Goal: Task Accomplishment & Management: Manage account settings

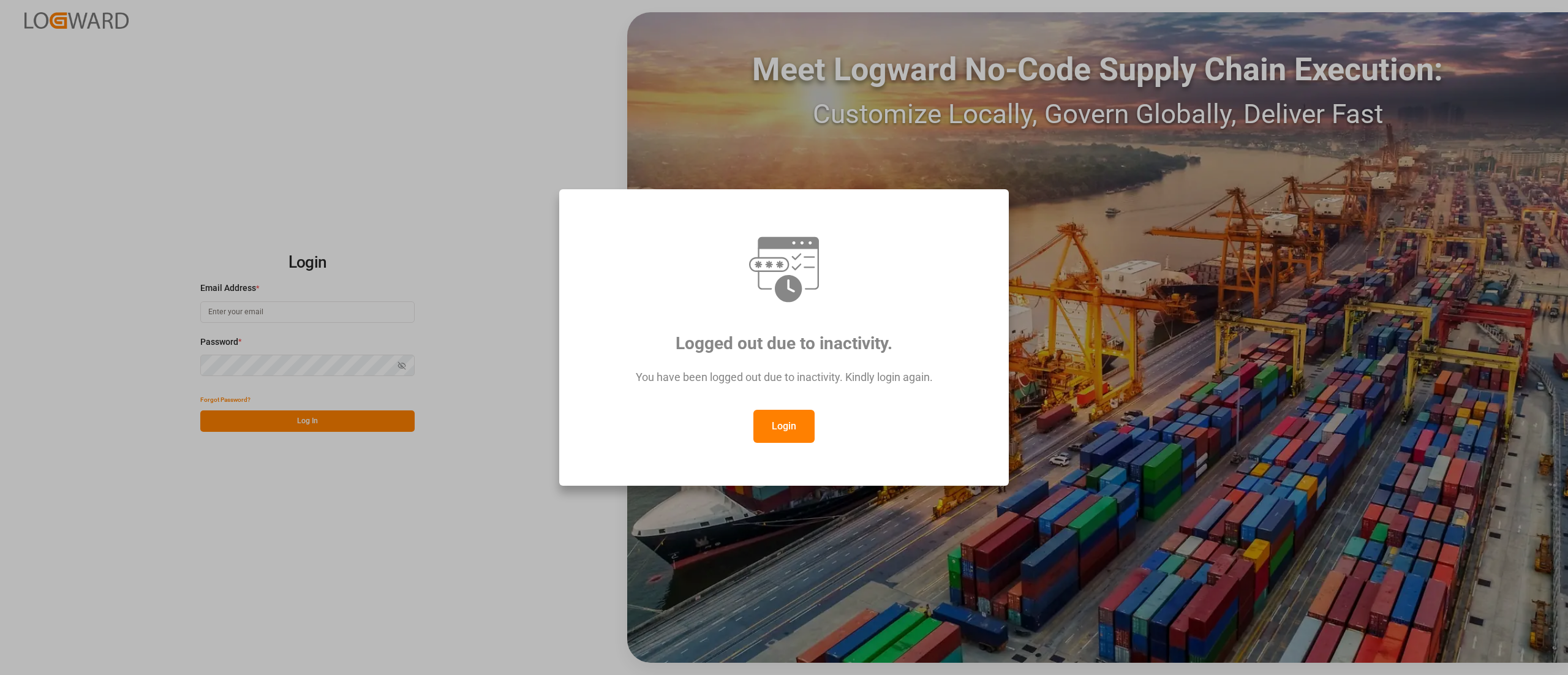
click at [785, 438] on button "Login" at bounding box center [783, 426] width 61 height 33
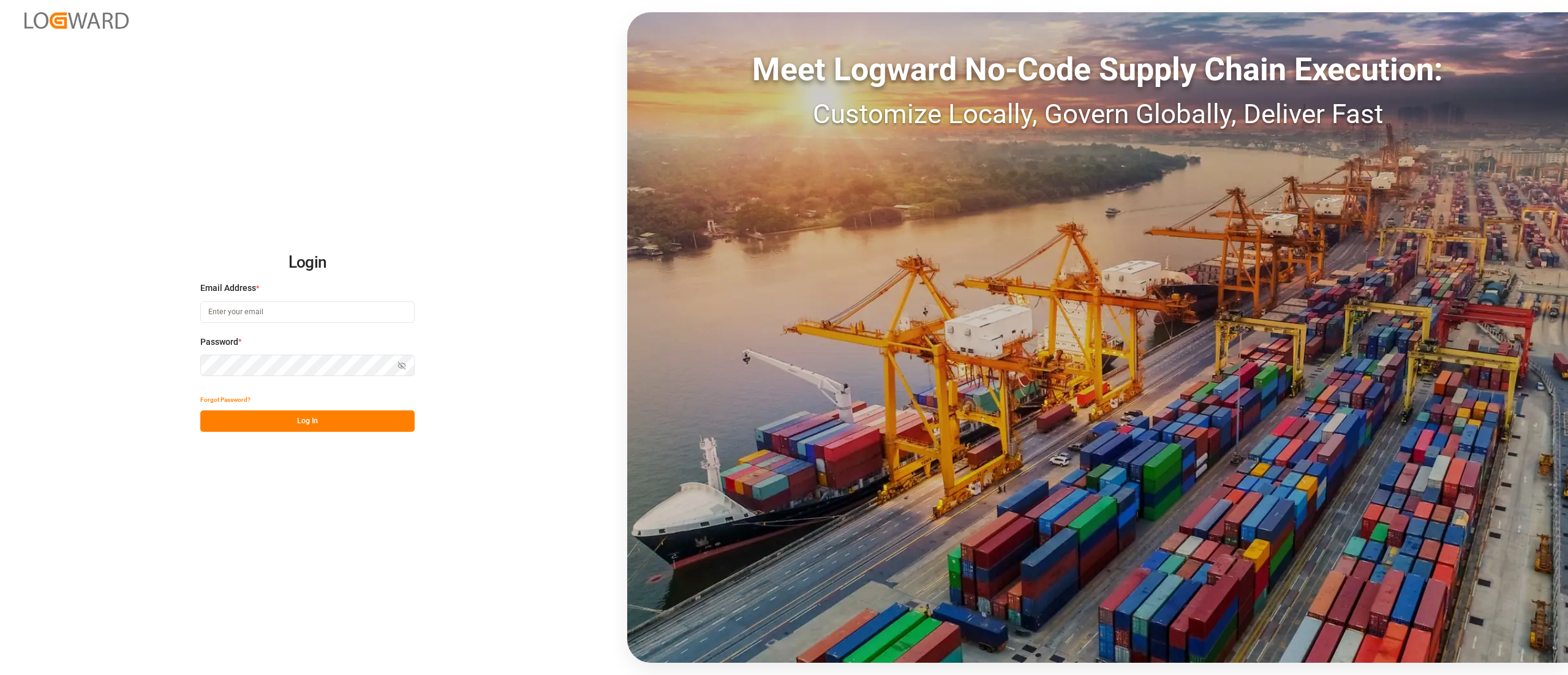
click at [278, 320] on input at bounding box center [308, 312] width 214 height 21
type input "[PERSON_NAME][EMAIL_ADDRESS][PERSON_NAME][DOMAIN_NAME]"
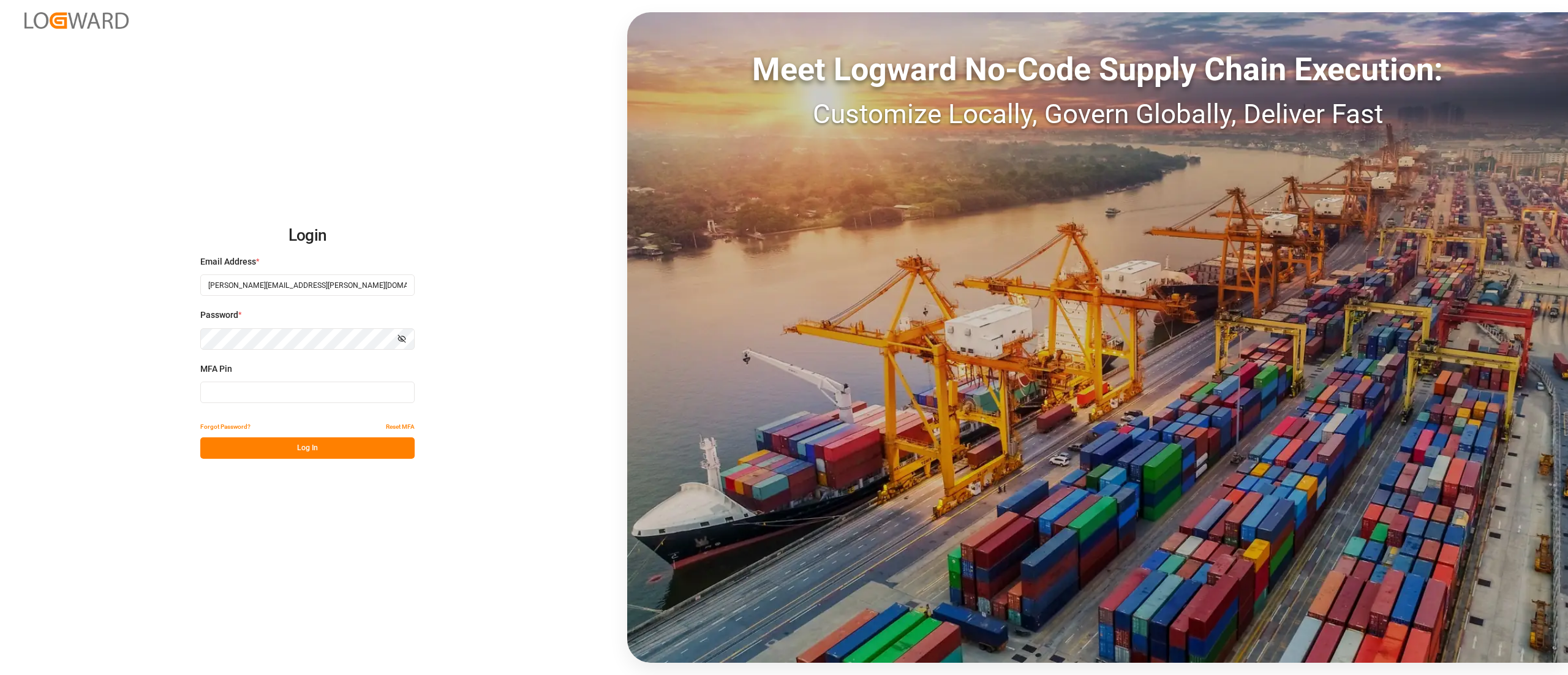
click at [271, 385] on input at bounding box center [308, 392] width 214 height 21
type input "571388"
click at [303, 441] on button "Log In" at bounding box center [308, 448] width 214 height 21
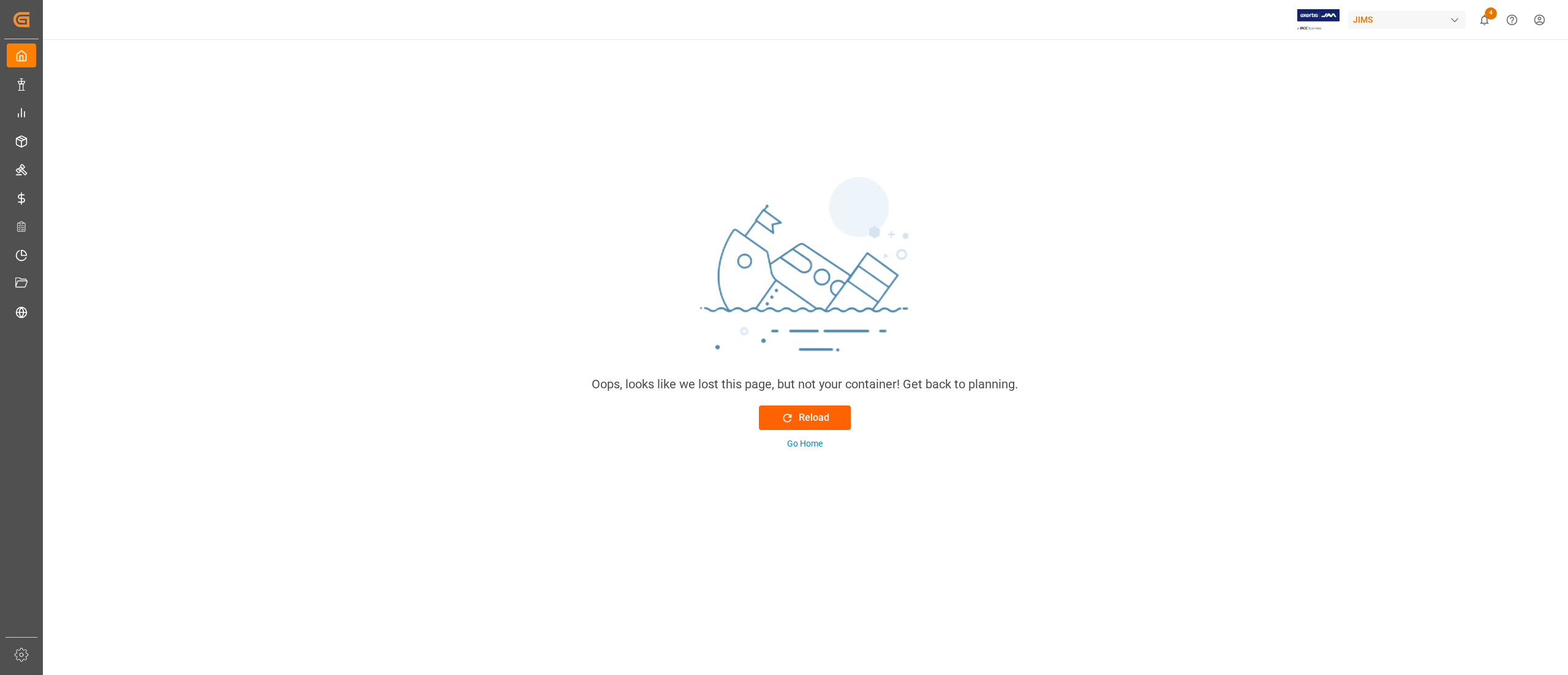
click at [829, 420] on button "Reload" at bounding box center [805, 418] width 92 height 25
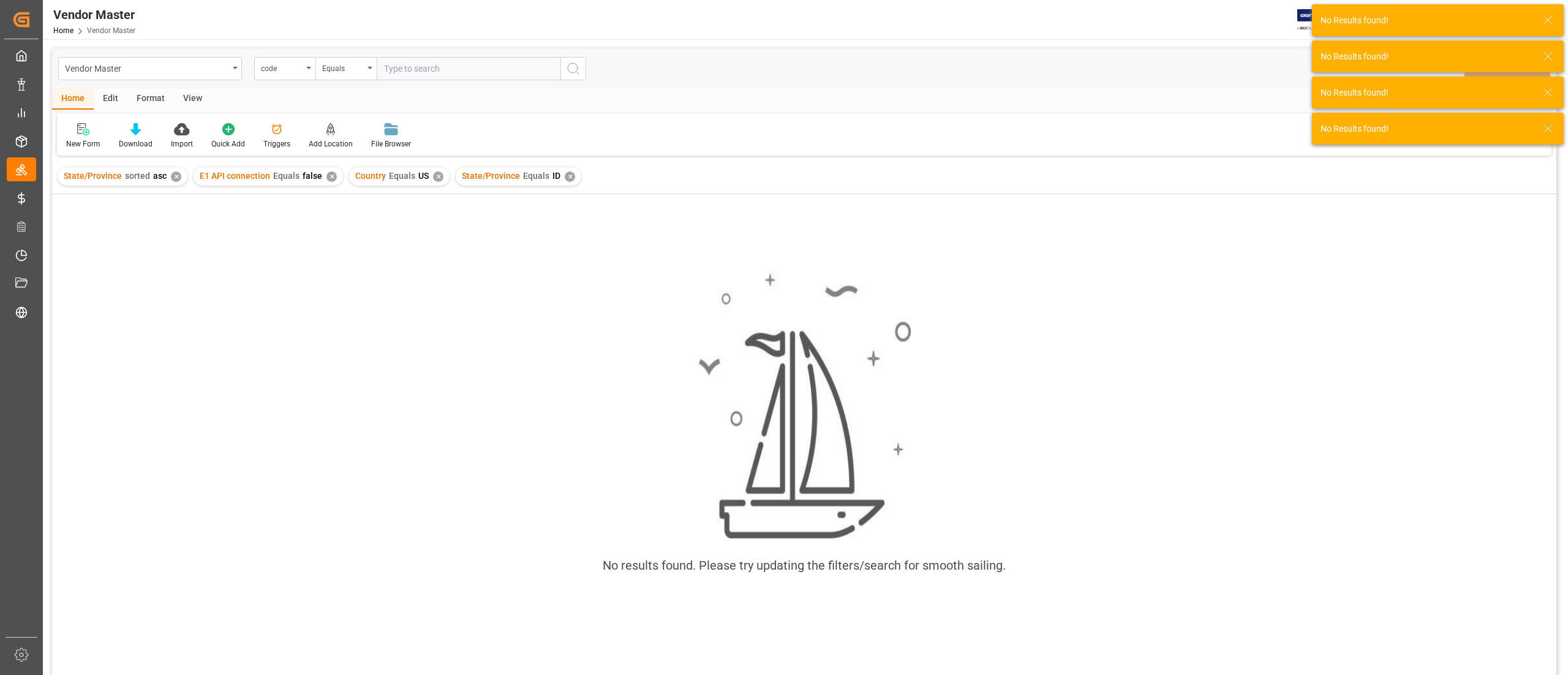
click at [565, 178] on div "✕" at bounding box center [570, 177] width 11 height 11
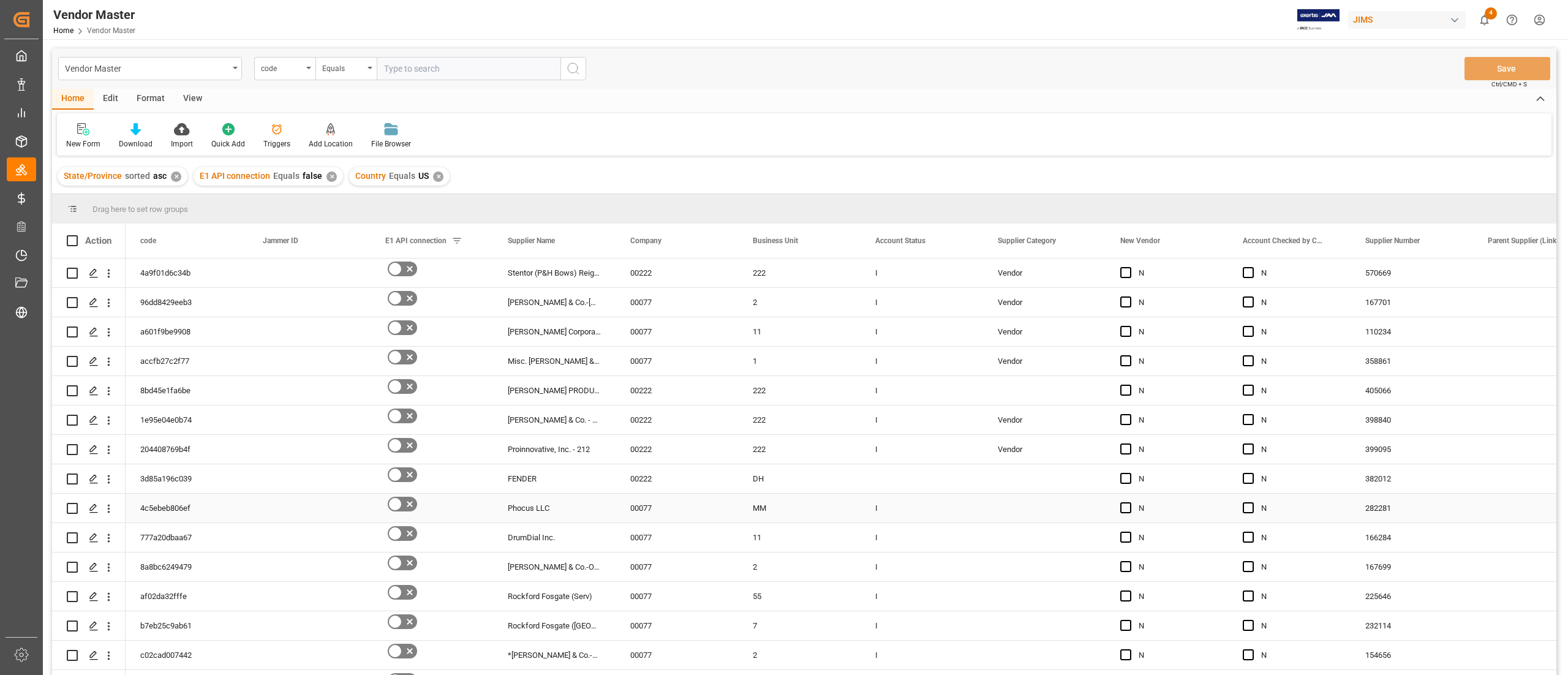
click at [1021, 506] on div "Press SPACE to select this row." at bounding box center [1044, 508] width 122 height 29
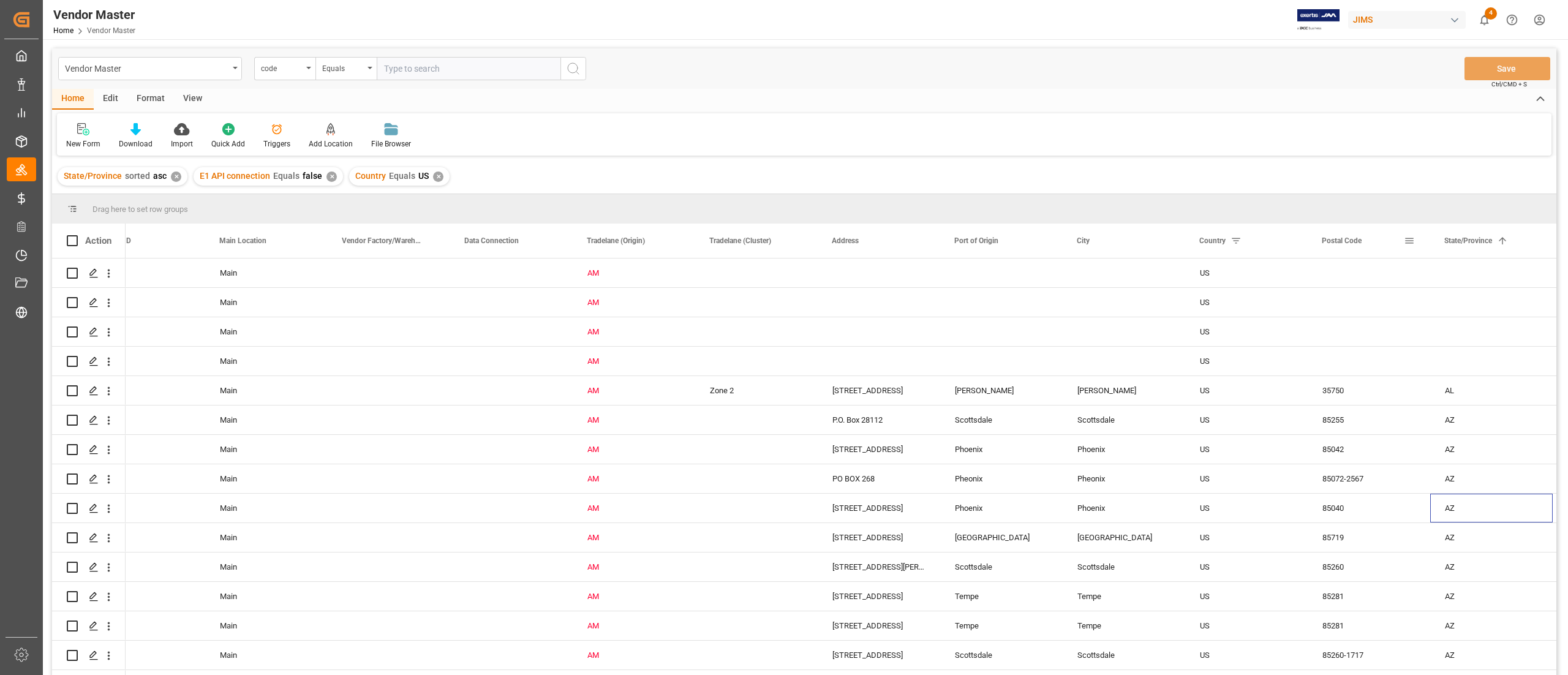
scroll to position [0, 1758]
click at [1535, 238] on span at bounding box center [1531, 240] width 11 height 11
click at [1493, 244] on span "filter" at bounding box center [1494, 242] width 11 height 11
type input "UT"
click at [1501, 339] on button "Apply" at bounding box center [1505, 344] width 23 height 12
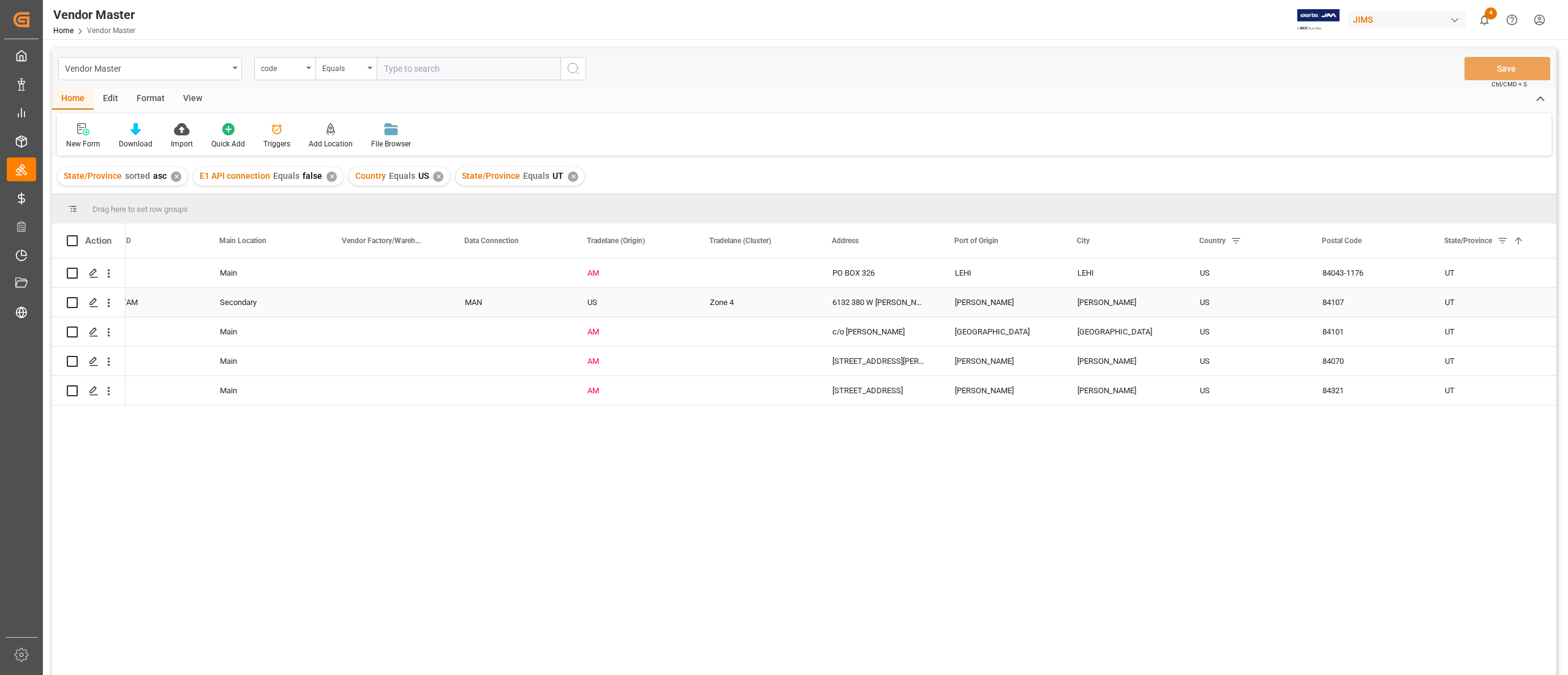
click at [746, 301] on div "Zone 4" at bounding box center [757, 302] width 93 height 28
click at [795, 267] on div "Press SPACE to select this row." at bounding box center [756, 273] width 122 height 29
click at [800, 279] on icon "open menu" at bounding box center [795, 280] width 15 height 15
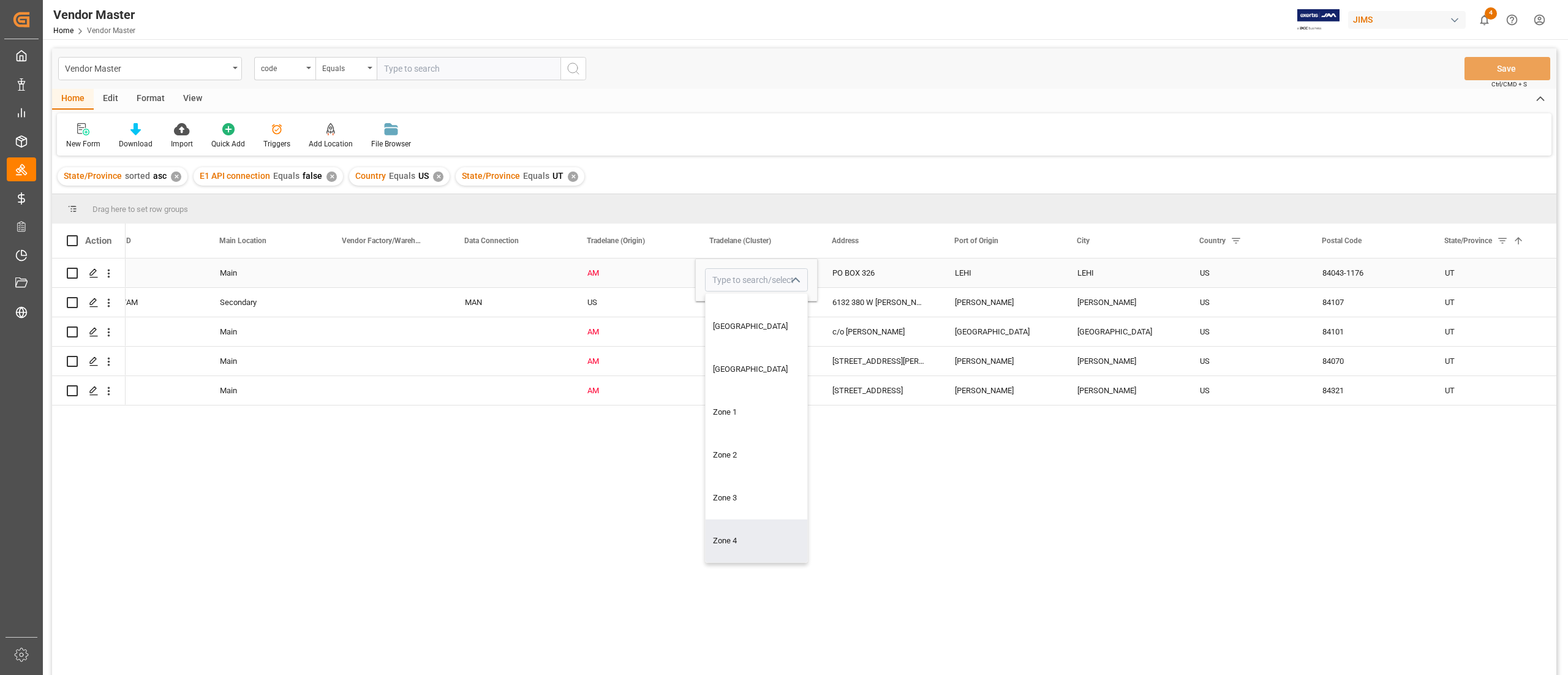
drag, startPoint x: 742, startPoint y: 523, endPoint x: 736, endPoint y: 379, distance: 144.1
click at [742, 524] on div "Zone 4" at bounding box center [756, 541] width 102 height 43
type input "Zone 4"
click at [748, 313] on div "Zone 4" at bounding box center [757, 302] width 93 height 28
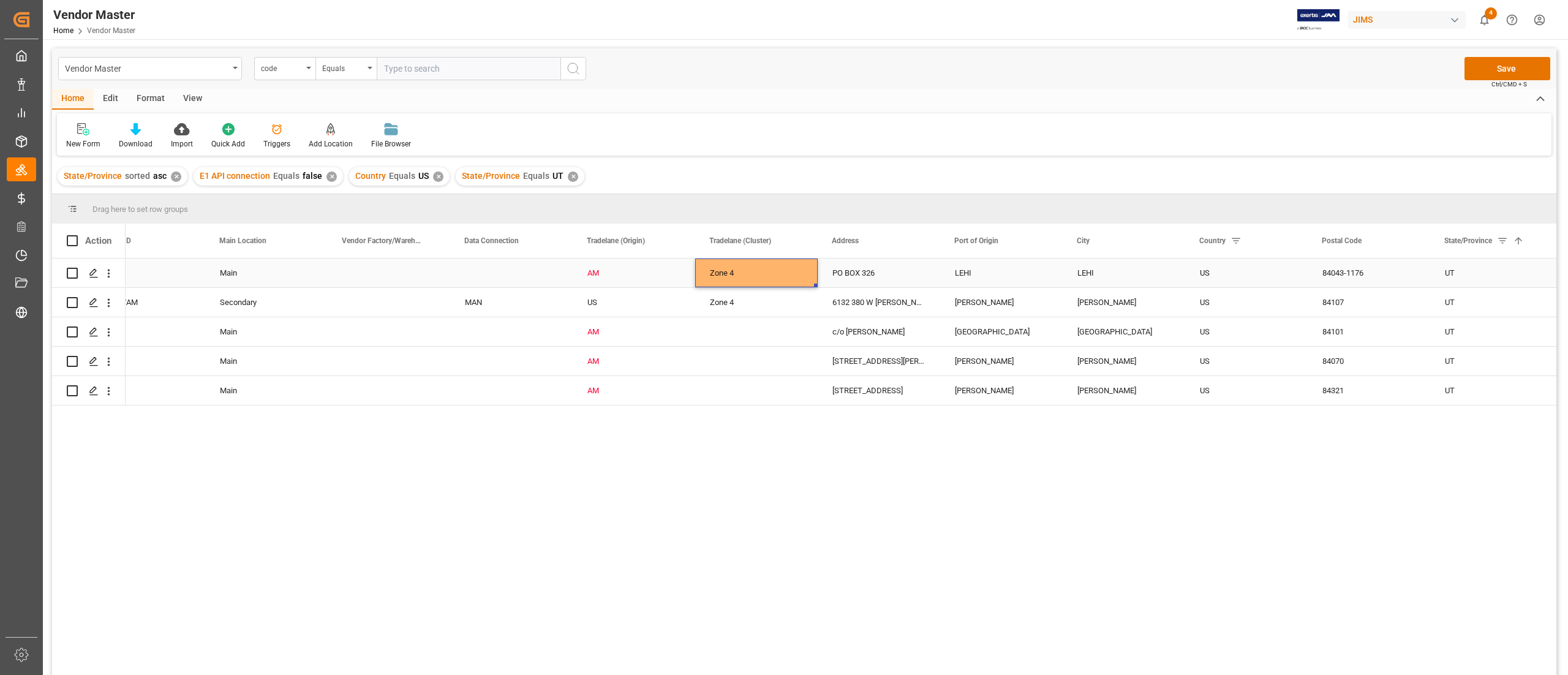
click at [756, 281] on div "Zone 4" at bounding box center [757, 273] width 93 height 28
drag, startPoint x: 816, startPoint y: 286, endPoint x: 812, endPoint y: 391, distance: 105.1
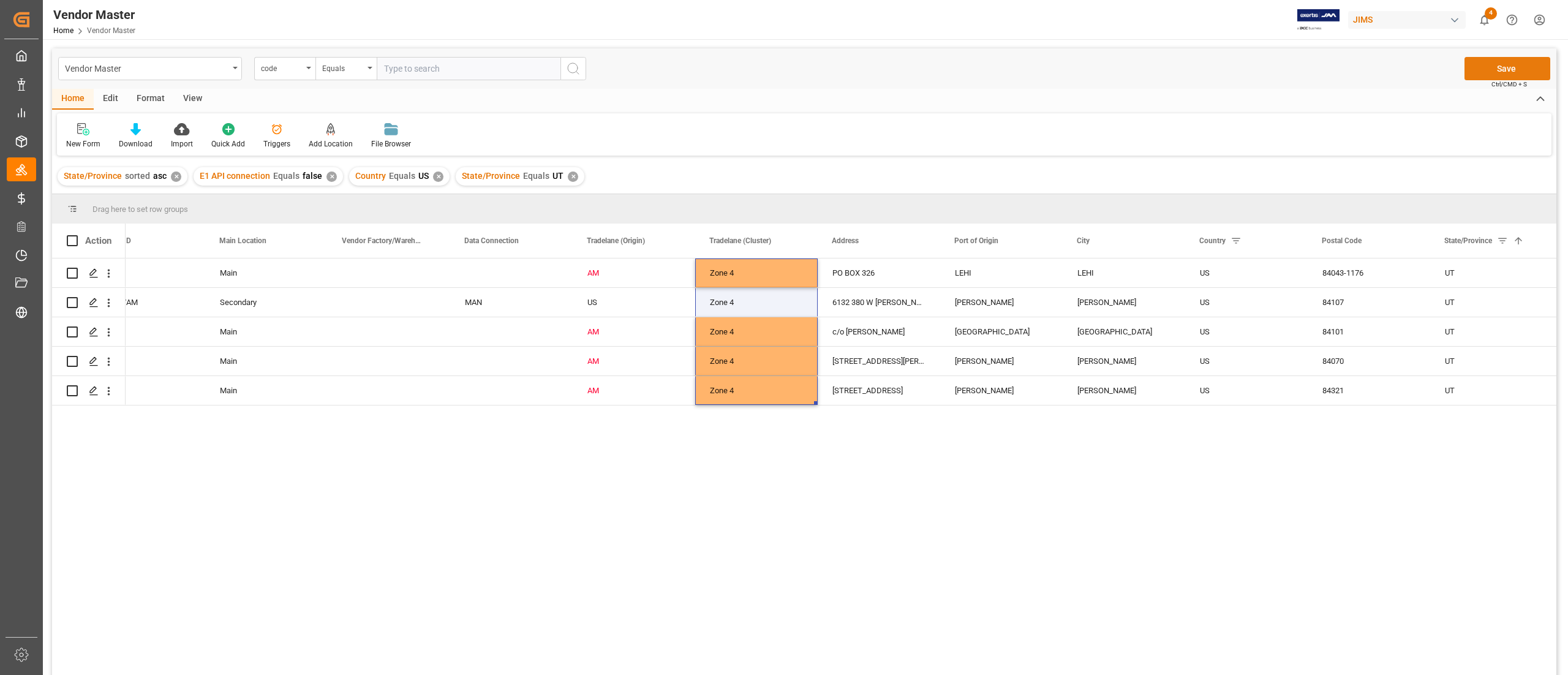
click at [1488, 64] on button "Save" at bounding box center [1507, 68] width 86 height 23
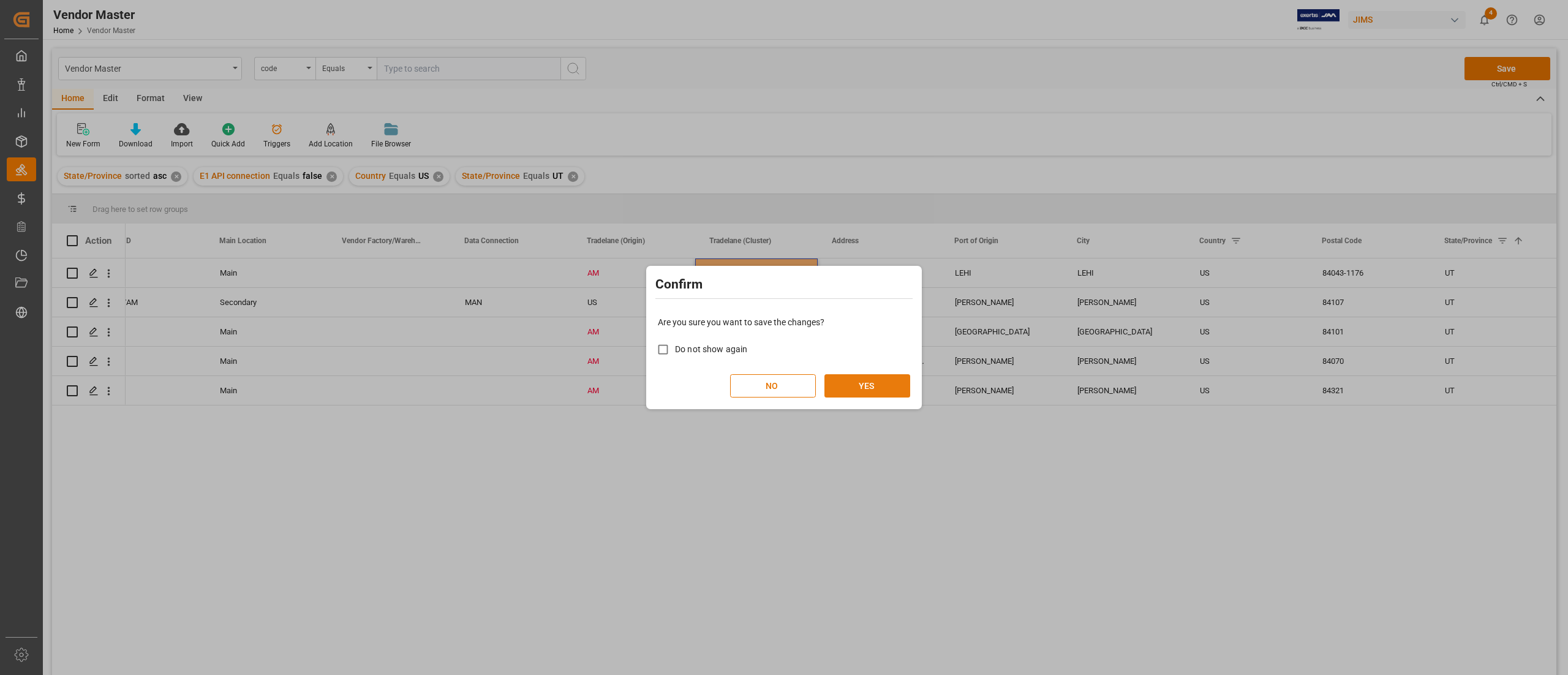
click at [886, 374] on button "YES" at bounding box center [867, 385] width 86 height 23
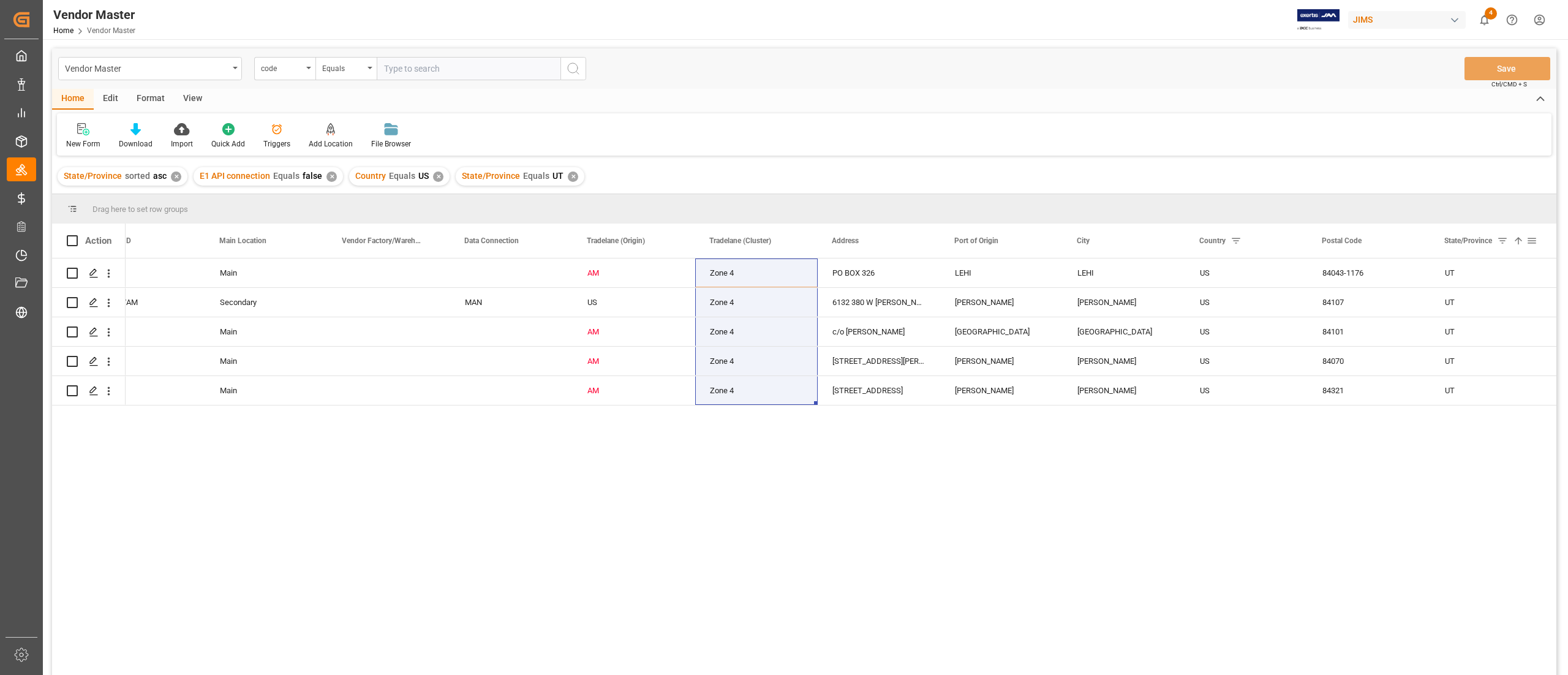
click at [1537, 240] on div "State/Province 1" at bounding box center [1491, 240] width 122 height 34
click at [1533, 235] on span at bounding box center [1531, 240] width 11 height 11
type input "U"
type input "AZ"
click at [1505, 339] on button "Apply" at bounding box center [1505, 344] width 23 height 12
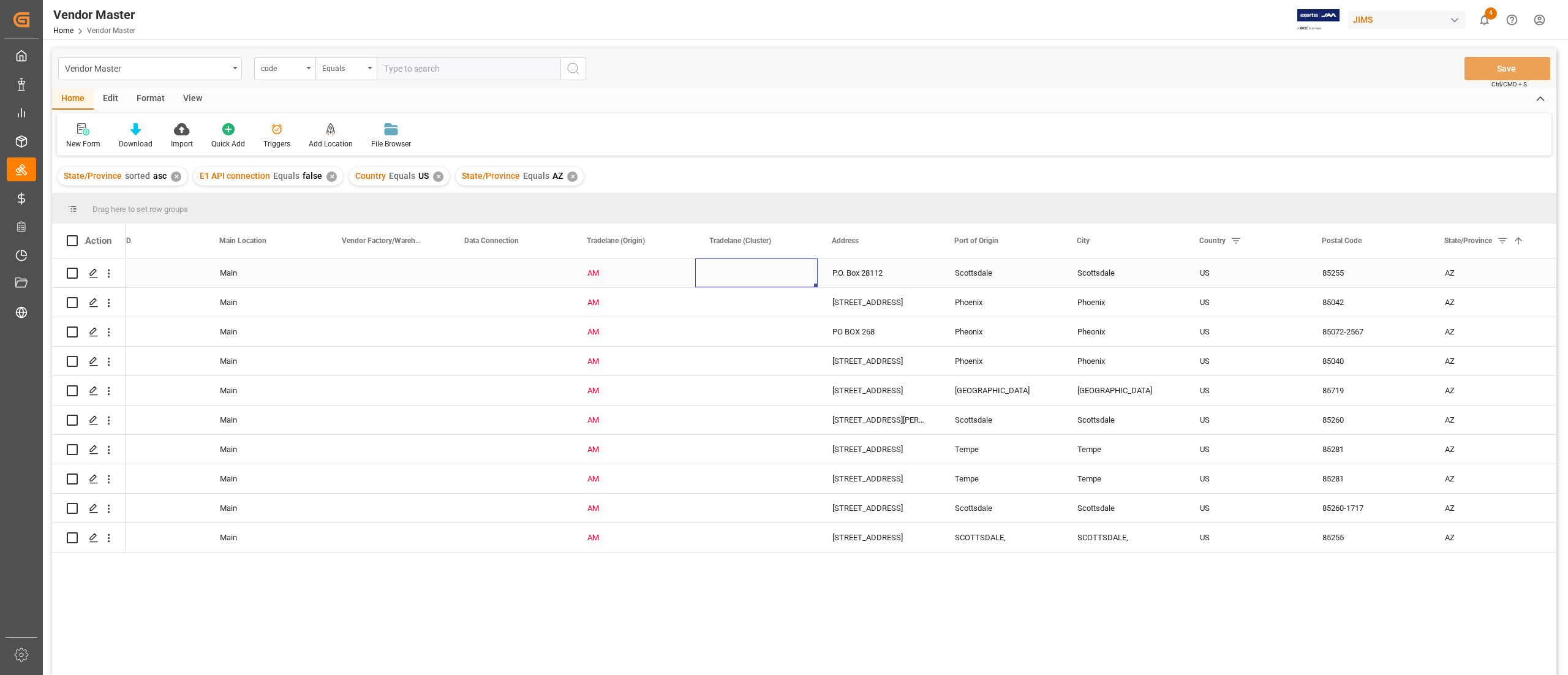
click at [781, 269] on div "Press SPACE to select this row." at bounding box center [756, 273] width 122 height 29
click at [797, 273] on icon "open menu" at bounding box center [795, 280] width 15 height 15
click at [733, 543] on div "Zone 4" at bounding box center [756, 541] width 102 height 43
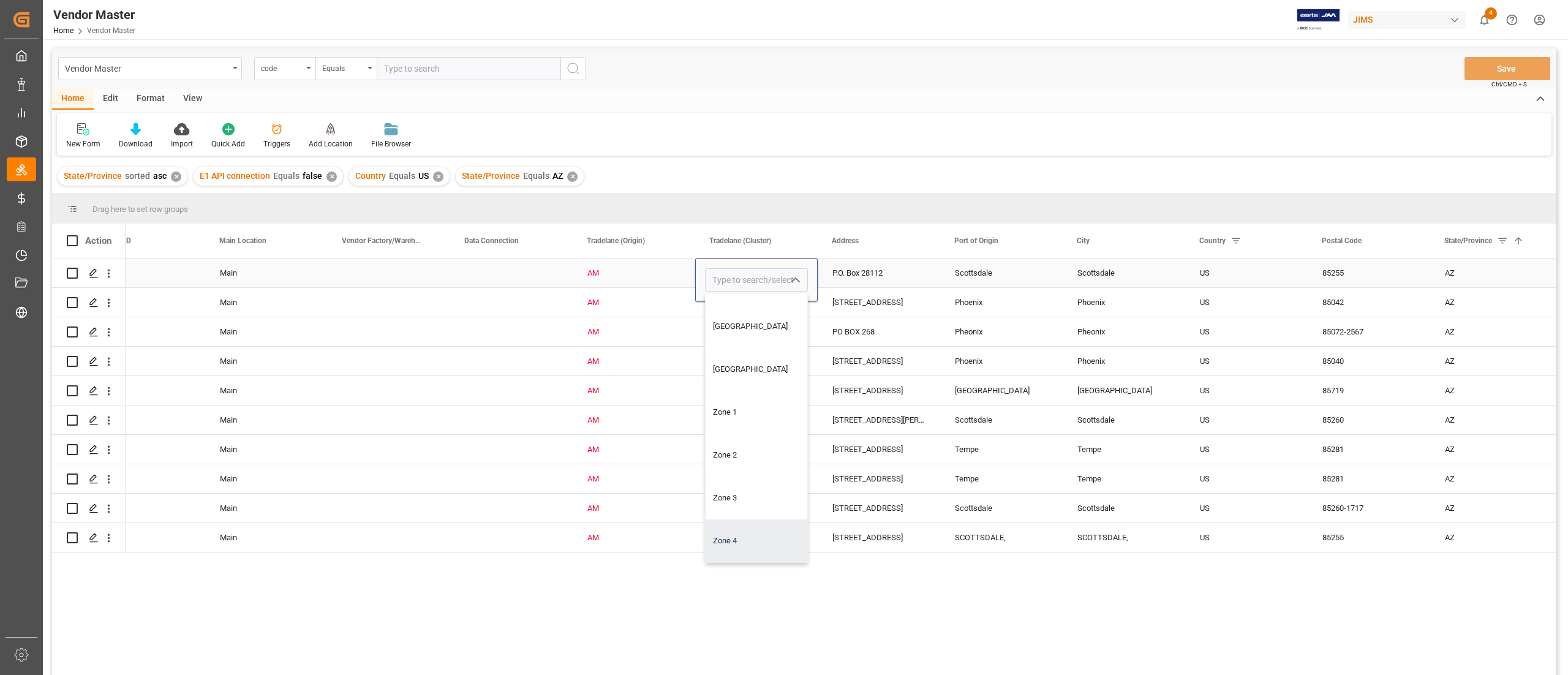
type input "Zone 4"
click at [677, 335] on div "AM" at bounding box center [634, 332] width 93 height 28
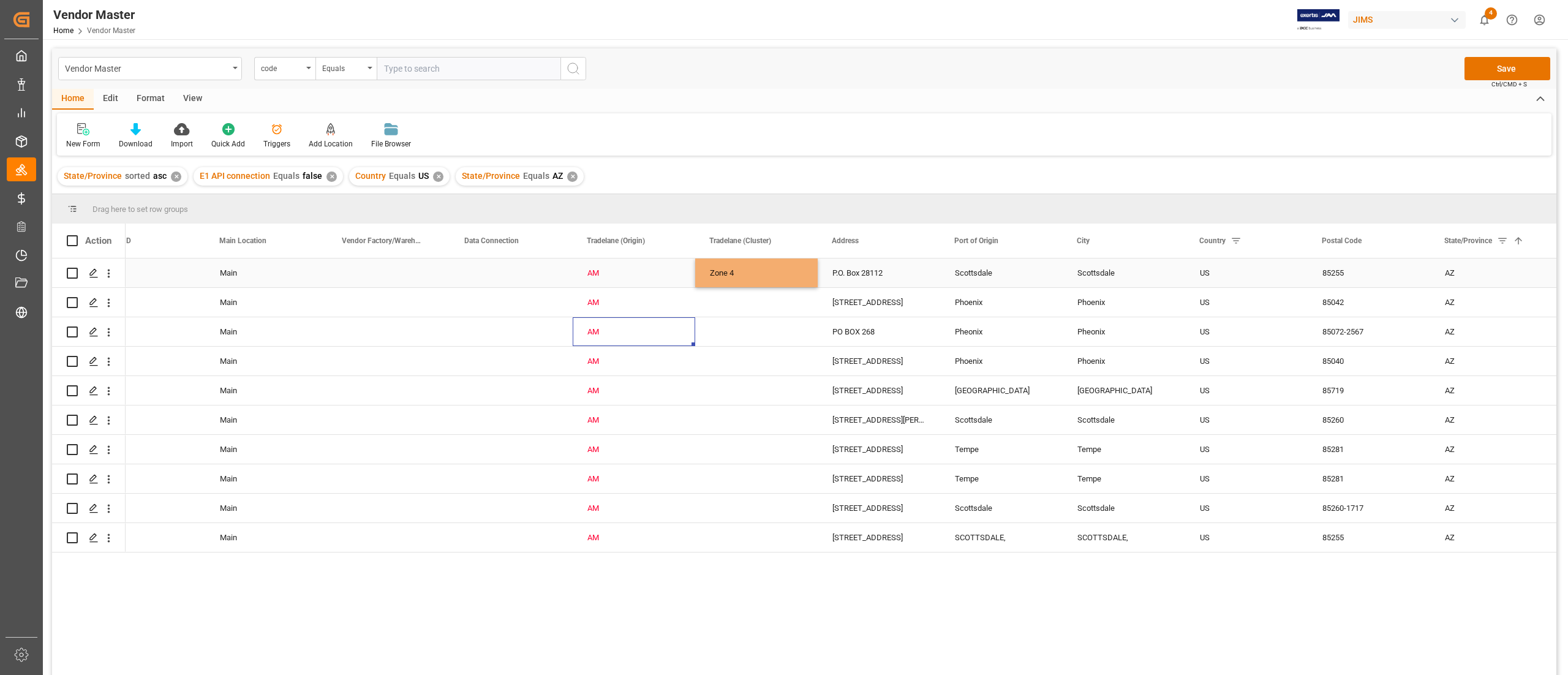
click at [735, 273] on div "Zone 4" at bounding box center [757, 273] width 93 height 28
click at [777, 304] on div "Press SPACE to select this row." at bounding box center [756, 302] width 122 height 29
click at [775, 276] on div "Zone 4" at bounding box center [757, 273] width 93 height 28
drag, startPoint x: 816, startPoint y: 286, endPoint x: 792, endPoint y: 268, distance: 30.0
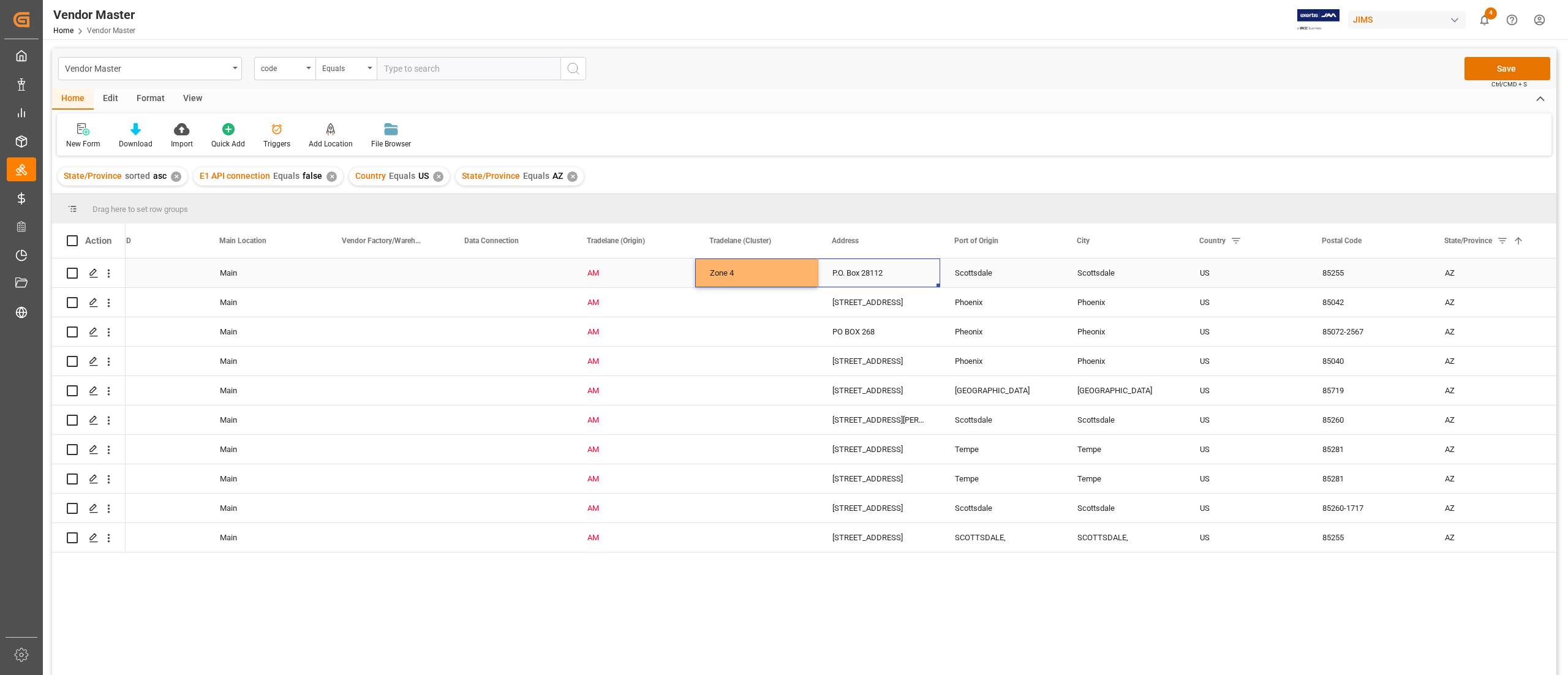
click at [781, 266] on div "Zone 4" at bounding box center [757, 273] width 93 height 28
click at [788, 299] on div "Press SPACE to select this row." at bounding box center [756, 302] width 122 height 29
click at [789, 268] on div "Zone 4" at bounding box center [757, 273] width 93 height 28
click at [740, 276] on div "Zone 4" at bounding box center [757, 273] width 93 height 28
click at [743, 295] on div "Press SPACE to select this row." at bounding box center [756, 302] width 122 height 29
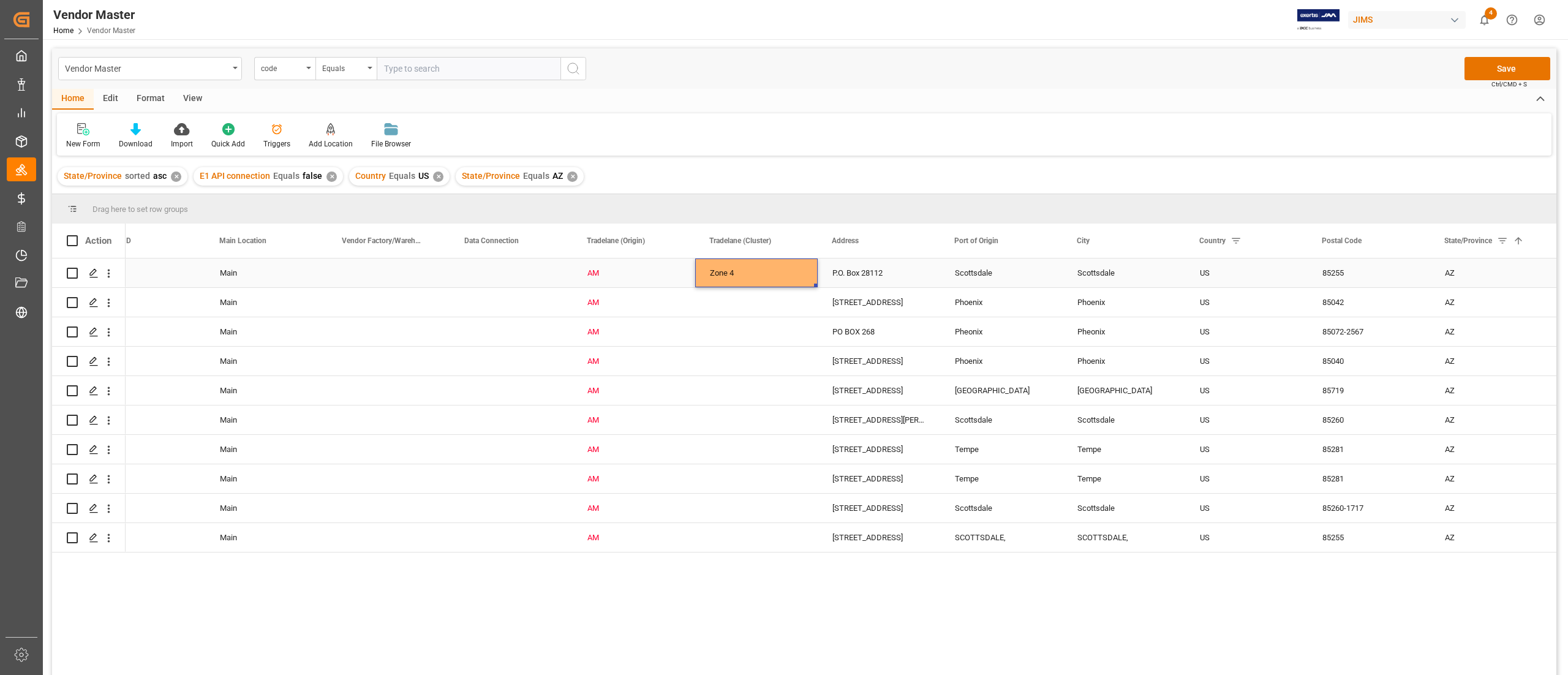
click at [750, 268] on div "Zone 4" at bounding box center [757, 273] width 93 height 28
click at [817, 286] on div "P.O. Box 28112" at bounding box center [879, 273] width 122 height 29
click at [799, 299] on div "Press SPACE to select this row." at bounding box center [756, 302] width 122 height 29
click at [795, 274] on div "Zone 4" at bounding box center [757, 273] width 93 height 28
drag, startPoint x: 814, startPoint y: 285, endPoint x: 792, endPoint y: 534, distance: 250.0
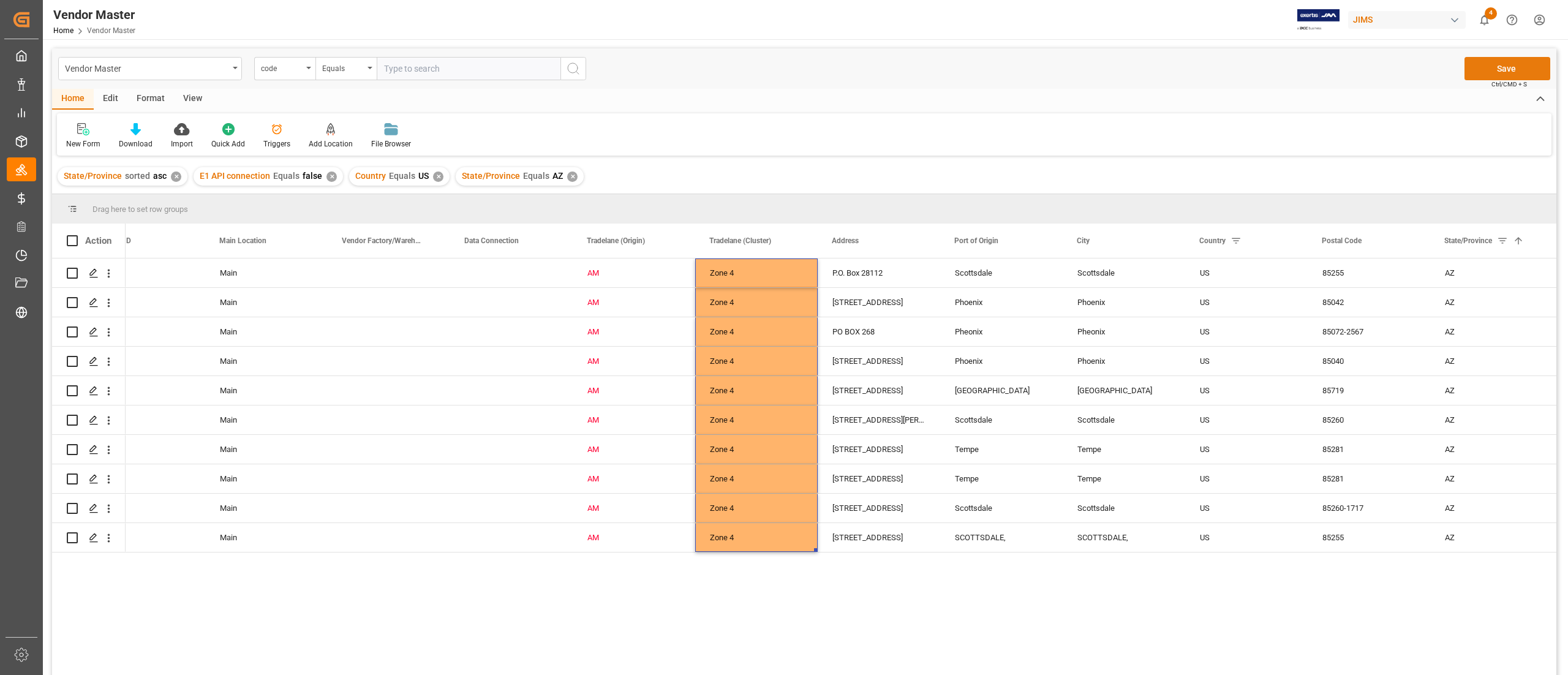
click at [1480, 66] on button "Save" at bounding box center [1507, 68] width 86 height 23
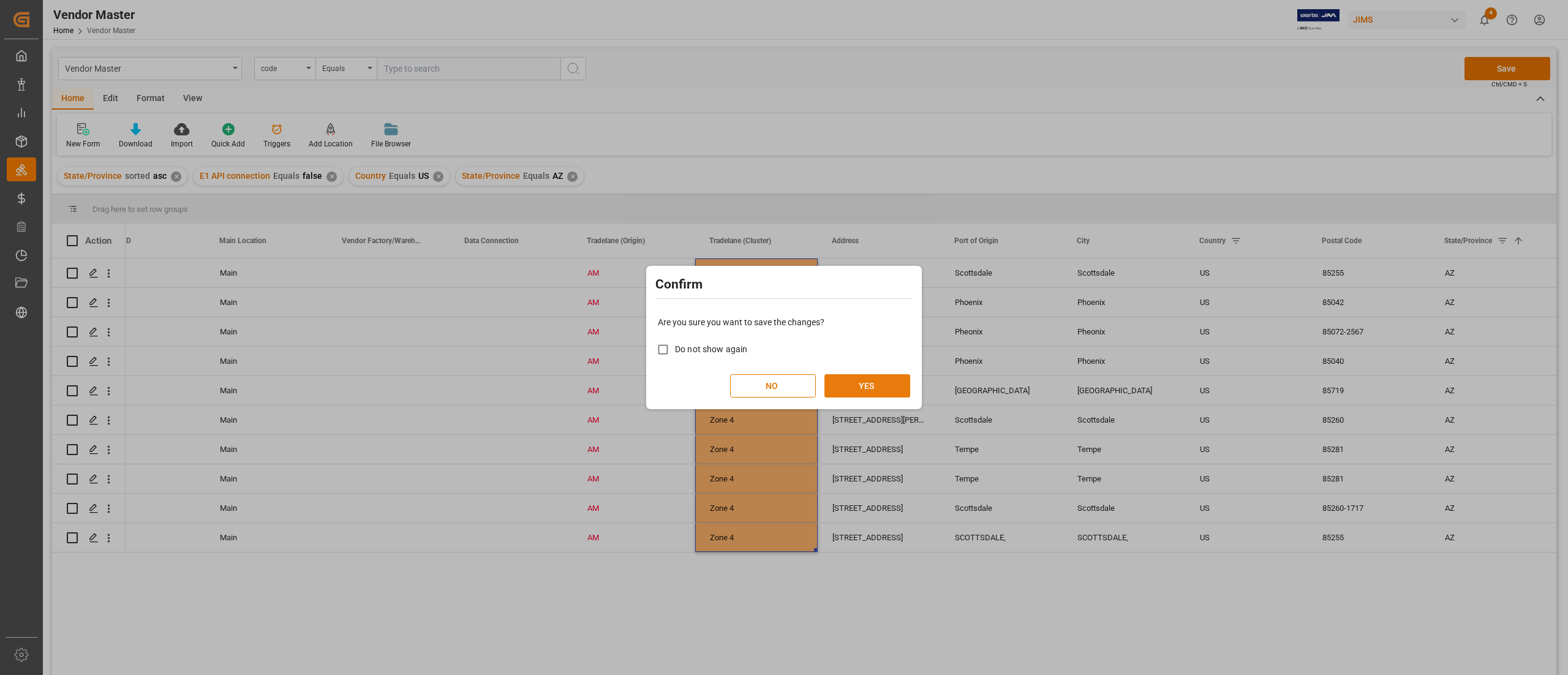
click at [875, 387] on button "YES" at bounding box center [867, 385] width 86 height 23
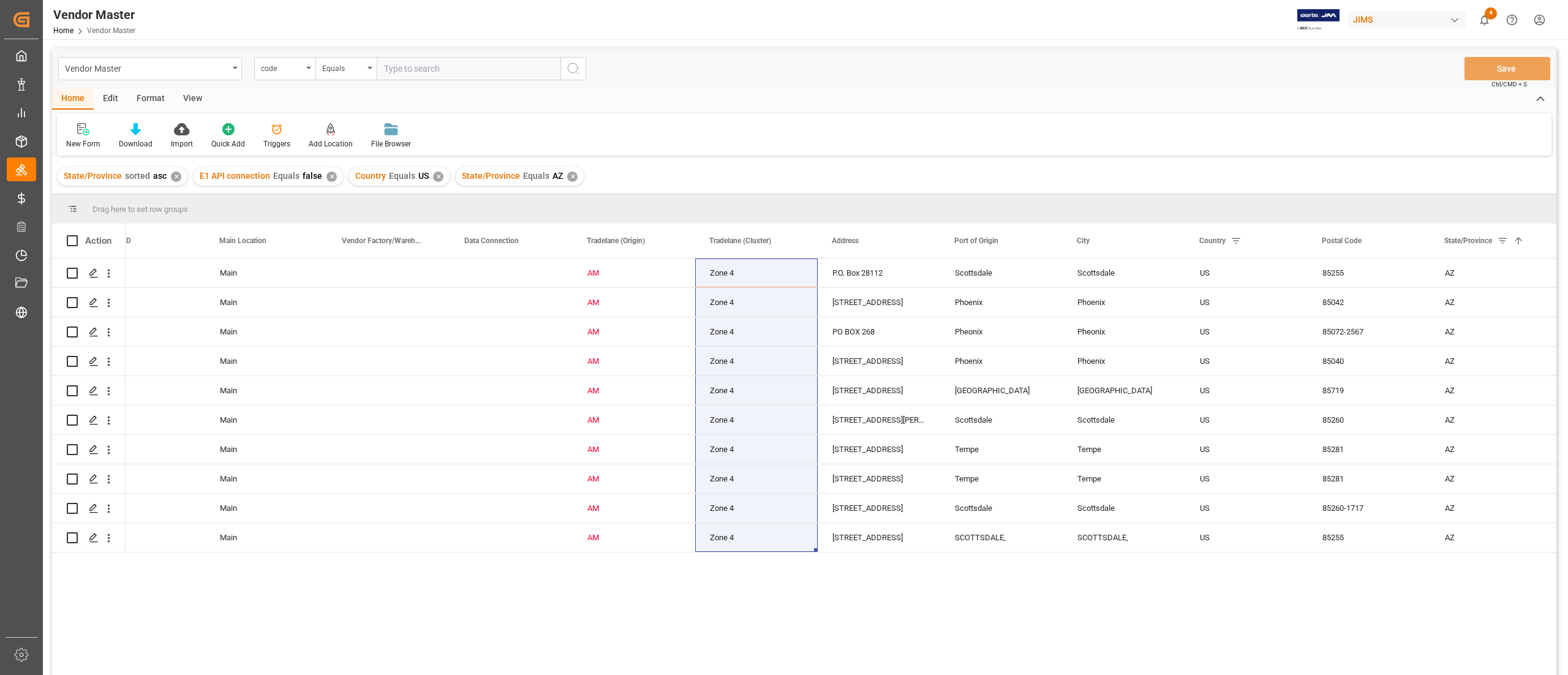
click at [1261, 132] on div "New Form Download Import Quick Add Triggers Add Location Add Location to the Ve…" at bounding box center [804, 134] width 1494 height 42
click at [913, 304] on div "[STREET_ADDRESS]" at bounding box center [879, 302] width 122 height 29
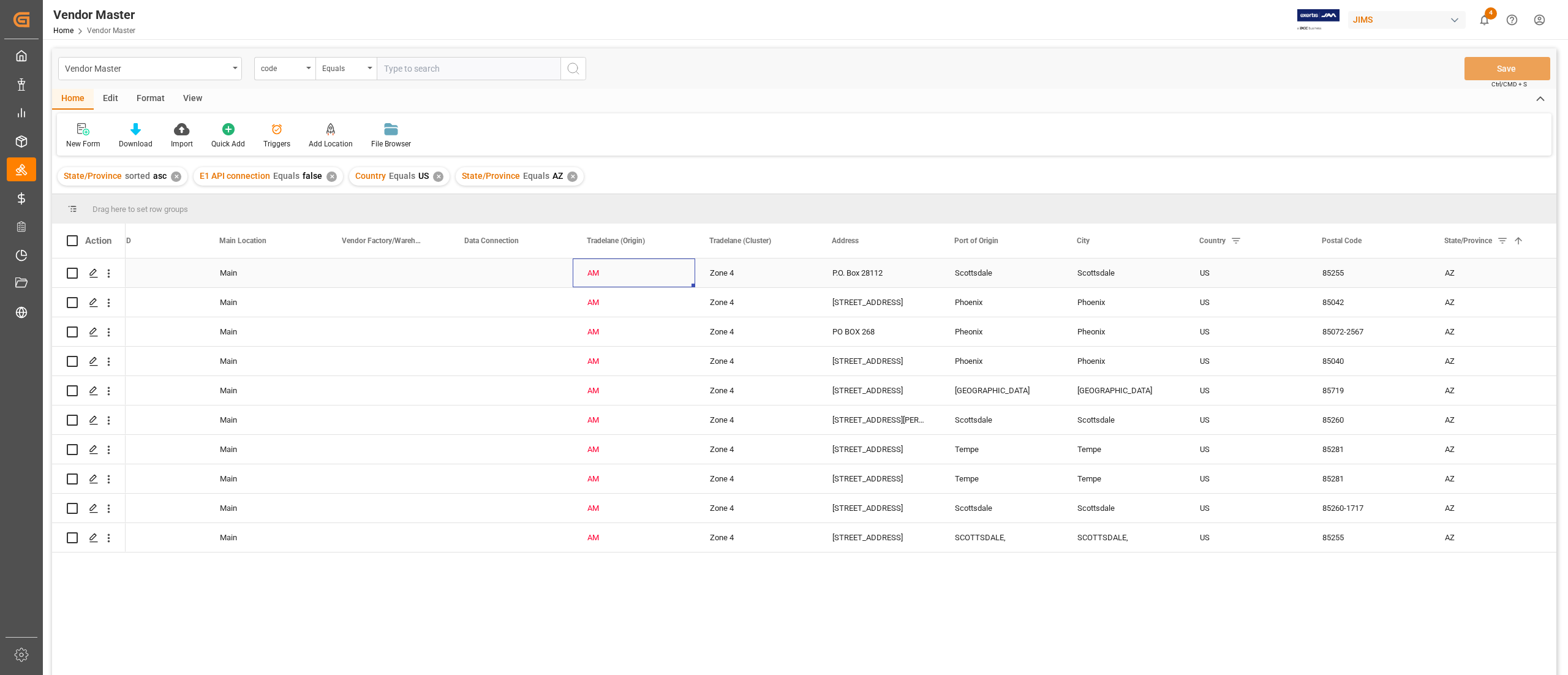
click at [669, 286] on div "AM" at bounding box center [634, 273] width 93 height 28
click at [771, 334] on div "Zone 4" at bounding box center [757, 332] width 93 height 28
click at [795, 334] on div "Zone 4" at bounding box center [757, 332] width 93 height 28
click at [792, 338] on polyline "open menu" at bounding box center [795, 339] width 8 height 4
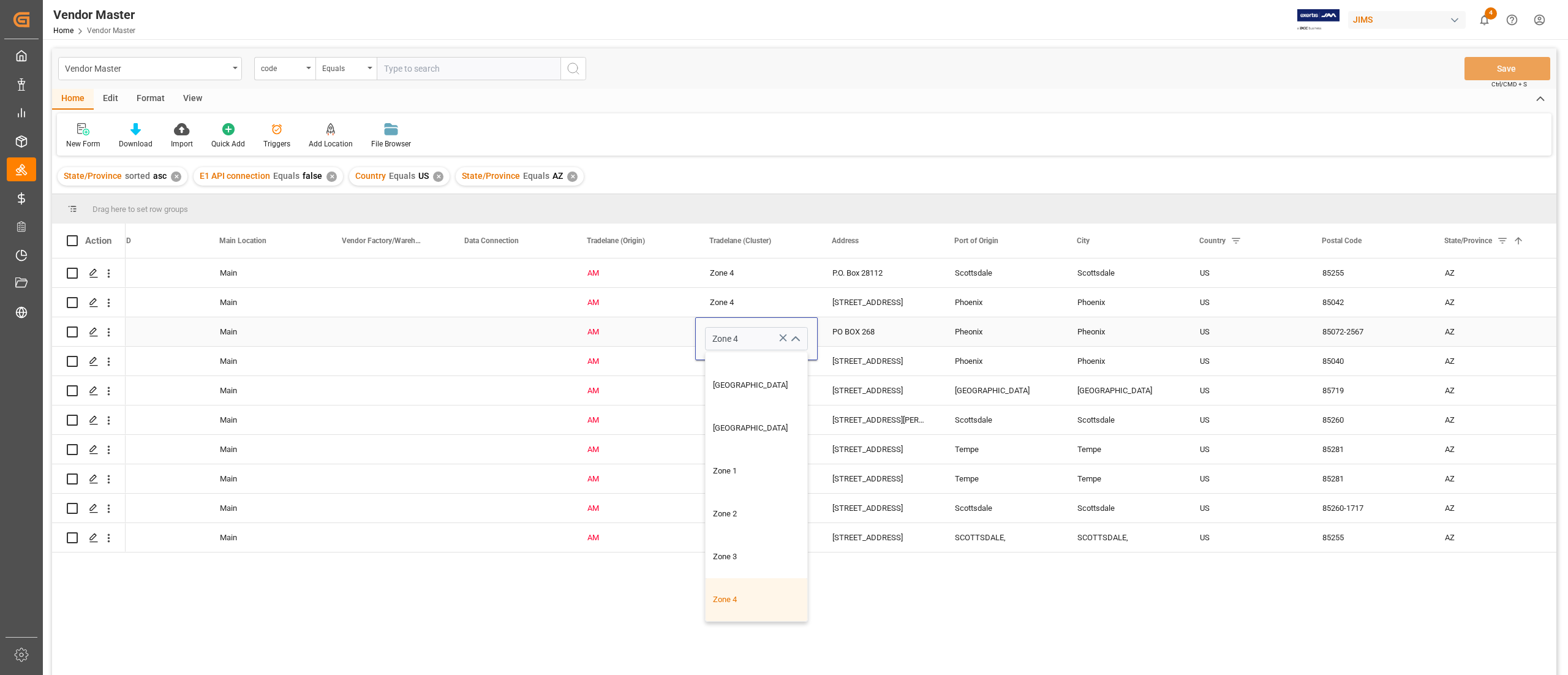
click at [718, 603] on div "Zone 4" at bounding box center [756, 600] width 102 height 43
click at [750, 394] on div "Zone 4" at bounding box center [757, 390] width 93 height 28
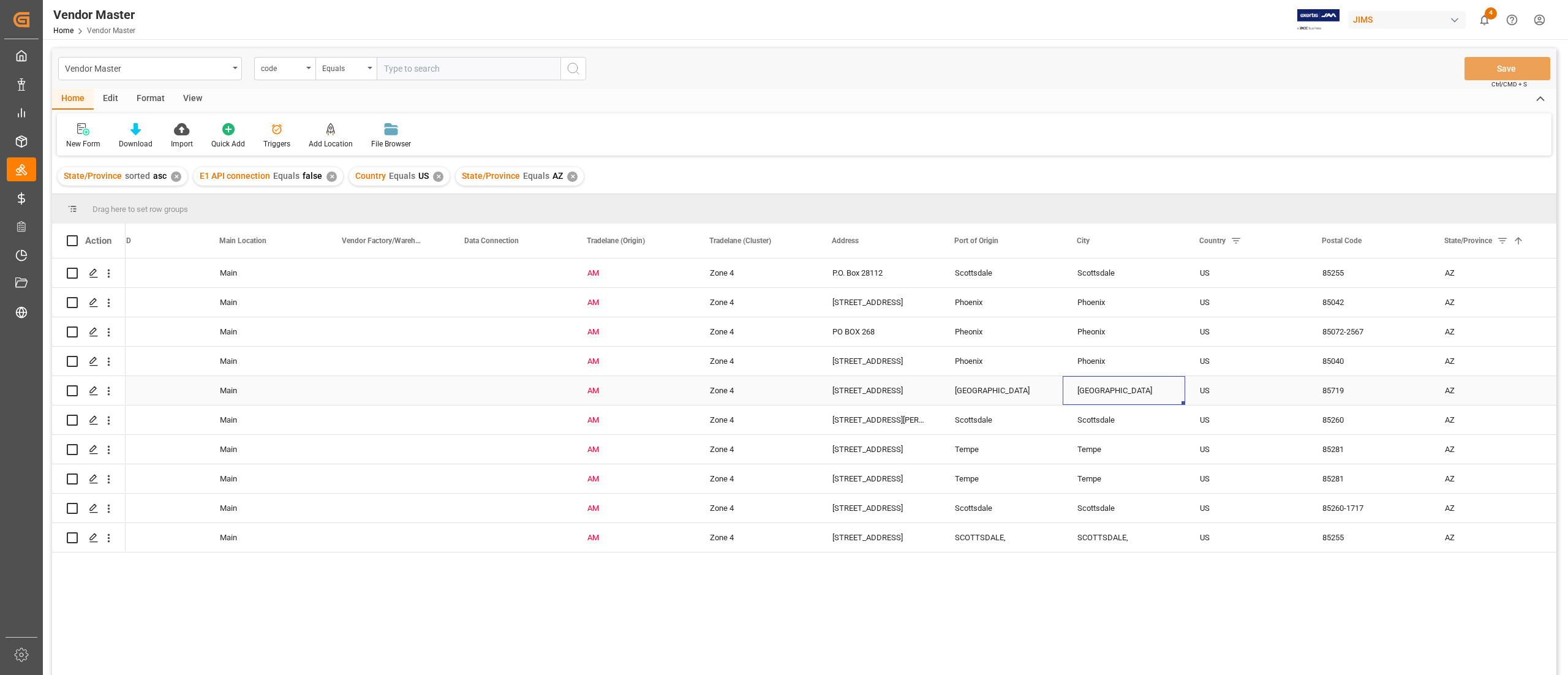
click at [1125, 389] on div "[GEOGRAPHIC_DATA]" at bounding box center [1124, 390] width 122 height 29
click at [745, 346] on div "Zone 4" at bounding box center [757, 332] width 93 height 28
click at [1535, 242] on span at bounding box center [1531, 240] width 11 height 11
drag, startPoint x: 1446, startPoint y: 299, endPoint x: 1328, endPoint y: 289, distance: 118.4
click at [1349, 308] on div "Drag here to set row groups Drag here to set column labels Action Manufacturers…" at bounding box center [804, 438] width 1504 height 489
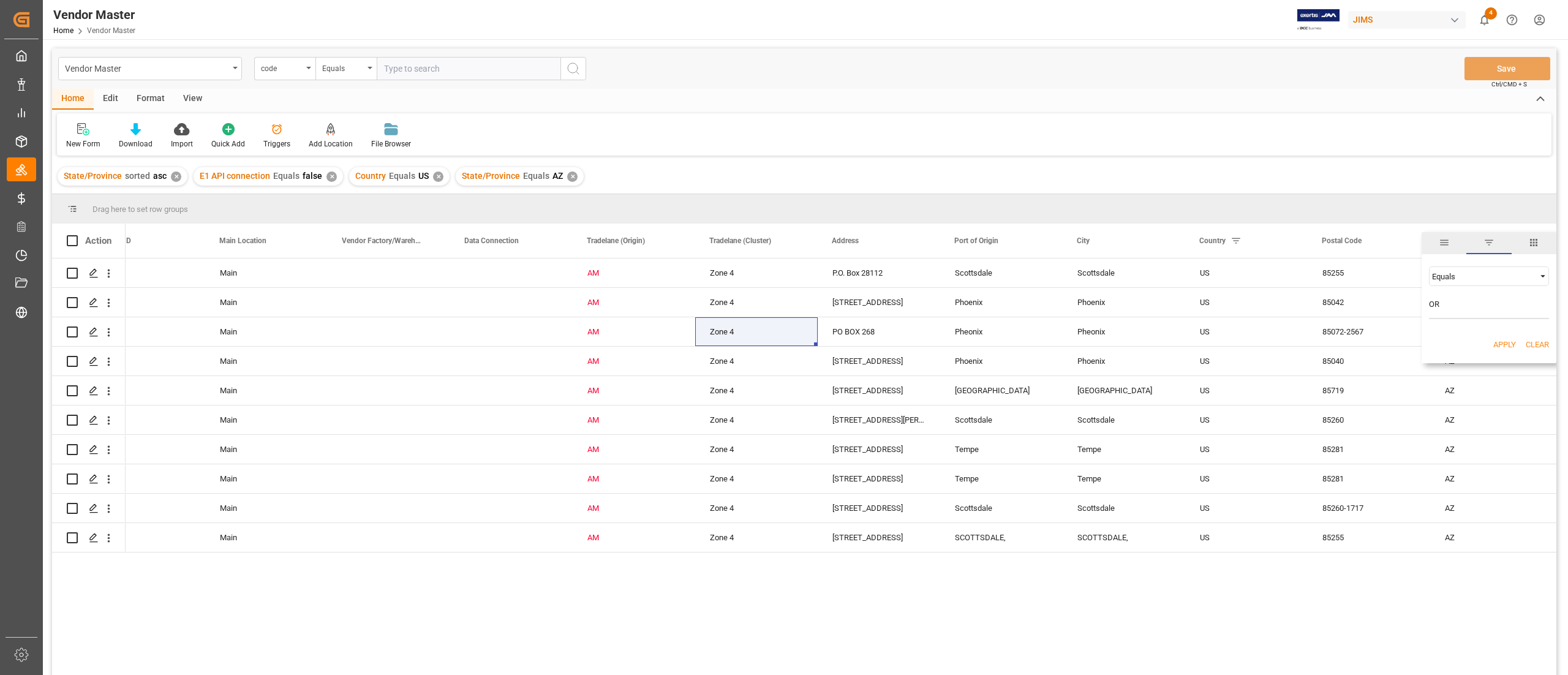
type input "OR"
click at [1497, 342] on button "Apply" at bounding box center [1505, 344] width 23 height 12
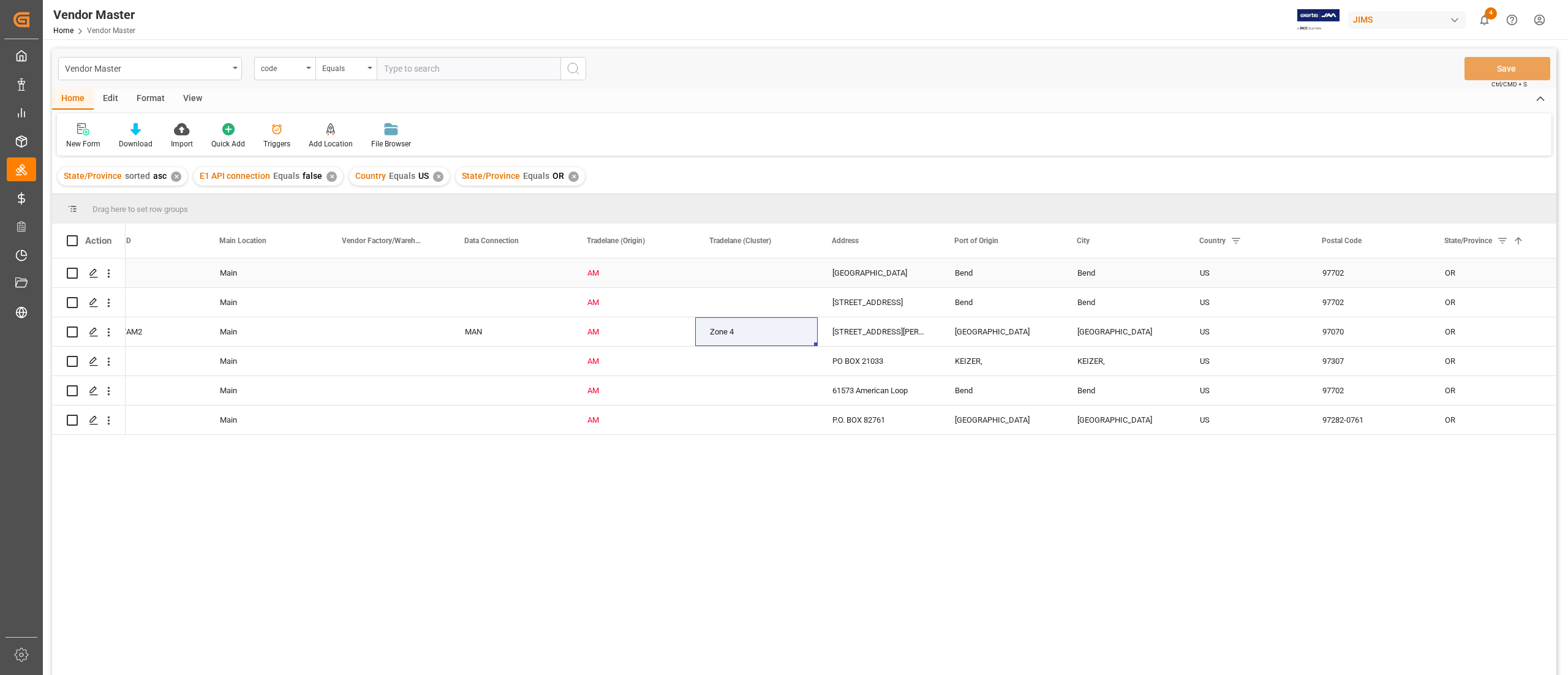
click at [731, 273] on div "Press SPACE to select this row." at bounding box center [756, 273] width 122 height 29
click at [767, 269] on div "Press SPACE to select this row." at bounding box center [756, 273] width 122 height 29
click at [790, 282] on icon "open menu" at bounding box center [795, 280] width 15 height 15
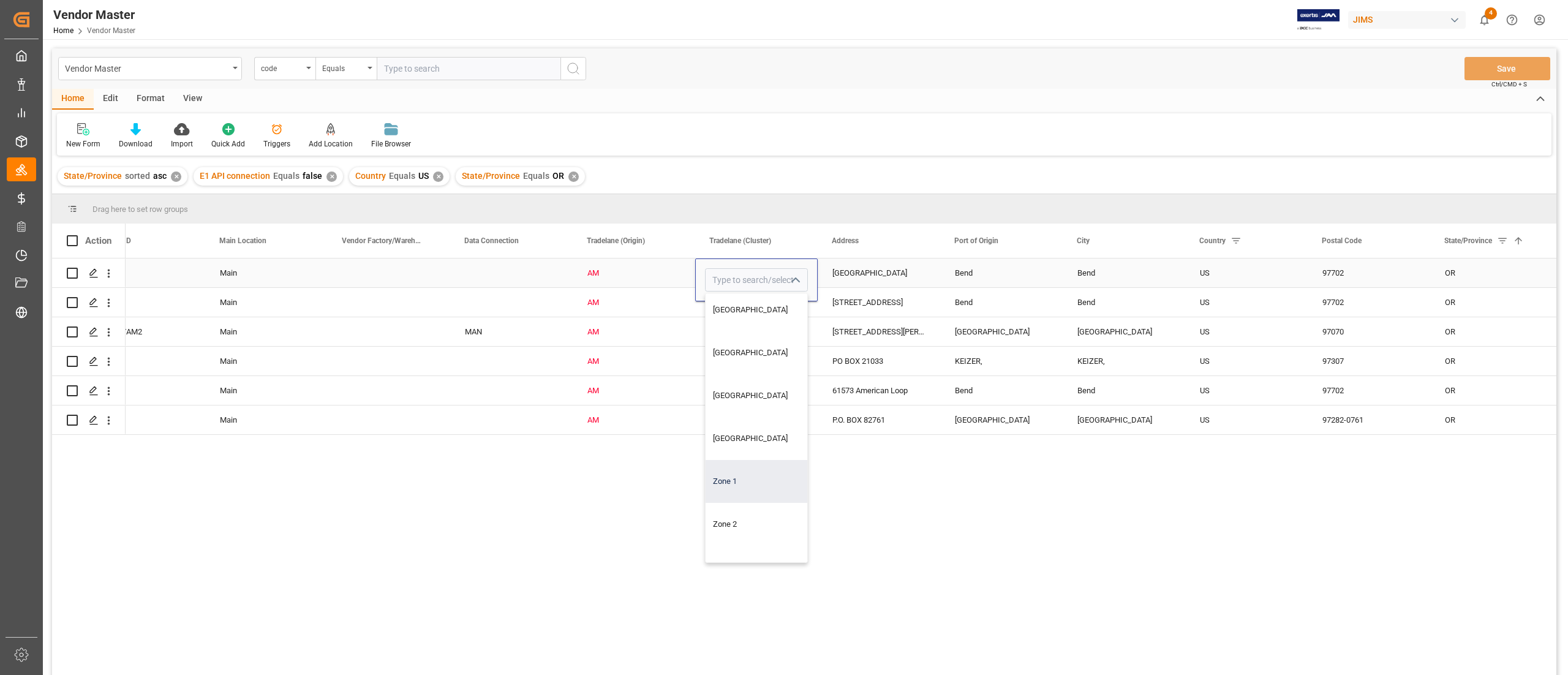
scroll to position [160, 0]
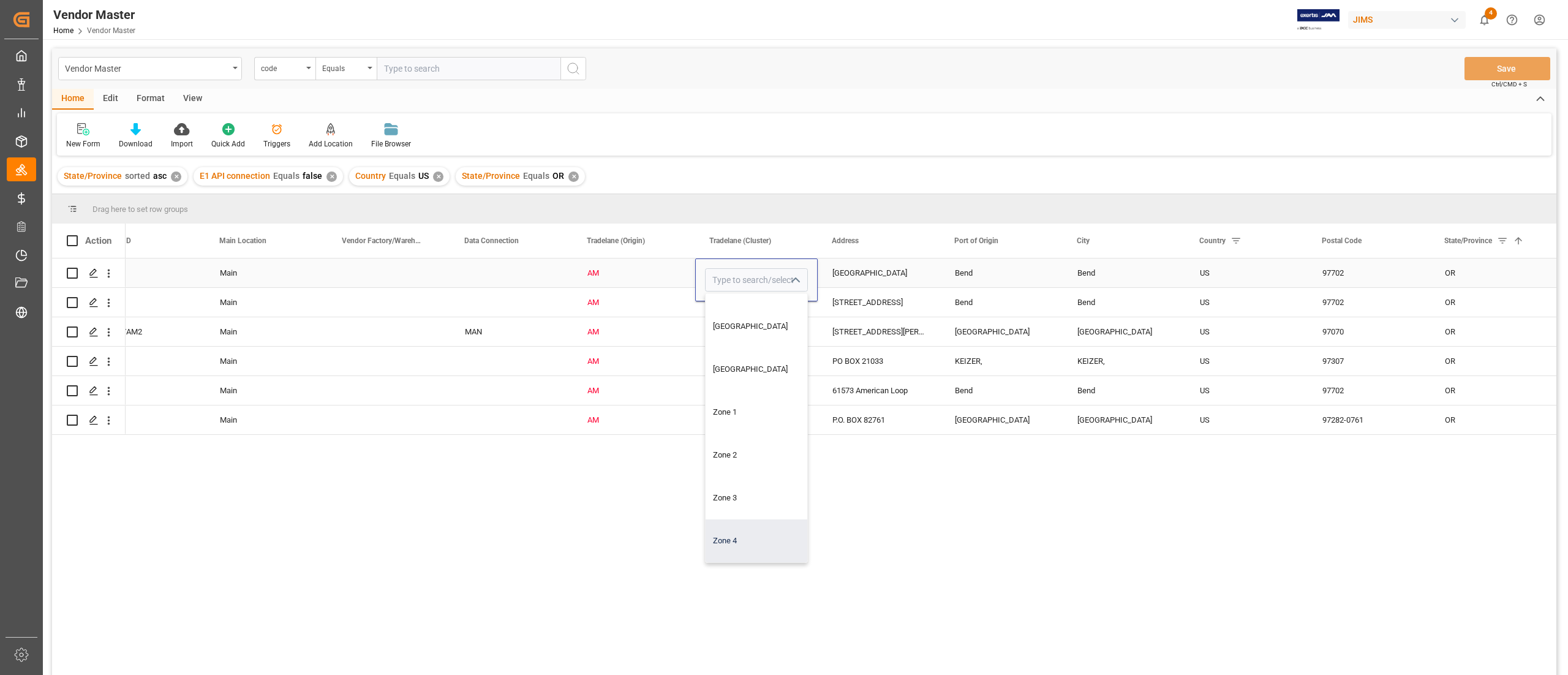
click at [739, 541] on div "Zone 4" at bounding box center [756, 541] width 102 height 43
type input "Zone 4"
click at [740, 324] on div "Zone 4" at bounding box center [757, 332] width 93 height 28
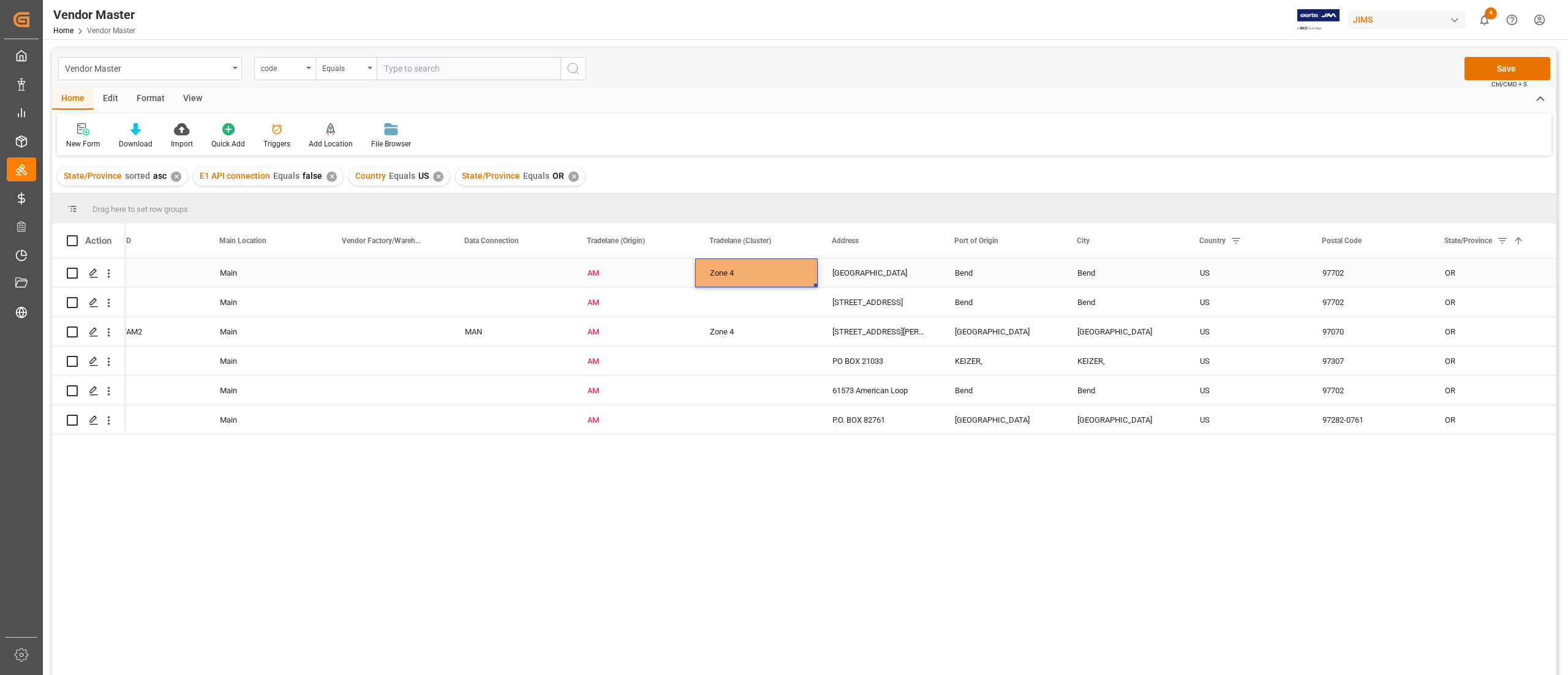
click at [742, 274] on div "Zone 4" at bounding box center [757, 273] width 93 height 28
drag, startPoint x: 815, startPoint y: 286, endPoint x: 792, endPoint y: 415, distance: 131.0
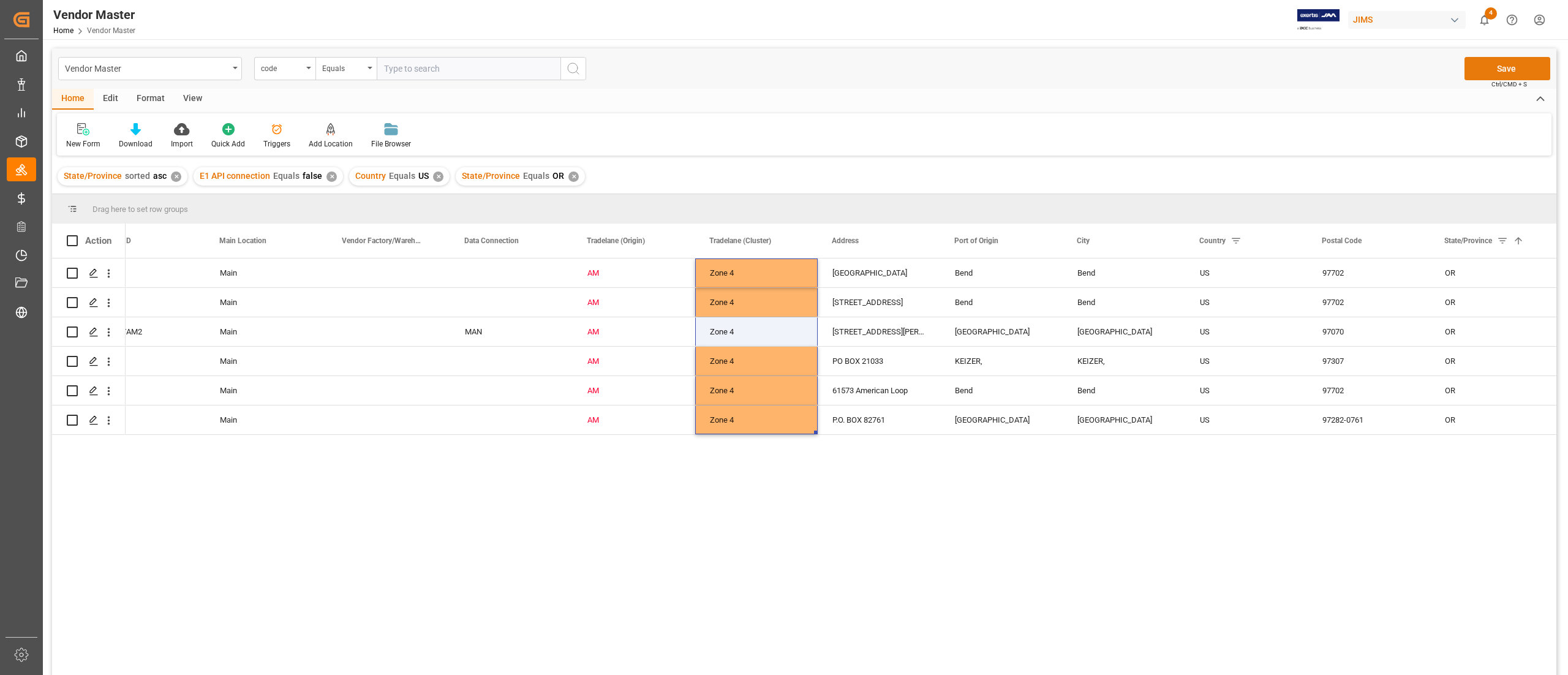
click at [1494, 63] on button "Save" at bounding box center [1507, 68] width 86 height 23
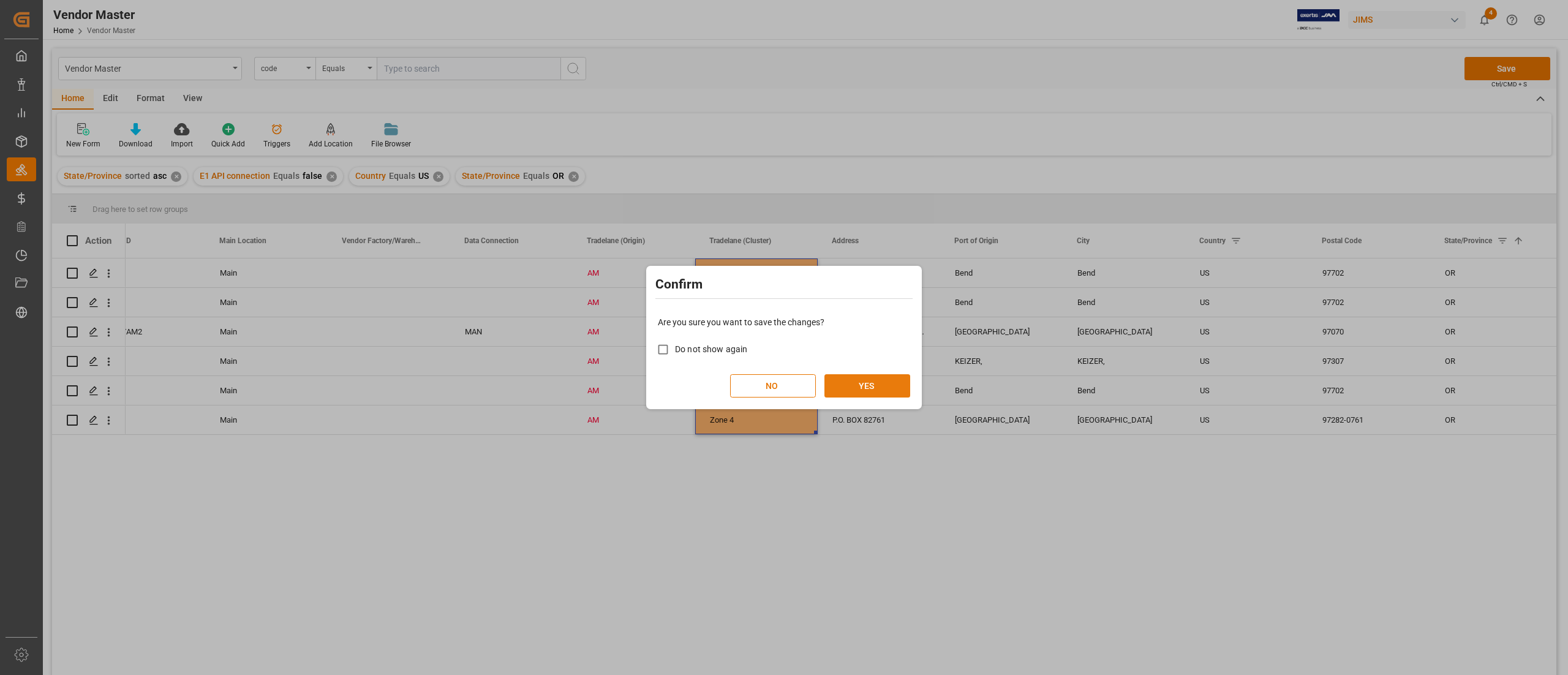
click at [884, 389] on button "YES" at bounding box center [867, 385] width 86 height 23
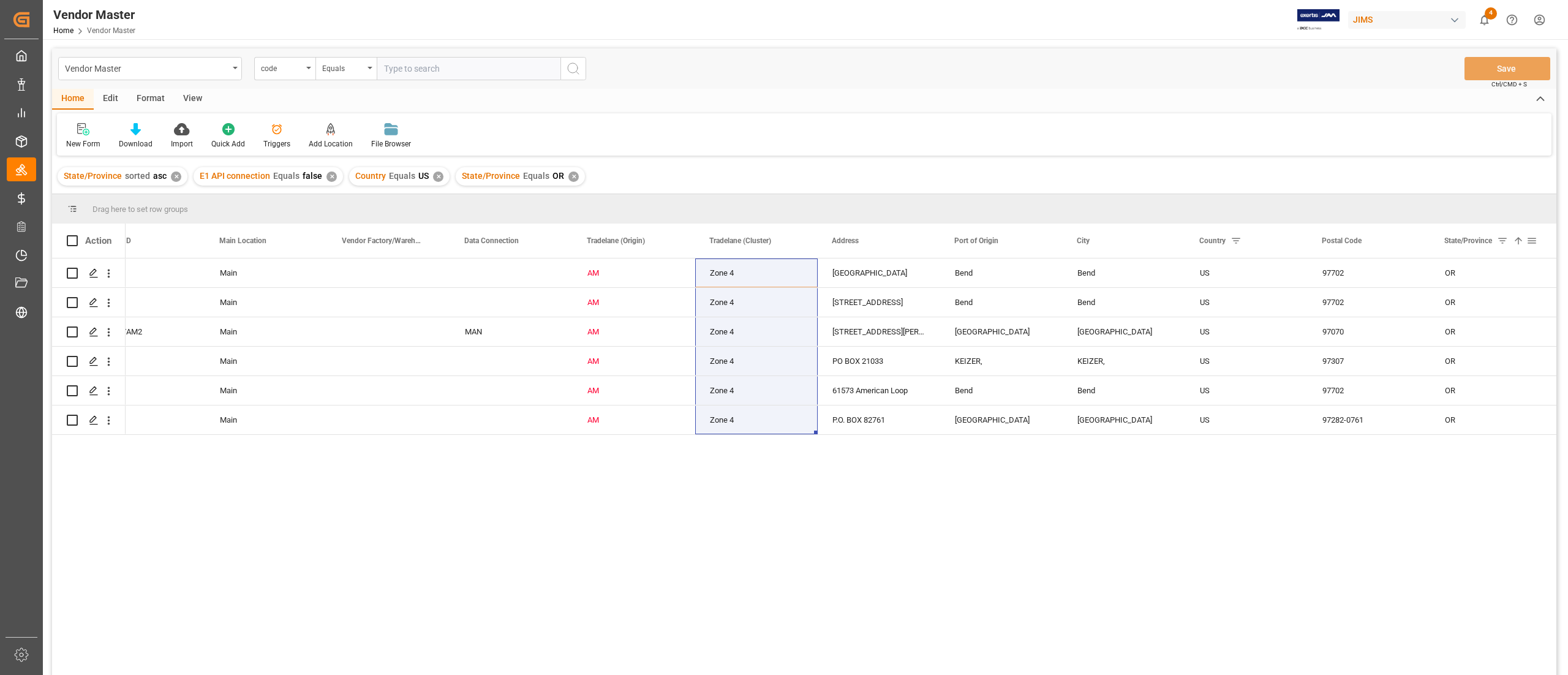
click at [1537, 244] on div "State/Province 1" at bounding box center [1491, 240] width 122 height 34
click at [1529, 237] on span at bounding box center [1531, 240] width 11 height 11
type input "O"
type input "NV"
click at [1501, 343] on button "Apply" at bounding box center [1505, 344] width 23 height 12
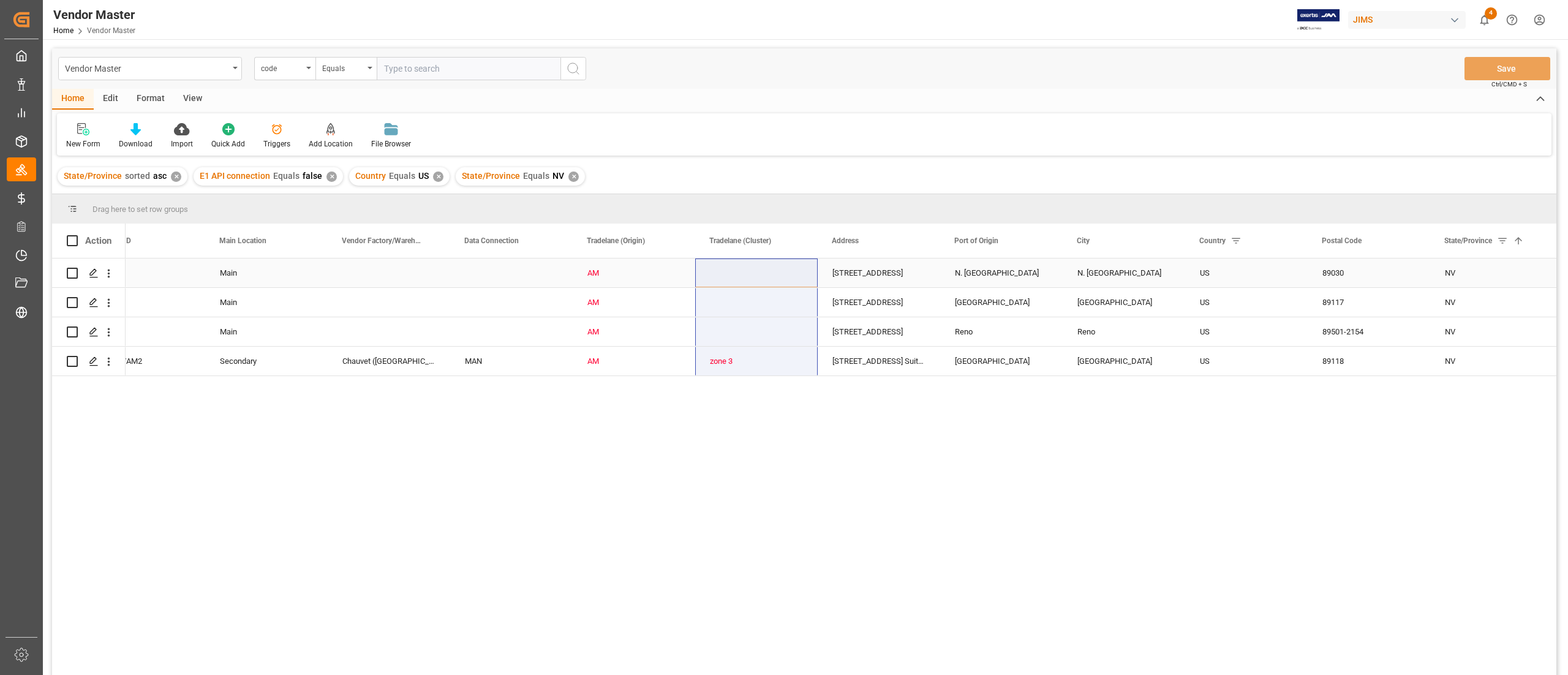
click at [761, 269] on div "Press SPACE to select this row." at bounding box center [756, 273] width 122 height 29
click at [799, 274] on div "Press SPACE to select this row." at bounding box center [756, 273] width 122 height 29
click at [799, 274] on icon "open menu" at bounding box center [795, 280] width 15 height 15
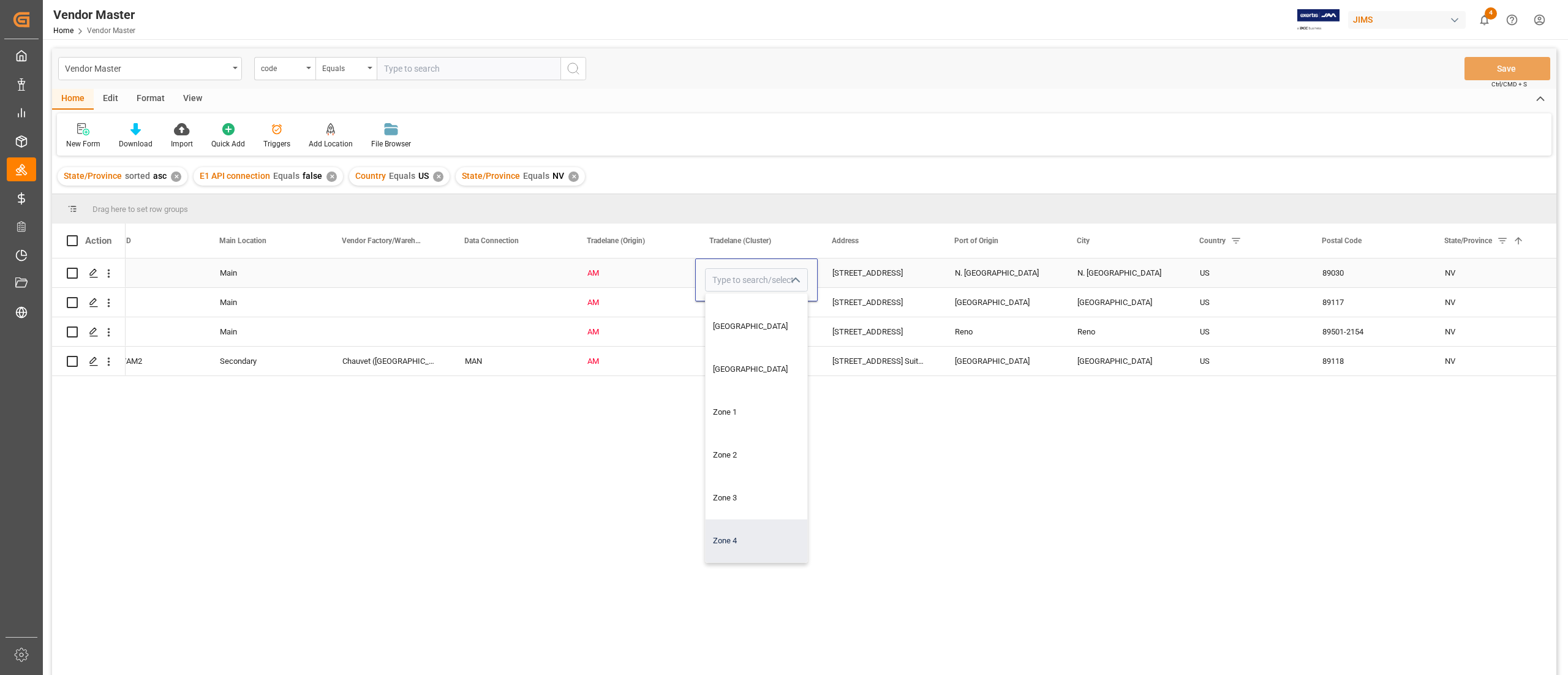
click at [751, 526] on div "Zone 4" at bounding box center [756, 541] width 102 height 43
type input "Zone 4"
click at [771, 311] on div "Press SPACE to select this row." at bounding box center [756, 302] width 122 height 29
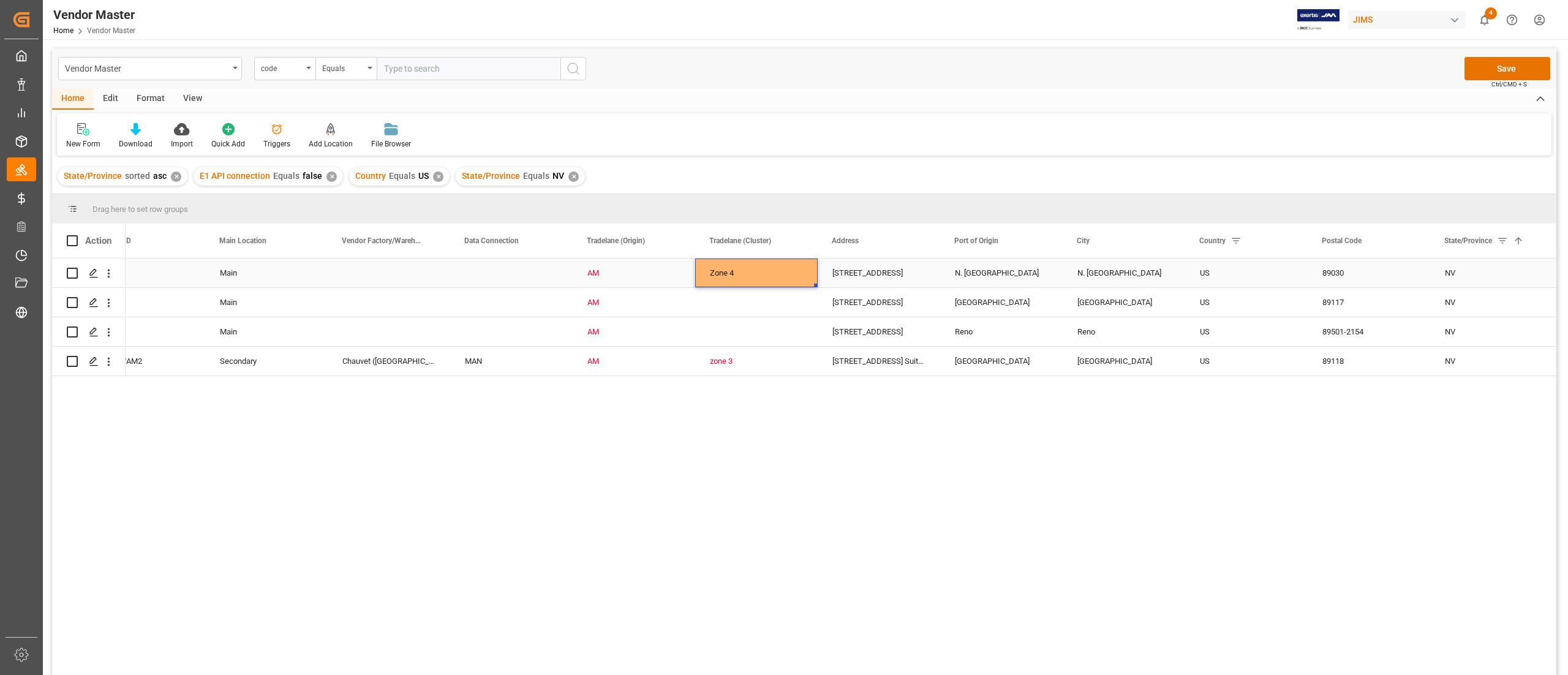
click at [756, 269] on div "Zone 4" at bounding box center [757, 273] width 93 height 28
click at [781, 307] on div "Press SPACE to select this row." at bounding box center [756, 302] width 122 height 29
click at [763, 277] on div "Zone 4" at bounding box center [757, 273] width 93 height 28
click at [760, 306] on div "Press SPACE to select this row." at bounding box center [756, 302] width 122 height 29
click at [768, 276] on div "Zone 4" at bounding box center [757, 273] width 93 height 28
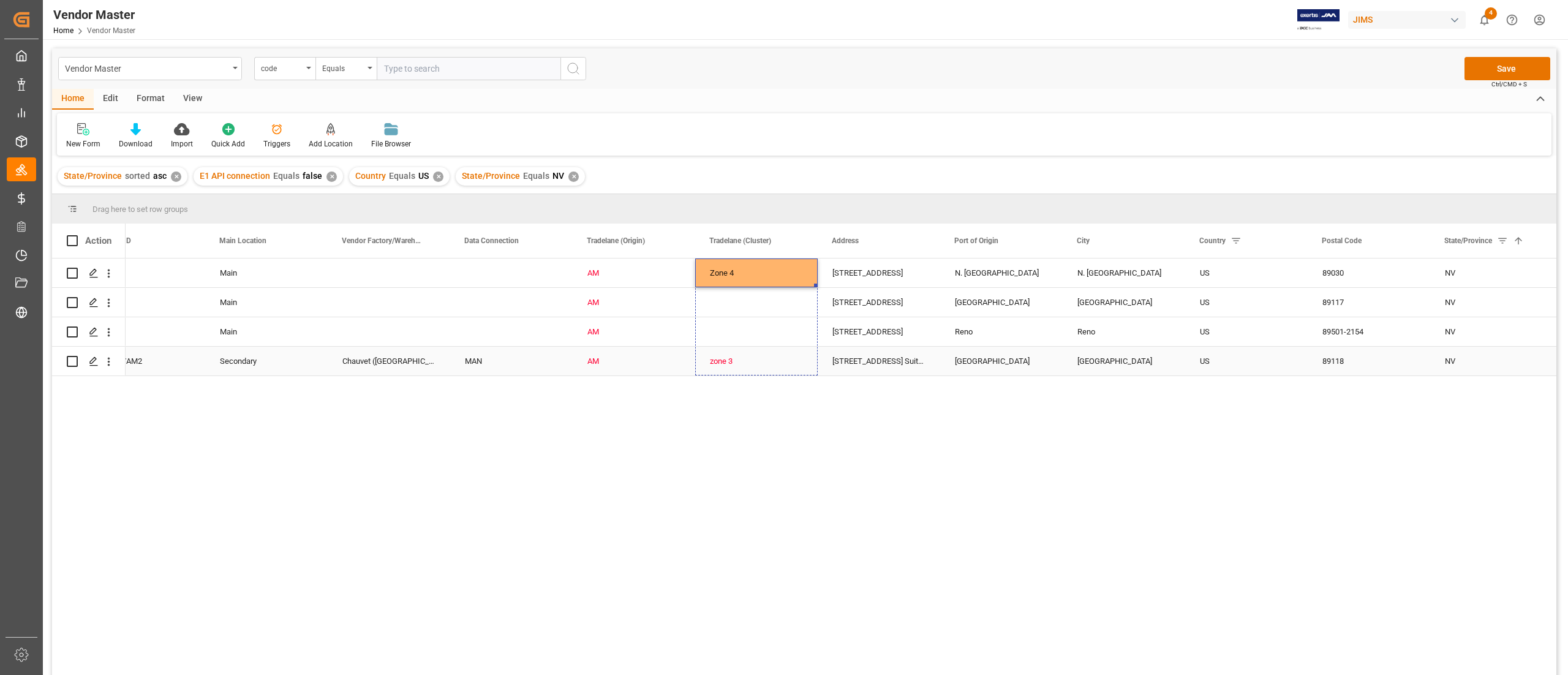
drag, startPoint x: 816, startPoint y: 285, endPoint x: 792, endPoint y: 374, distance: 92.2
click at [1495, 64] on button "Save" at bounding box center [1507, 68] width 86 height 23
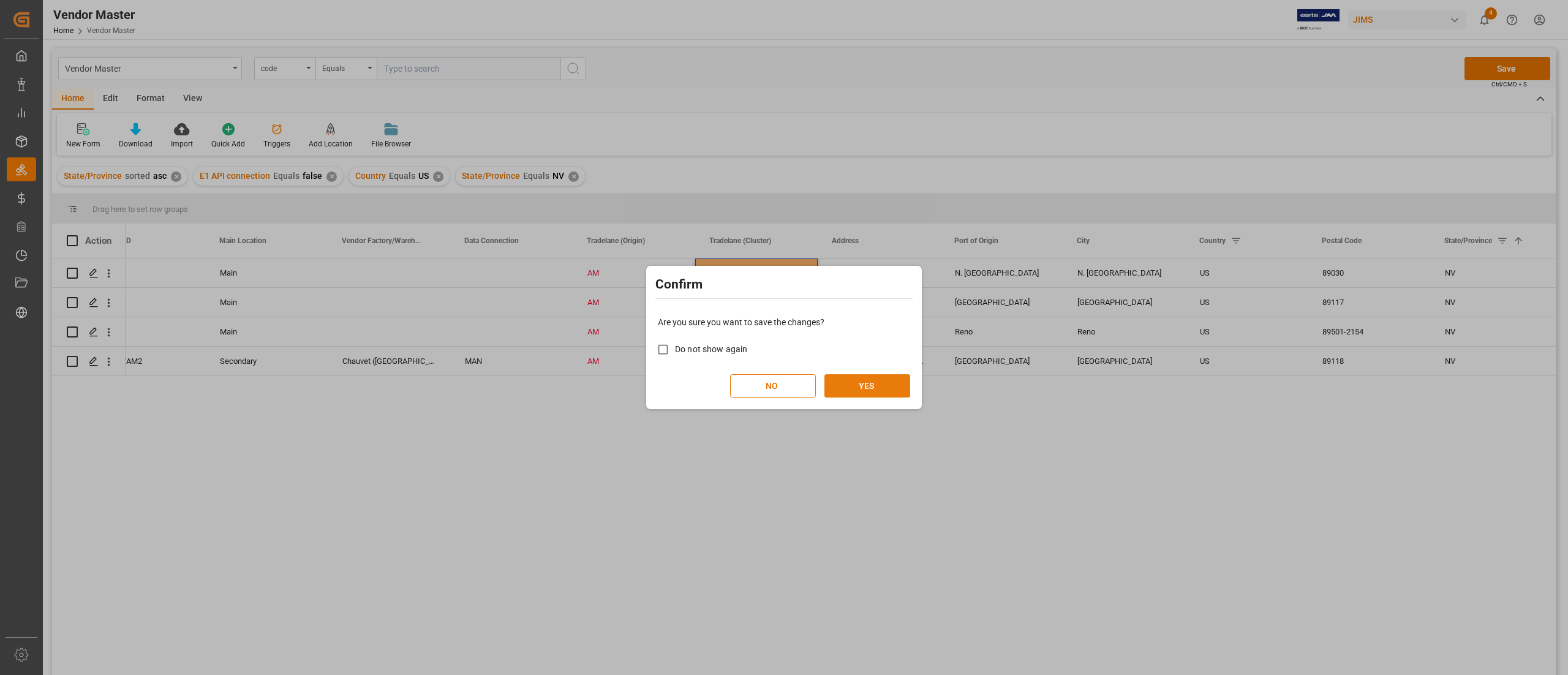
click at [858, 391] on button "YES" at bounding box center [867, 385] width 86 height 23
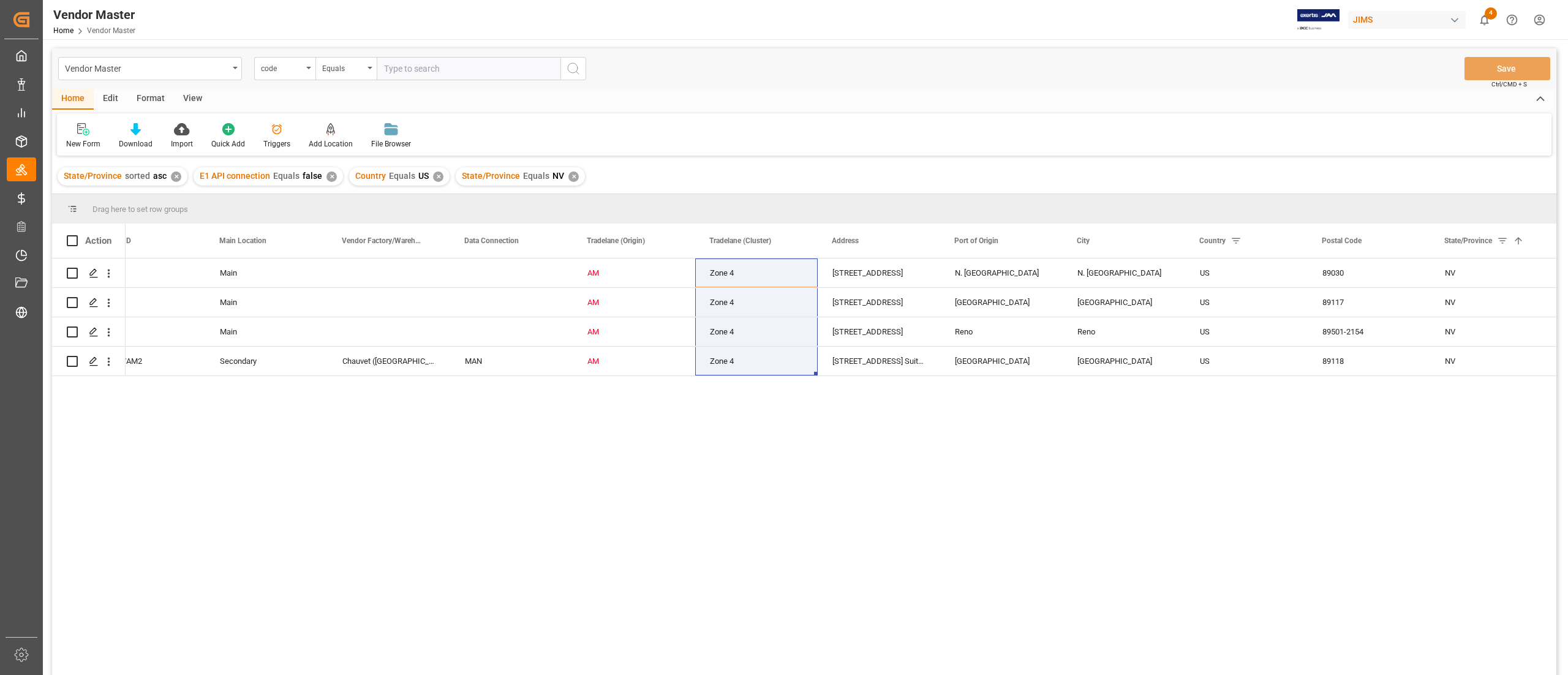
click at [964, 485] on div "Main AM Zone [GEOGRAPHIC_DATA][STREET_ADDRESS] [GEOGRAPHIC_DATA][STREET_ADDRESS…" at bounding box center [841, 471] width 1431 height 425
click at [1529, 240] on span at bounding box center [1531, 240] width 11 height 11
drag, startPoint x: 1444, startPoint y: 308, endPoint x: 1400, endPoint y: 314, distance: 44.4
click at [1402, 314] on div "Drag here to set row groups Drag here to set column labels Action Manufacturers…" at bounding box center [804, 438] width 1504 height 489
type input "CA"
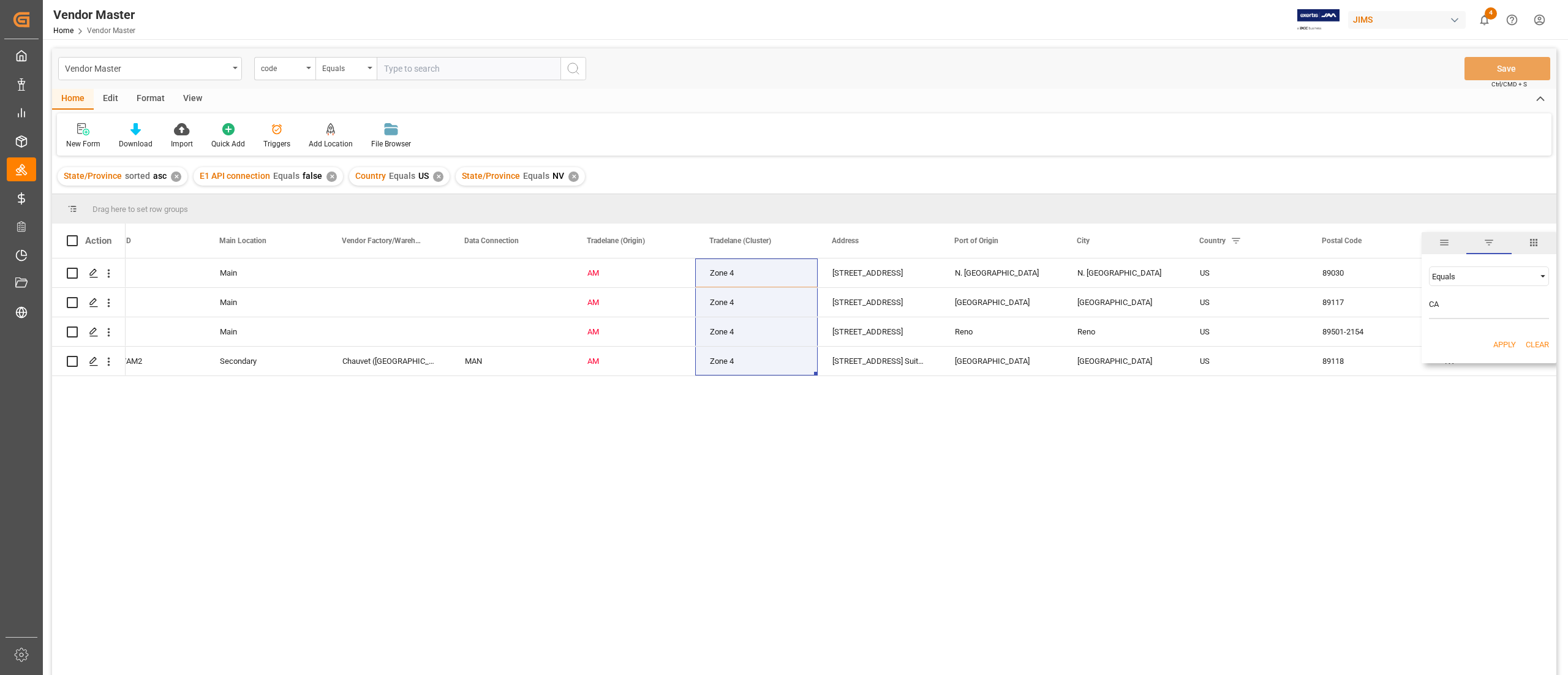
click at [1507, 343] on button "Apply" at bounding box center [1505, 344] width 23 height 12
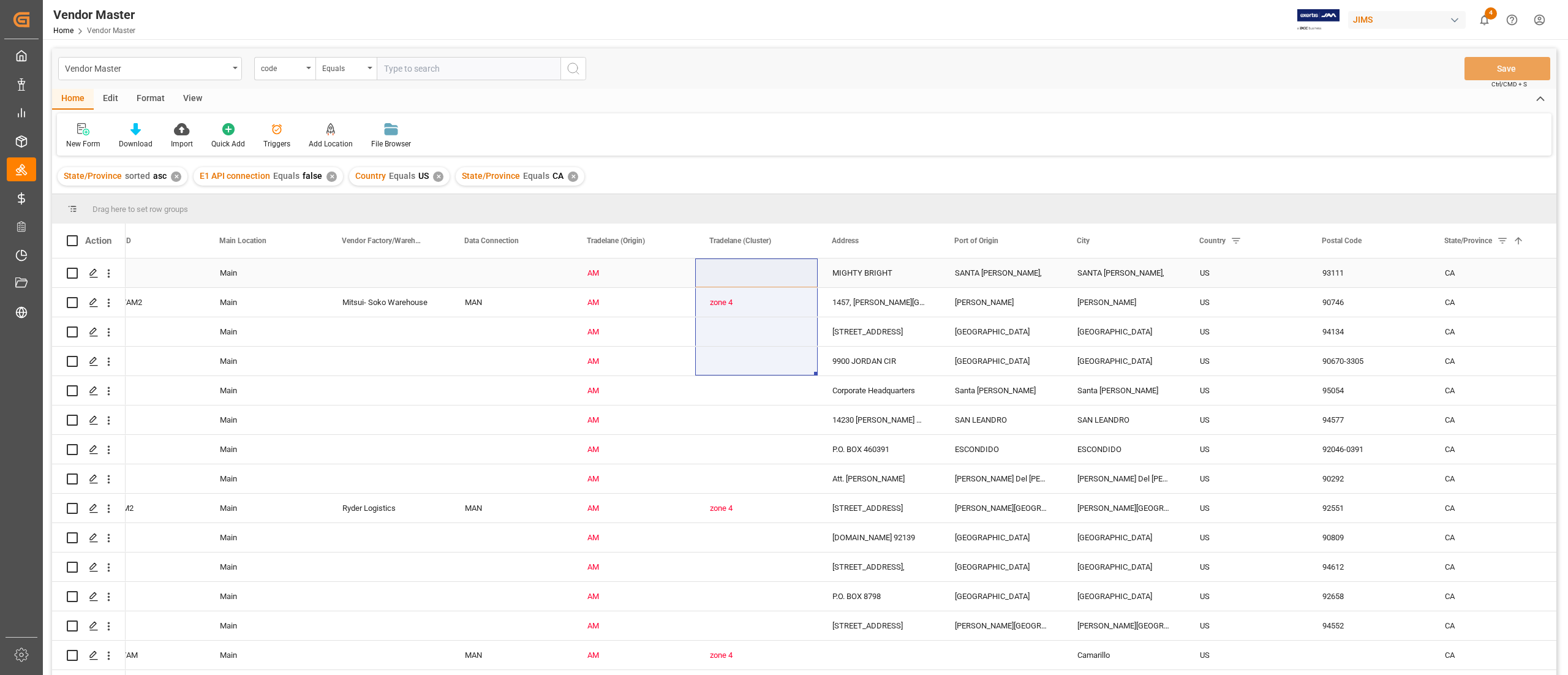
click at [757, 272] on div "Press SPACE to select this row." at bounding box center [756, 273] width 122 height 29
click at [796, 277] on icon "open menu" at bounding box center [795, 280] width 15 height 15
click at [730, 534] on div "Zone 4" at bounding box center [756, 541] width 102 height 43
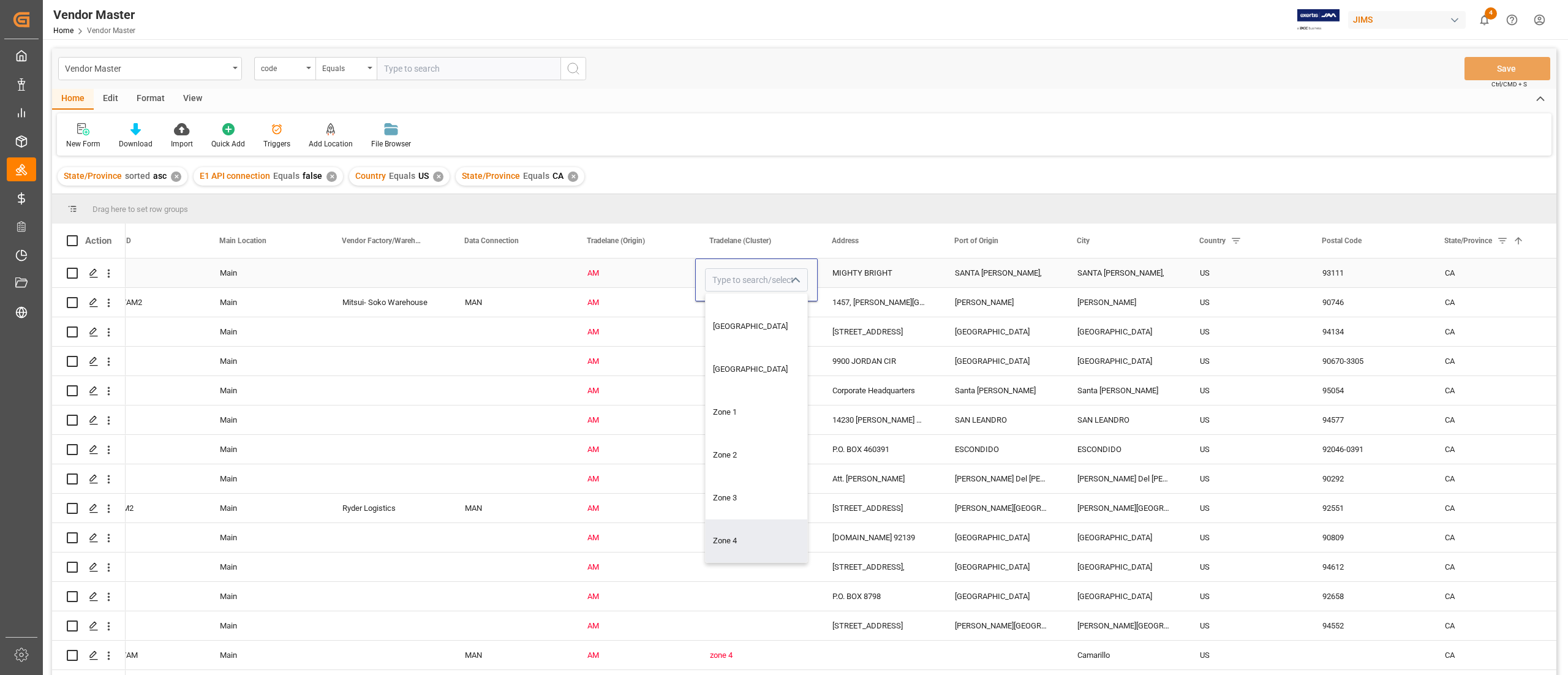
type input "Zone 4"
click at [746, 320] on div "Press SPACE to select this row." at bounding box center [756, 332] width 122 height 29
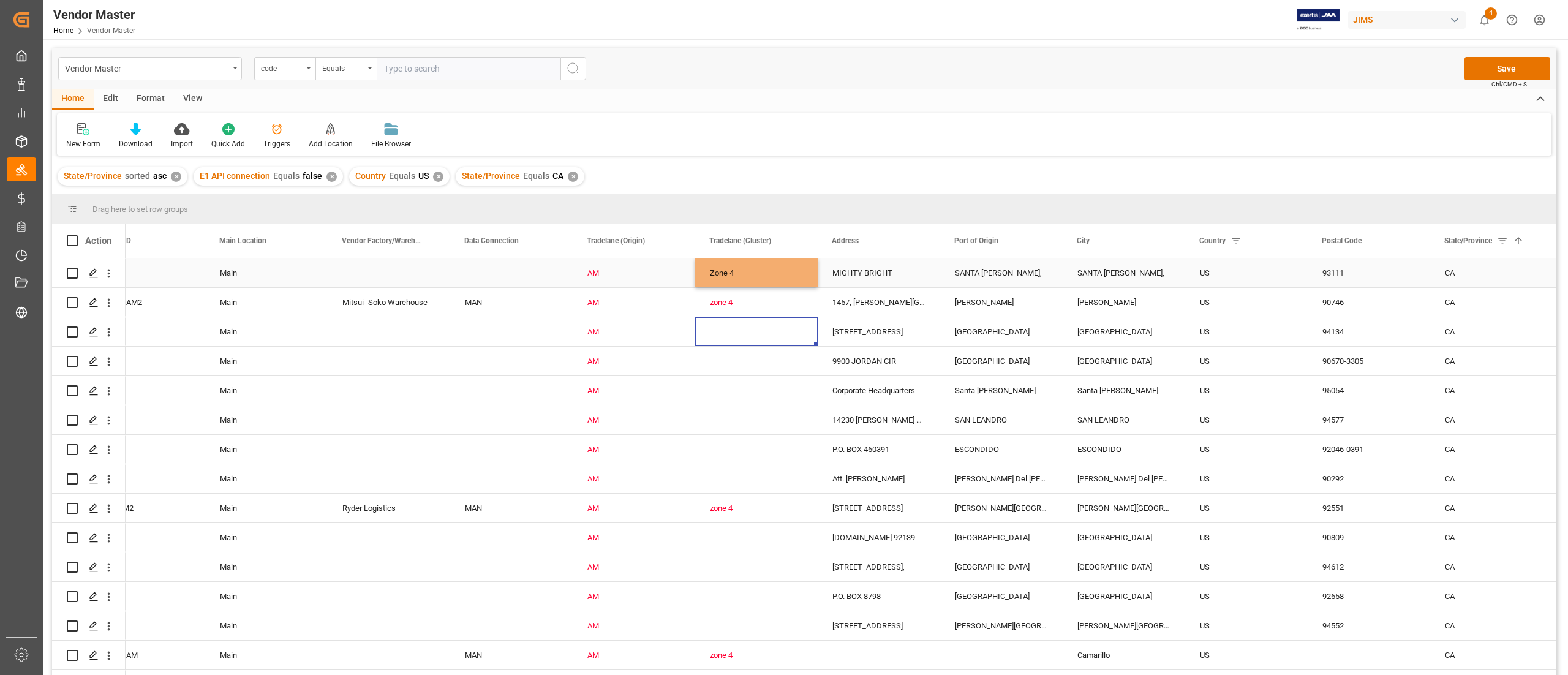
click at [756, 261] on div "Zone 4" at bounding box center [757, 273] width 93 height 28
drag, startPoint x: 816, startPoint y: 284, endPoint x: 781, endPoint y: 628, distance: 345.8
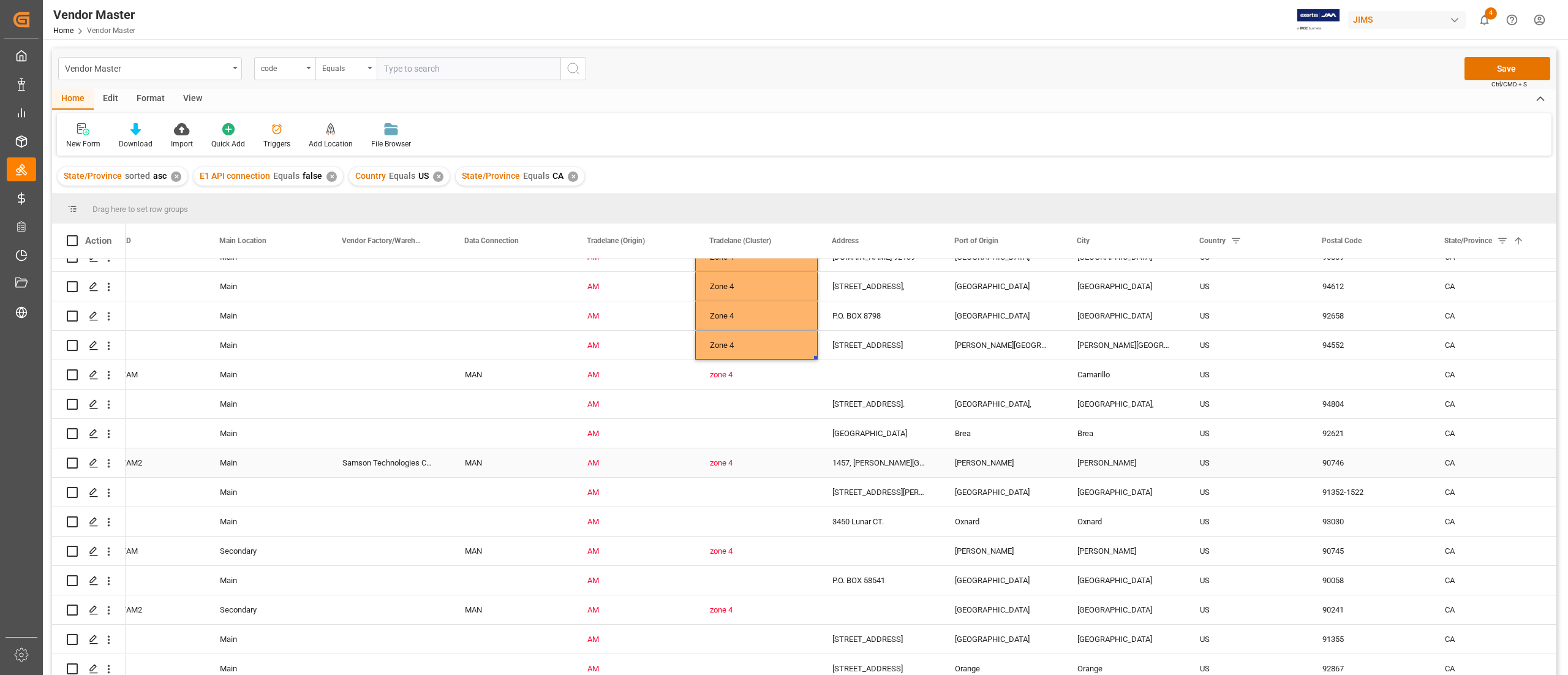
scroll to position [245, 0]
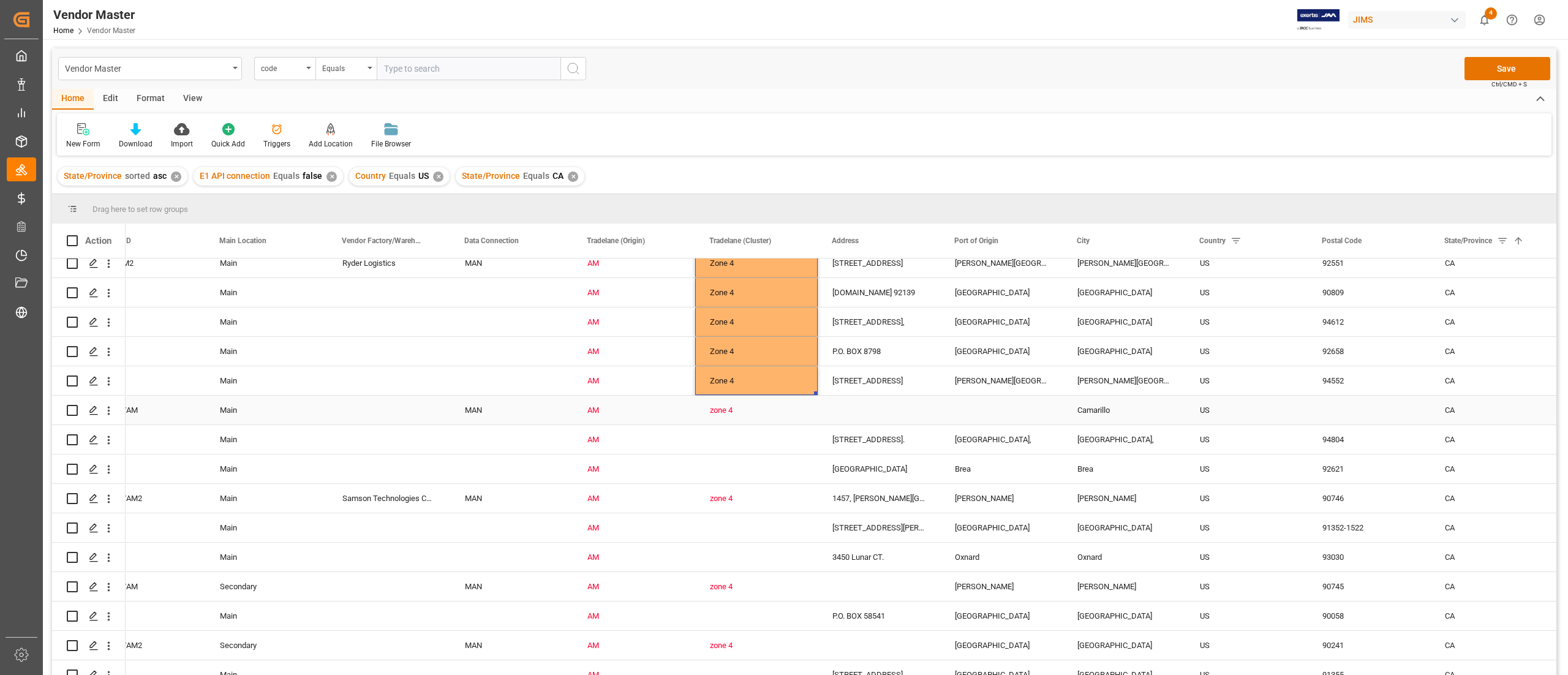
click at [766, 401] on div "zone 4" at bounding box center [757, 410] width 93 height 28
click at [784, 374] on div "Zone 4" at bounding box center [757, 381] width 93 height 28
drag, startPoint x: 816, startPoint y: 392, endPoint x: 792, endPoint y: 631, distance: 240.2
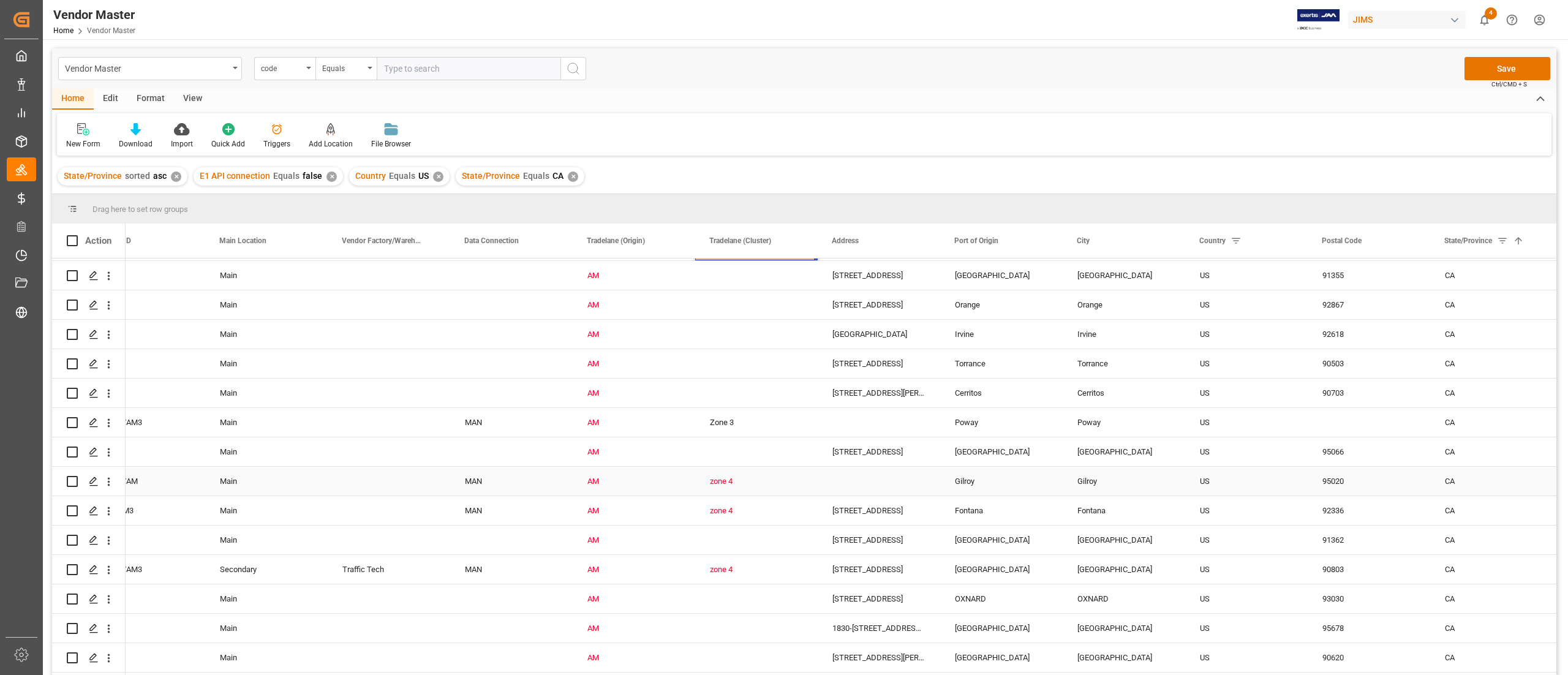
scroll to position [613, 0]
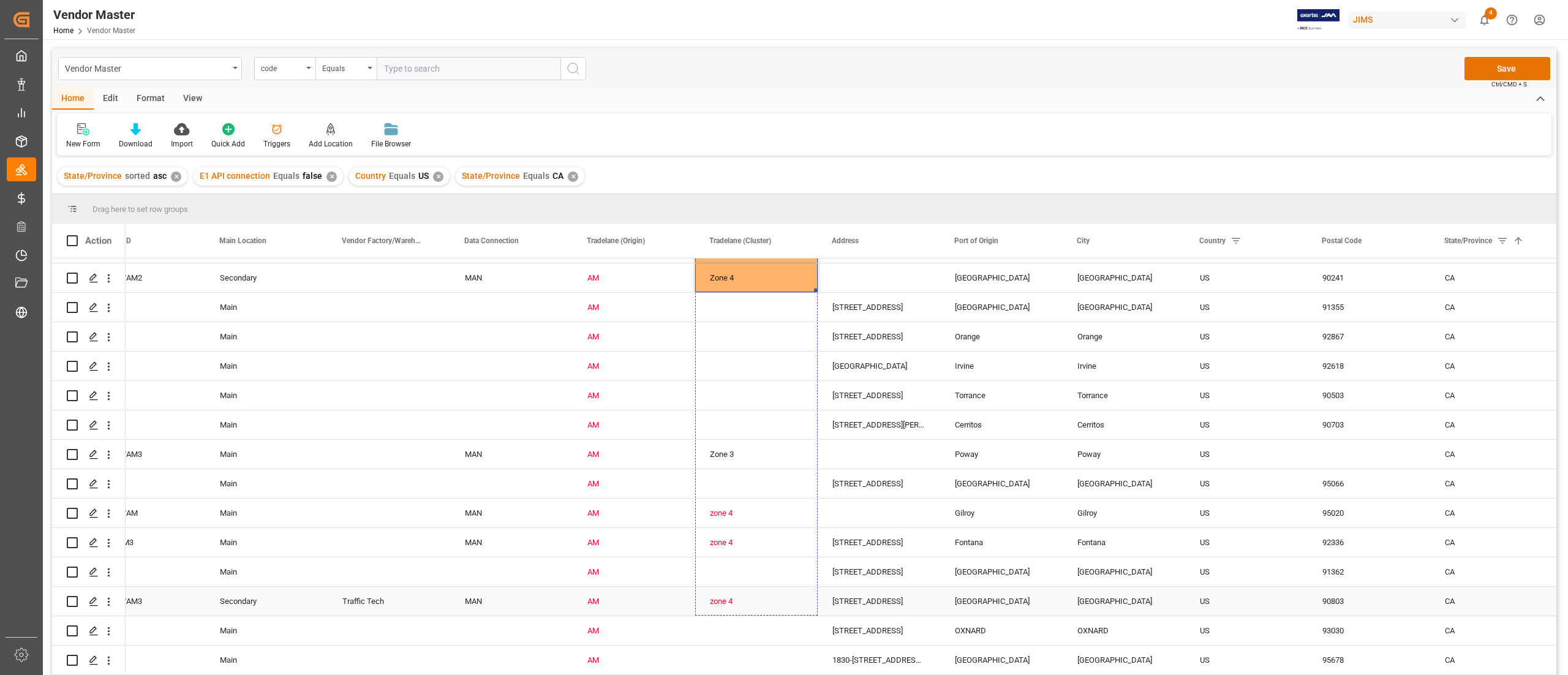
drag, startPoint x: 816, startPoint y: 288, endPoint x: 787, endPoint y: 585, distance: 298.4
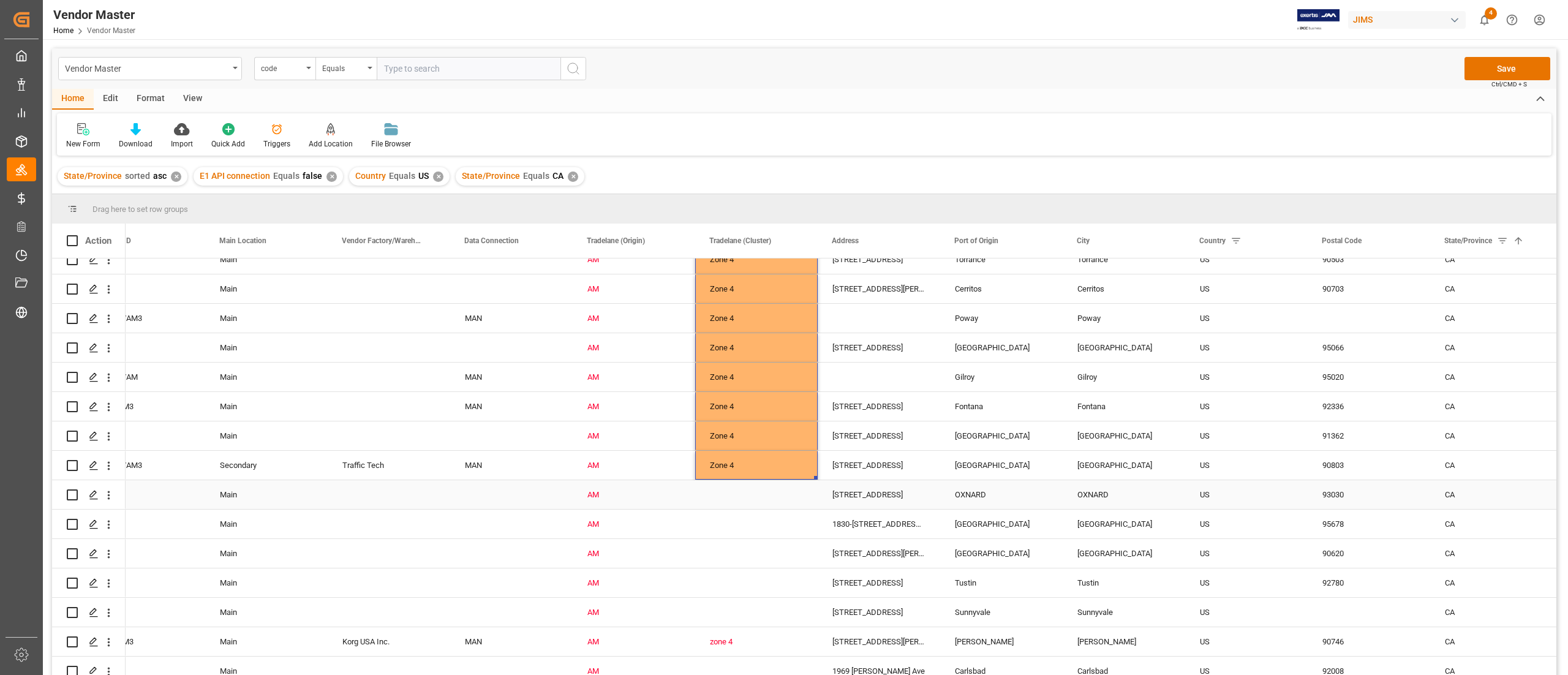
scroll to position [858, 0]
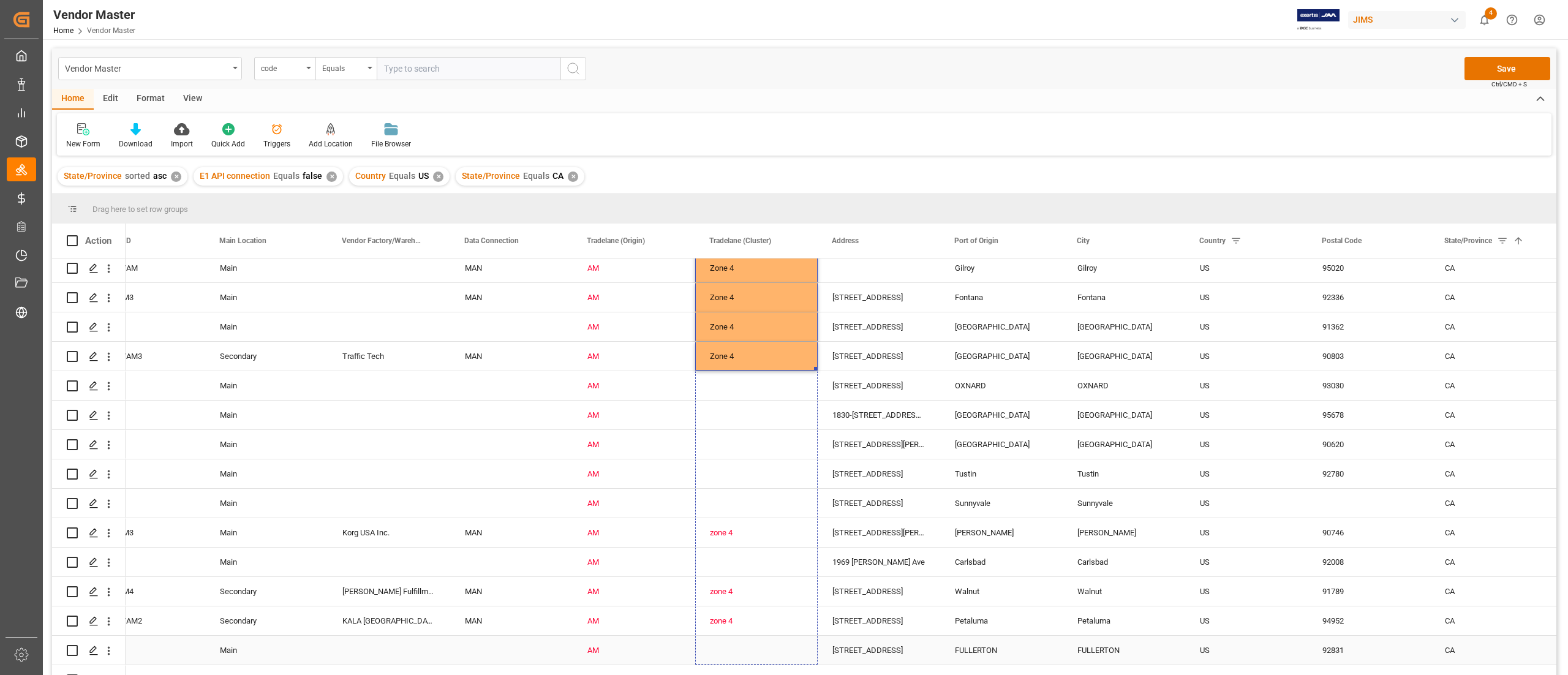
drag, startPoint x: 815, startPoint y: 367, endPoint x: 760, endPoint y: 650, distance: 288.3
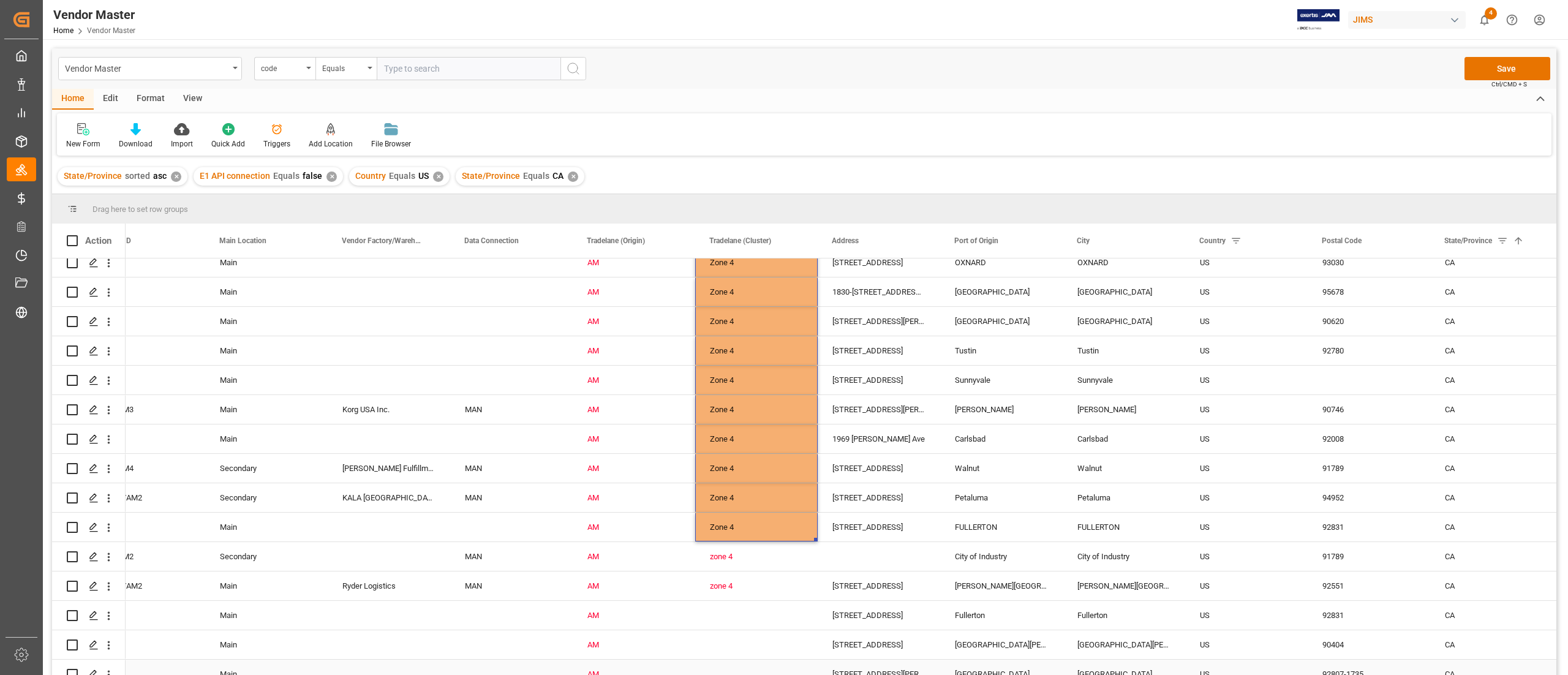
scroll to position [1225, 0]
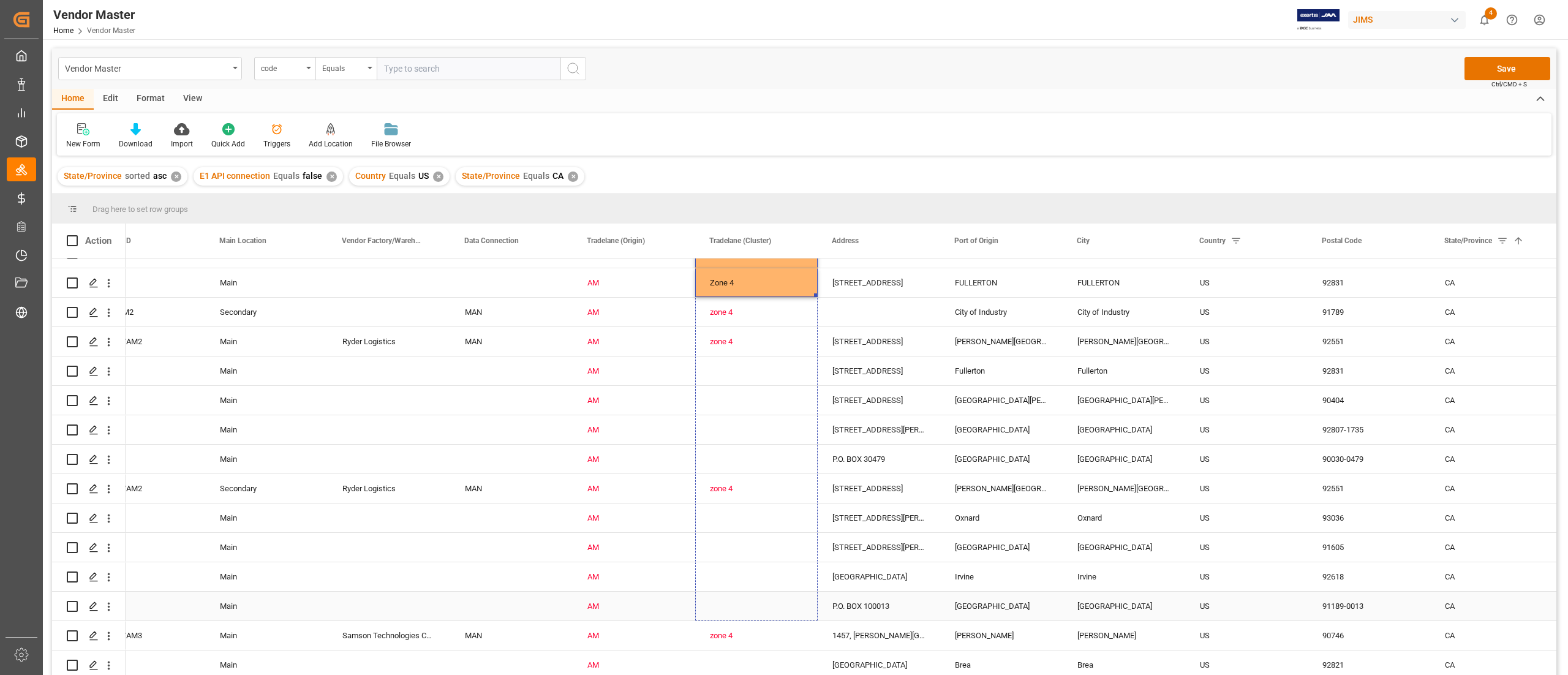
drag, startPoint x: 816, startPoint y: 296, endPoint x: 795, endPoint y: 587, distance: 291.8
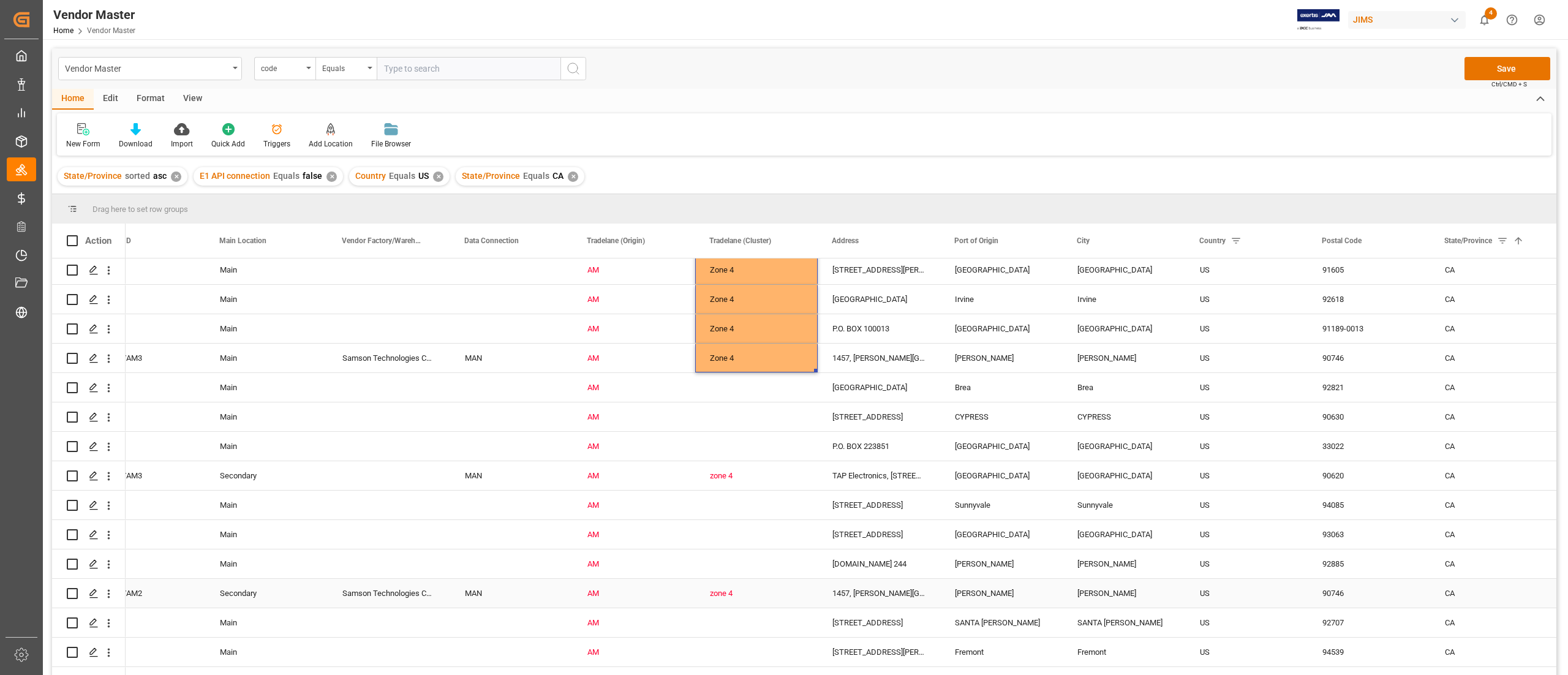
scroll to position [1470, 0]
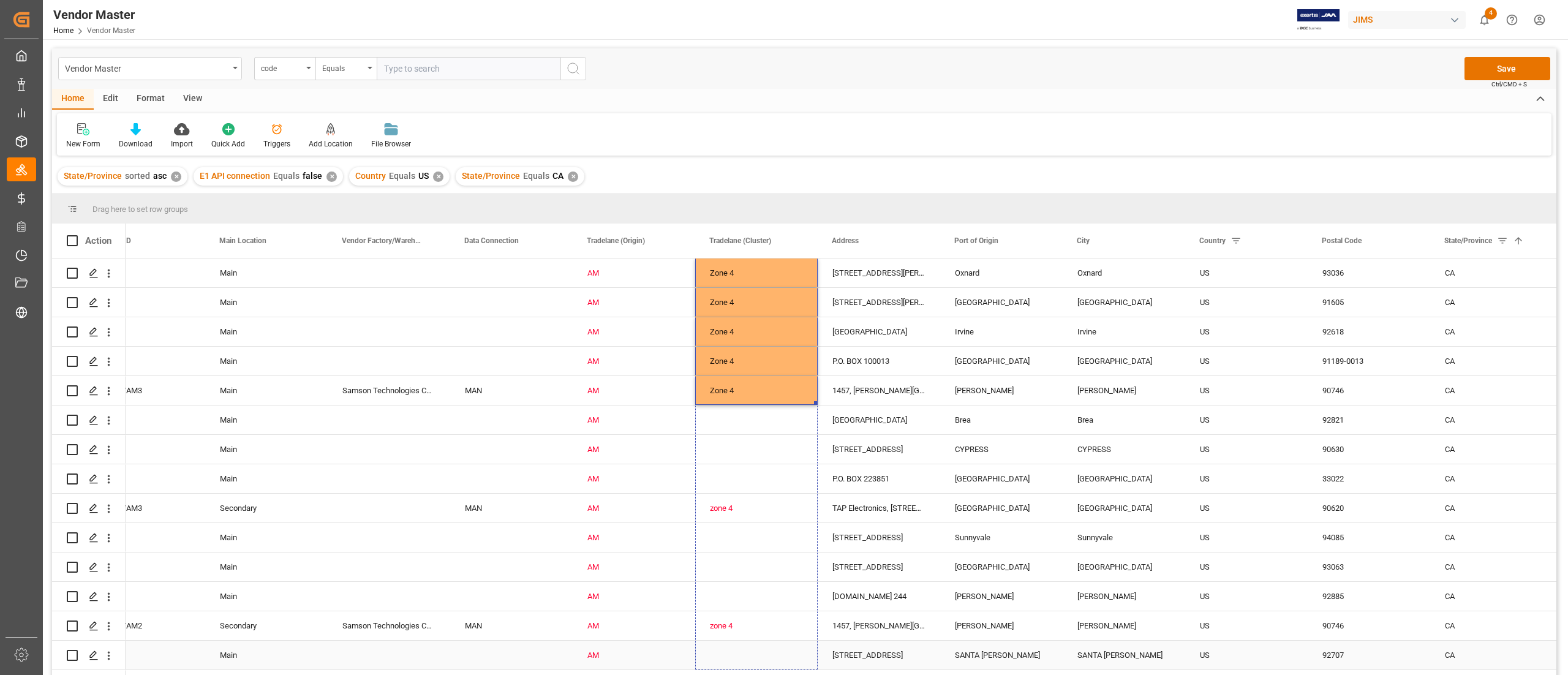
drag, startPoint x: 814, startPoint y: 403, endPoint x: 776, endPoint y: 659, distance: 258.8
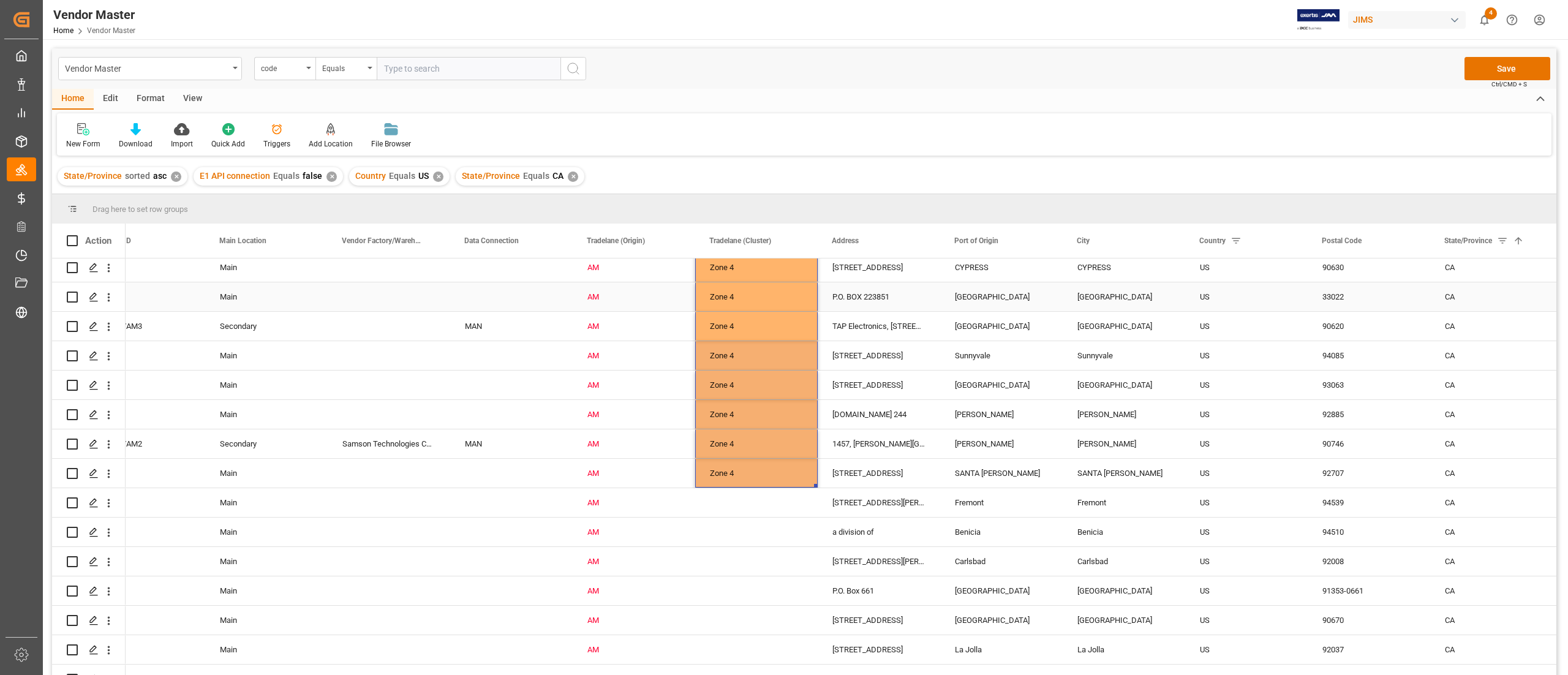
scroll to position [1838, 0]
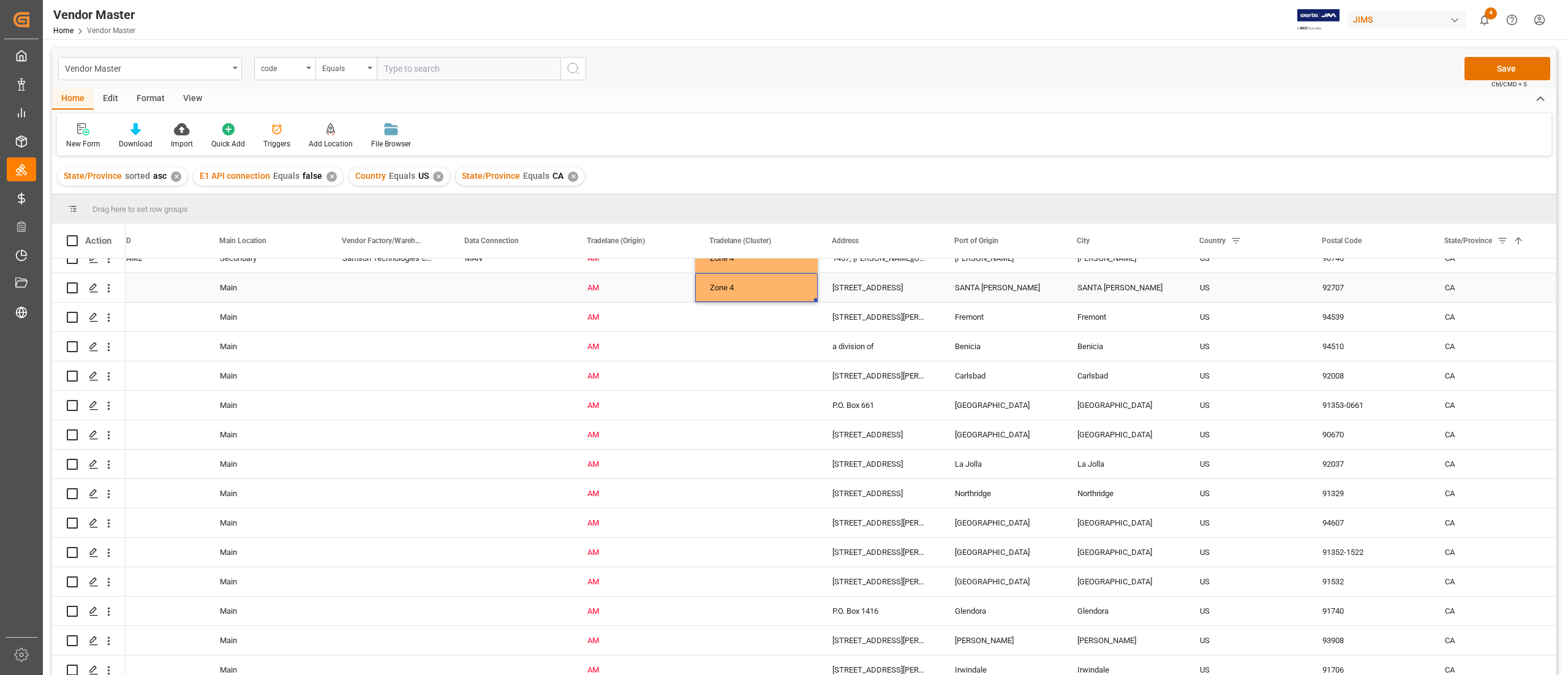
click at [776, 285] on div "Zone 4" at bounding box center [757, 288] width 93 height 28
drag, startPoint x: 804, startPoint y: 423, endPoint x: 775, endPoint y: 666, distance: 244.7
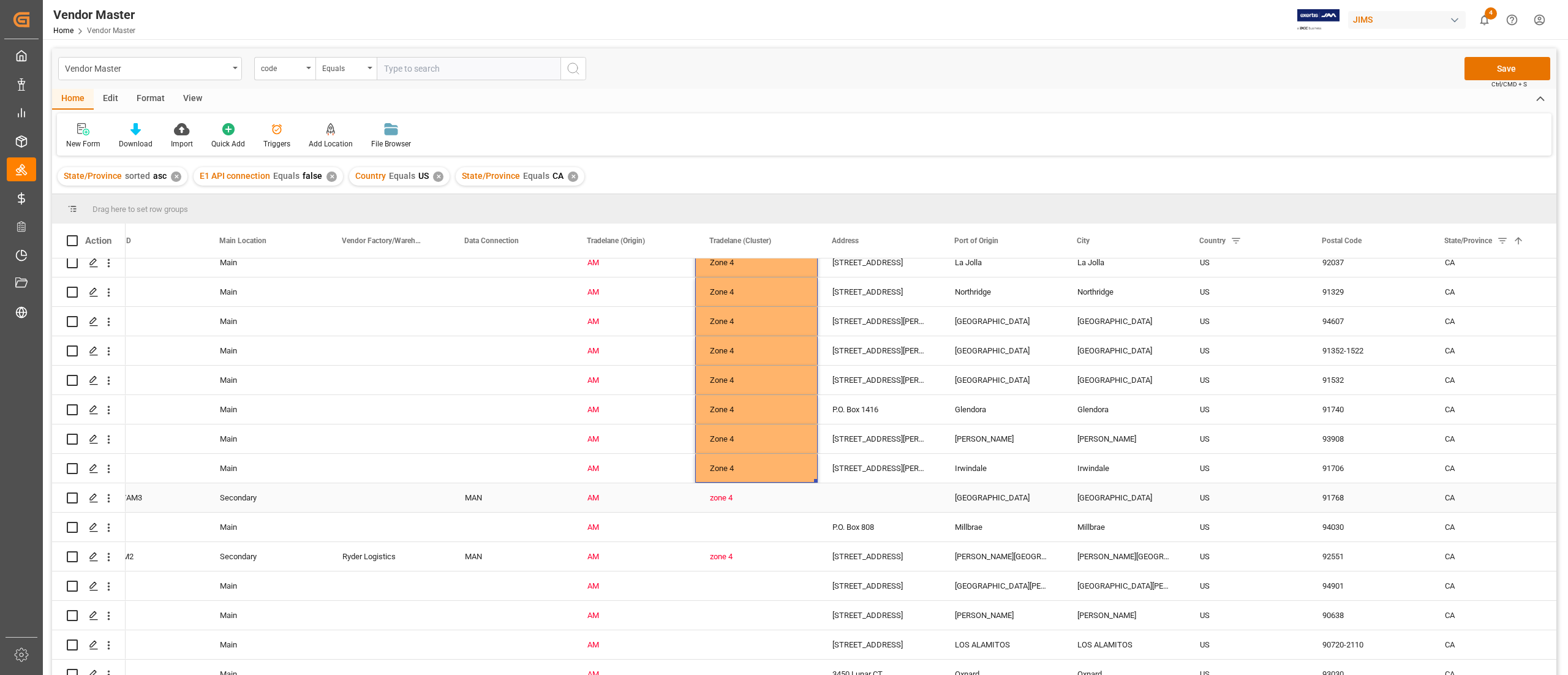
scroll to position [2205, 0]
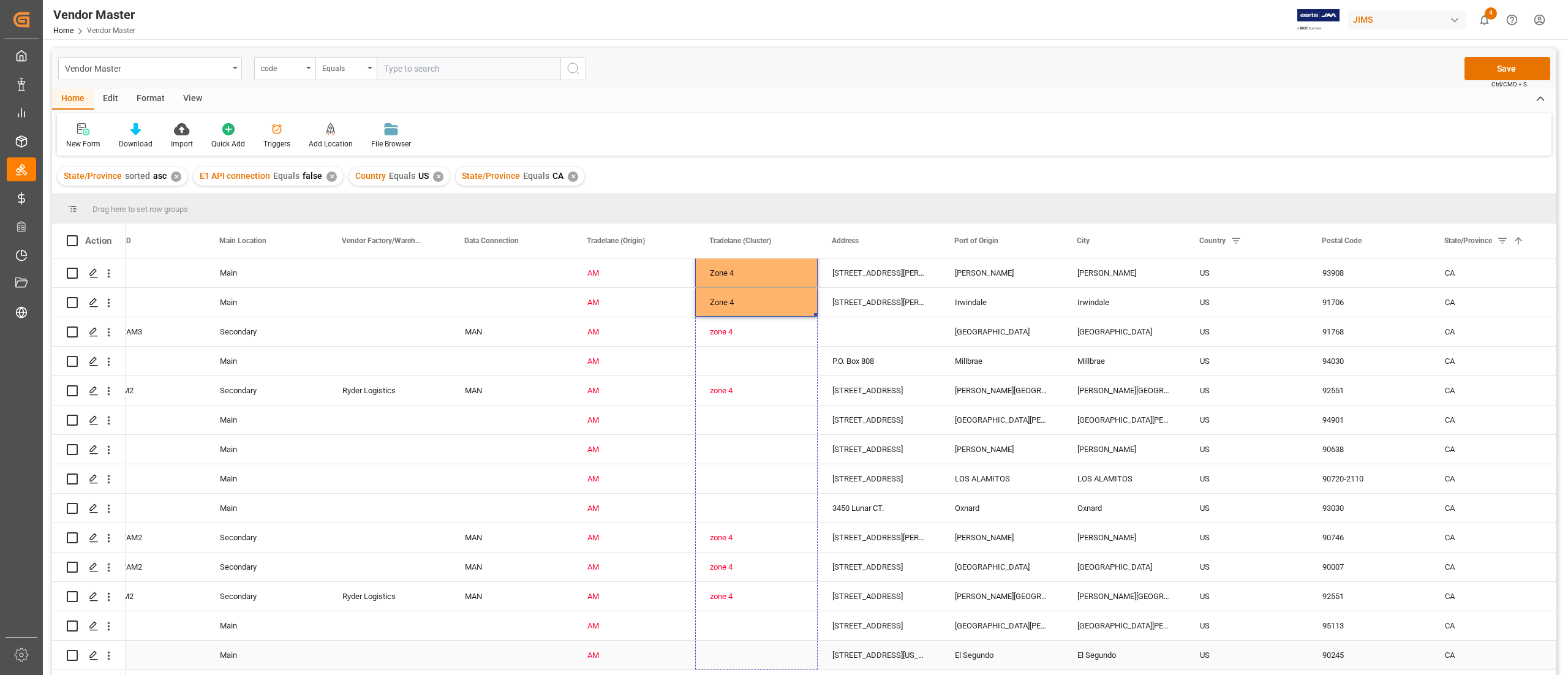
drag, startPoint x: 814, startPoint y: 314, endPoint x: 773, endPoint y: 664, distance: 352.4
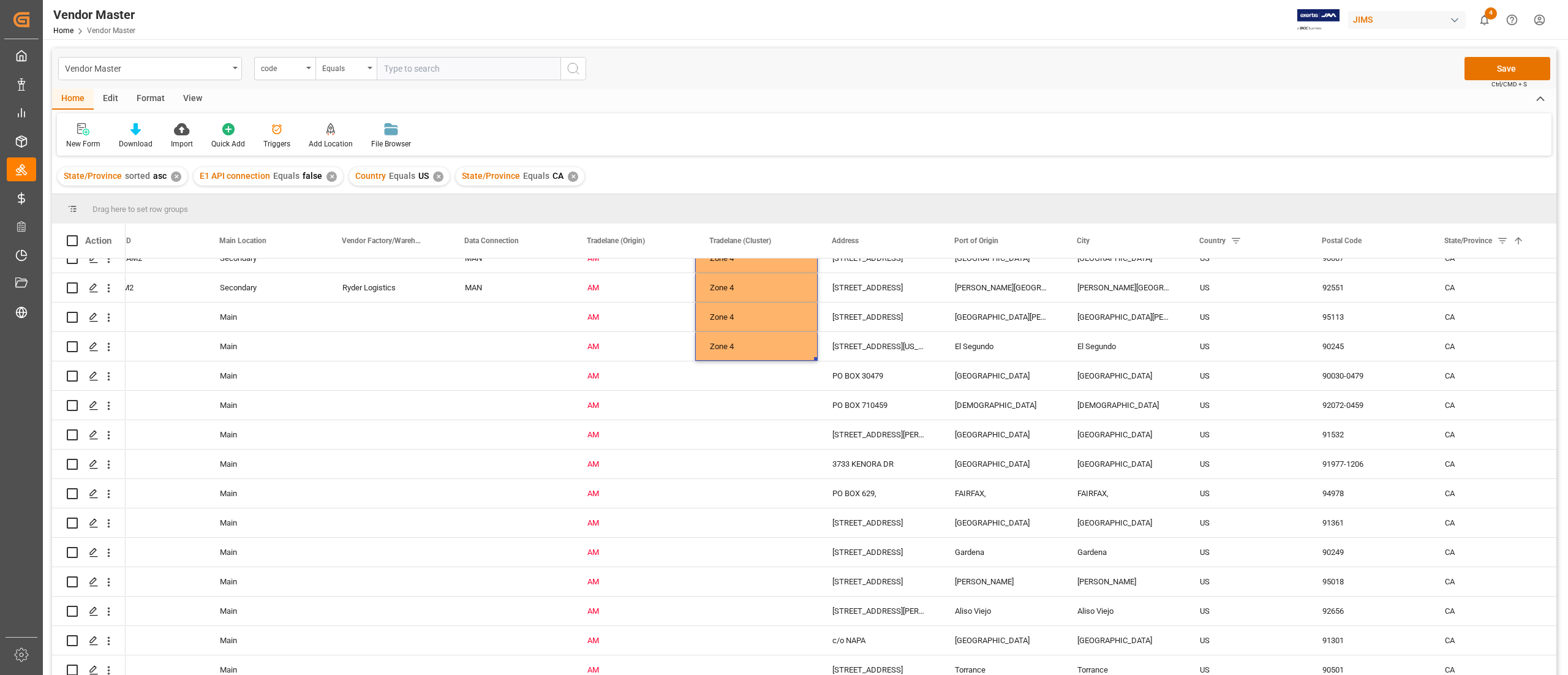
scroll to position [2524, 0]
drag, startPoint x: 815, startPoint y: 347, endPoint x: 781, endPoint y: 658, distance: 312.9
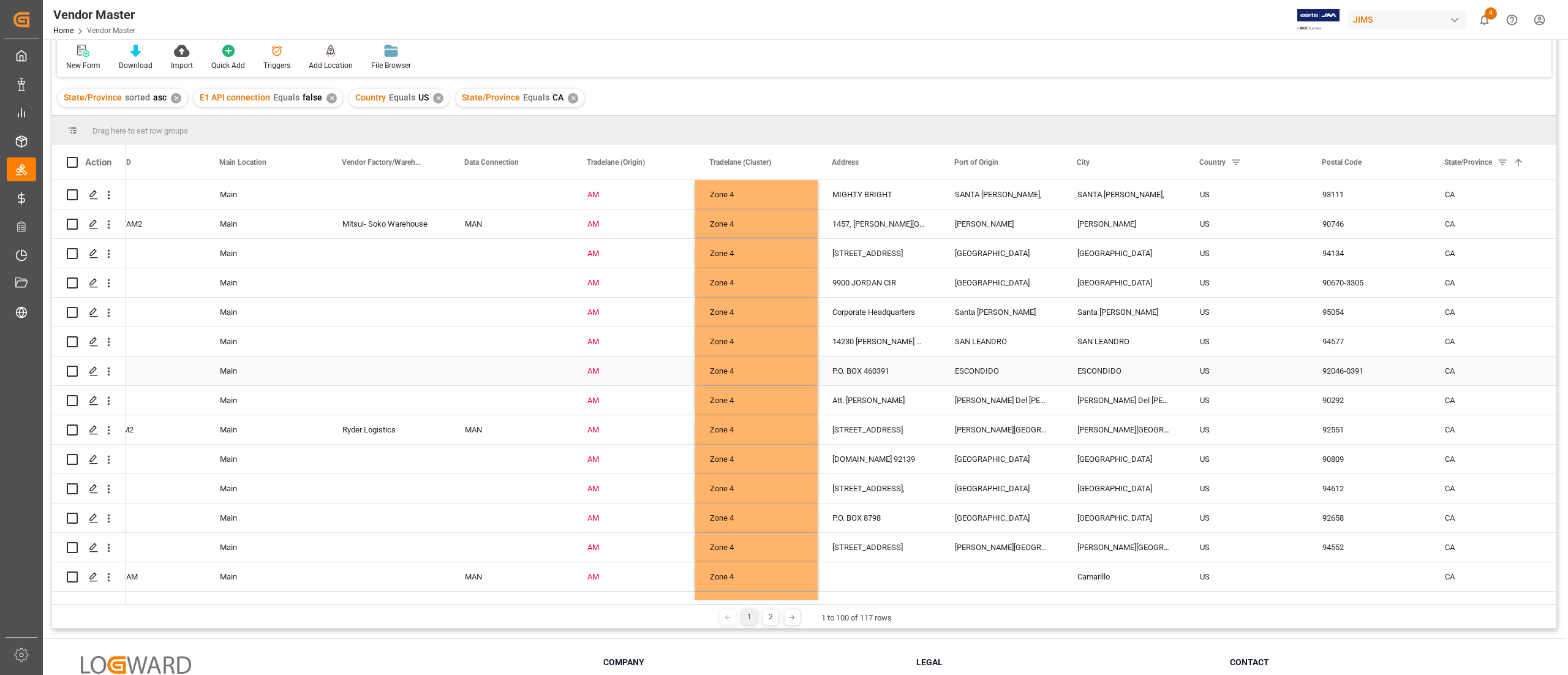
scroll to position [0, 0]
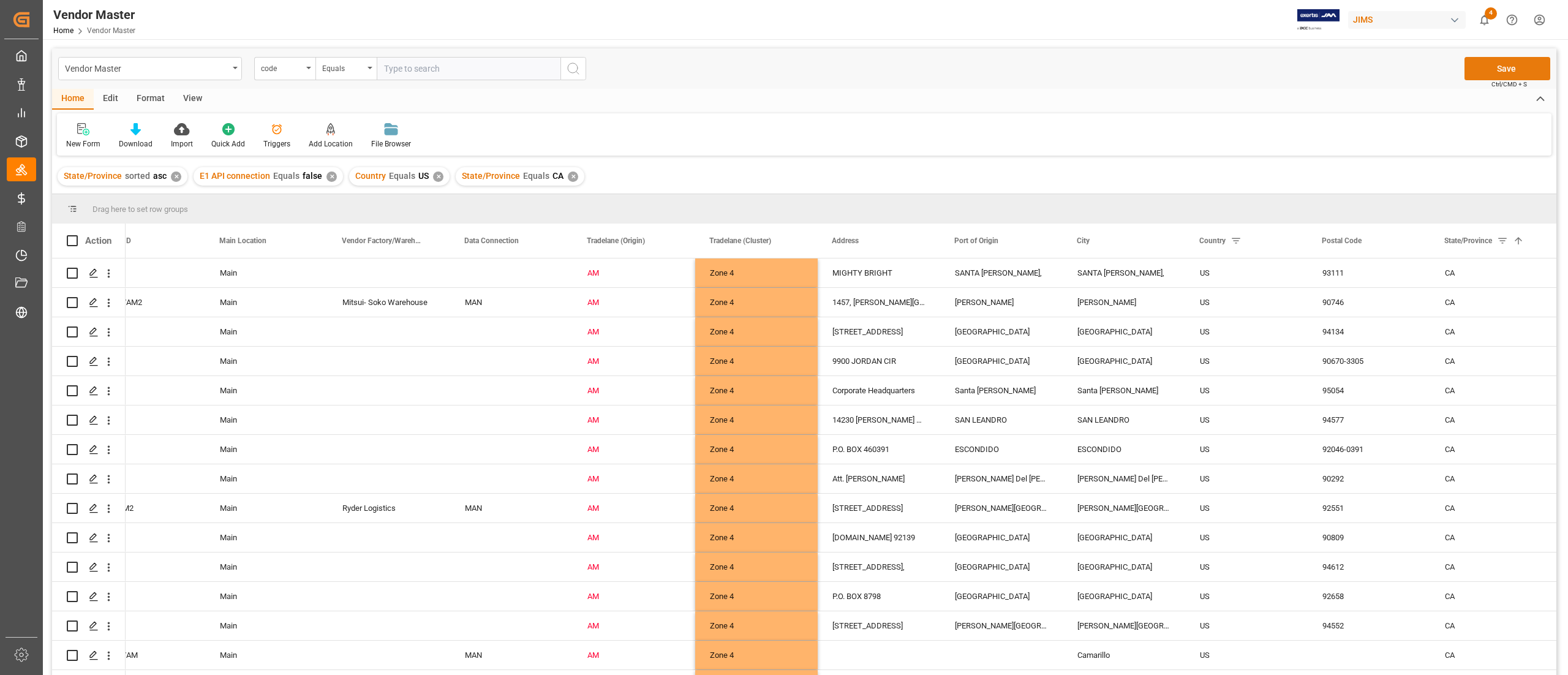
click at [1486, 73] on button "Save" at bounding box center [1507, 68] width 86 height 23
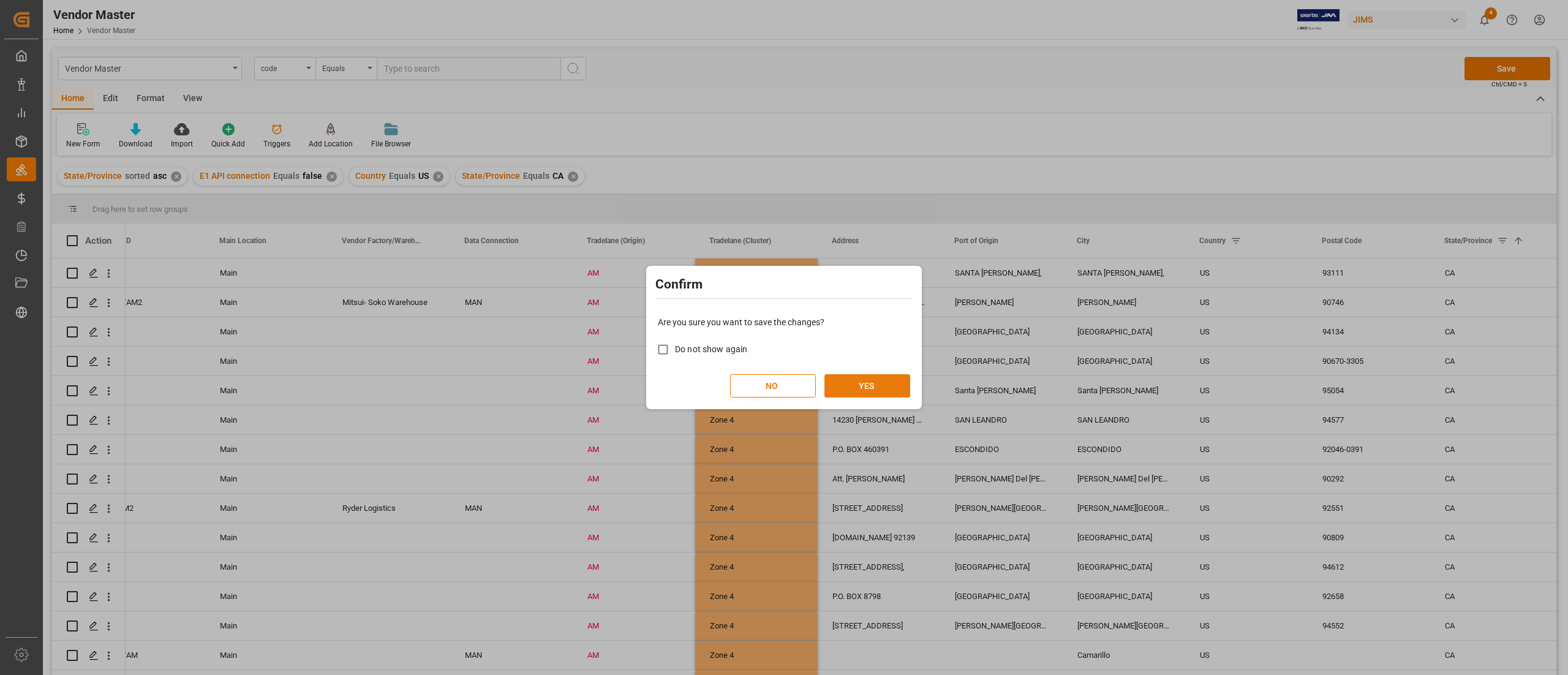
click at [866, 375] on button "YES" at bounding box center [867, 385] width 86 height 23
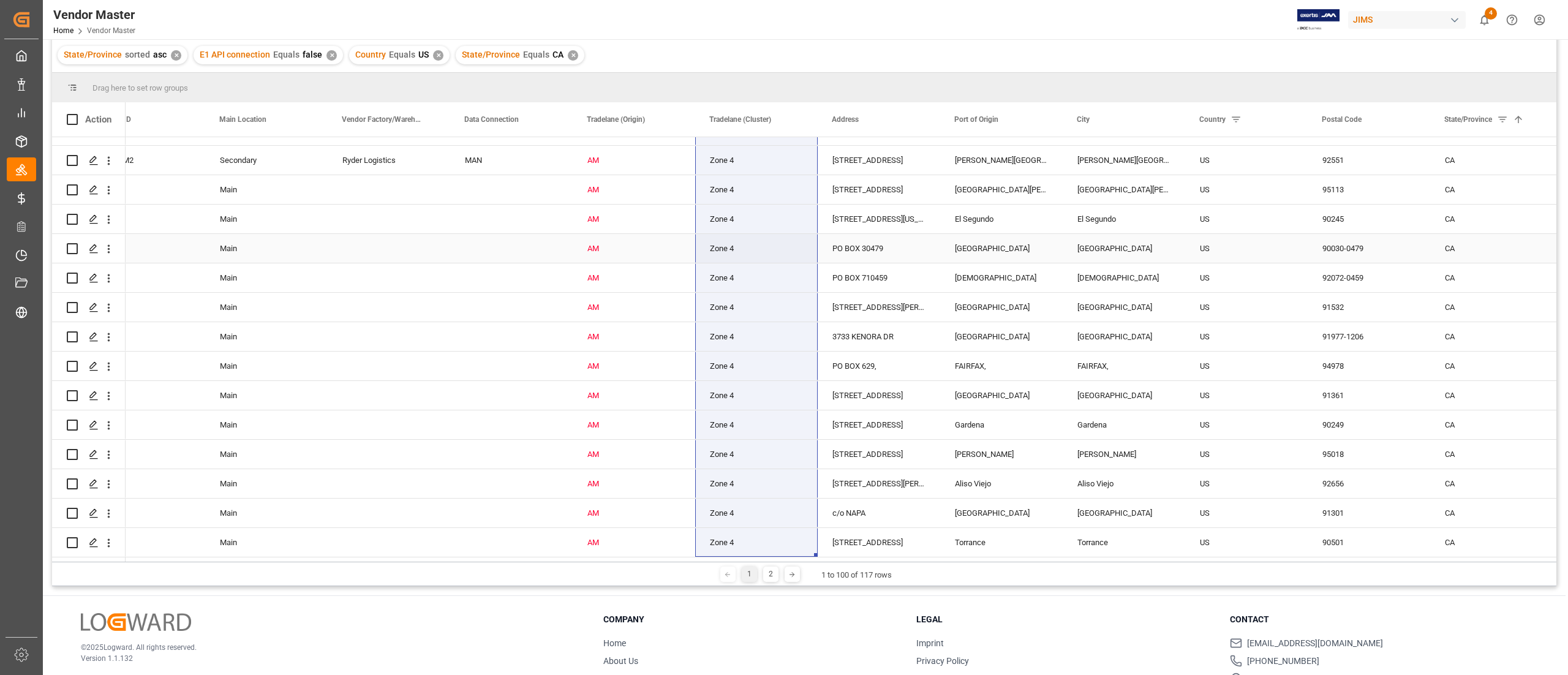
scroll to position [181, 0]
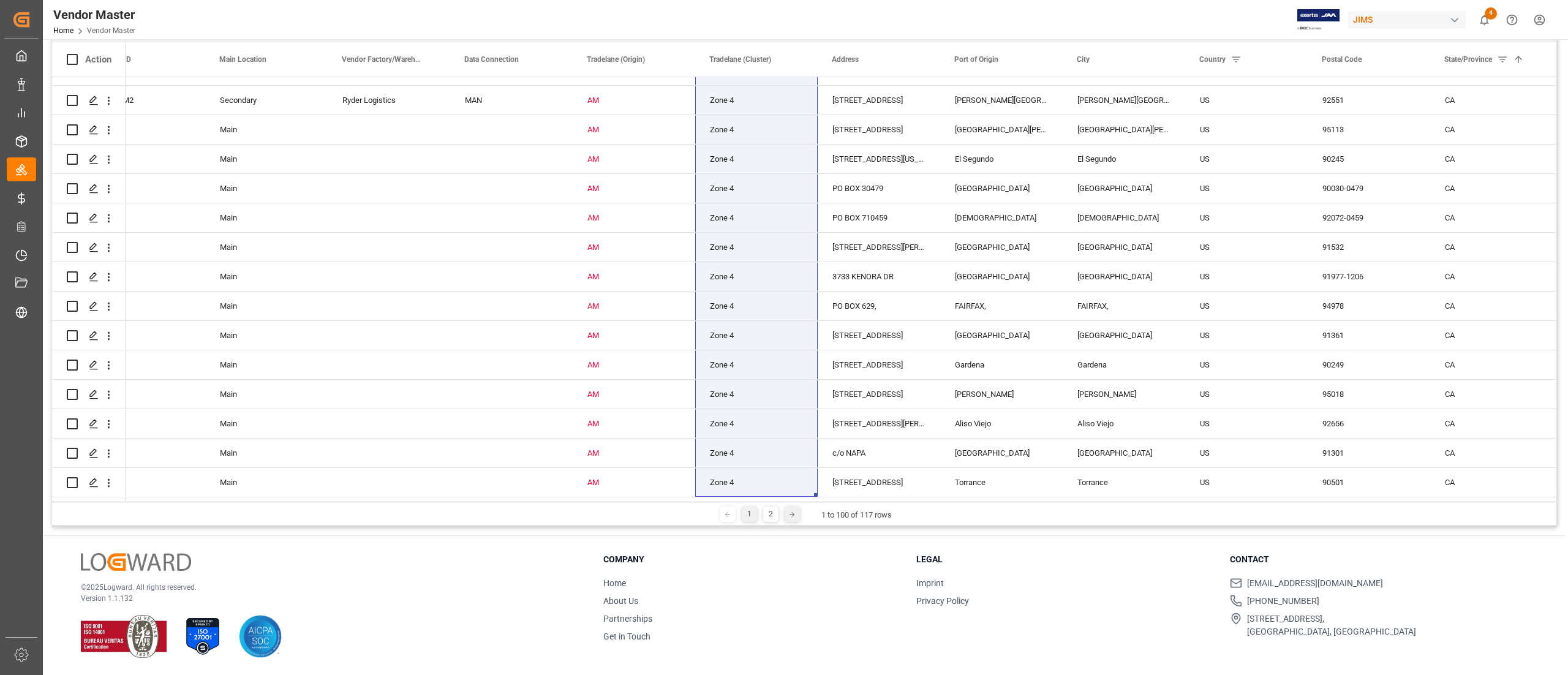
click at [795, 515] on div at bounding box center [792, 514] width 15 height 15
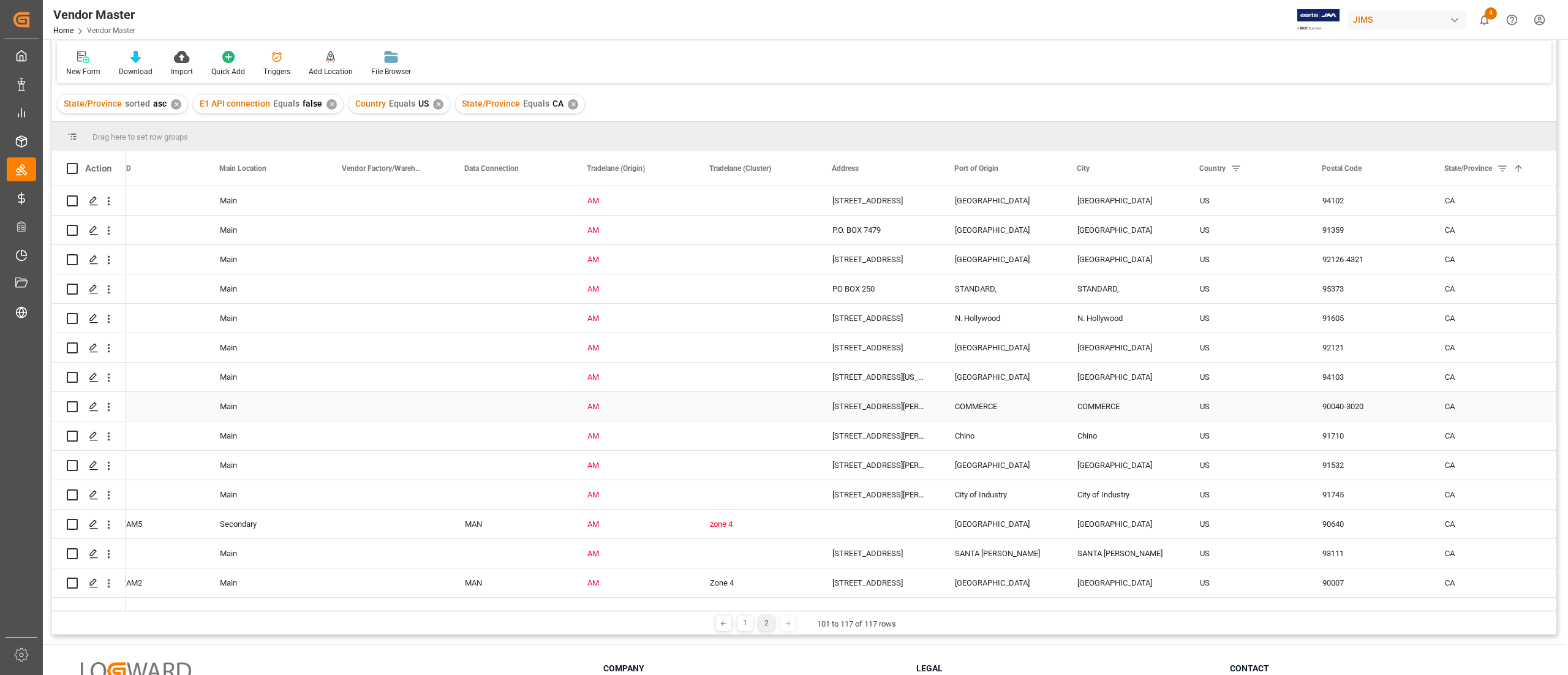
scroll to position [0, 0]
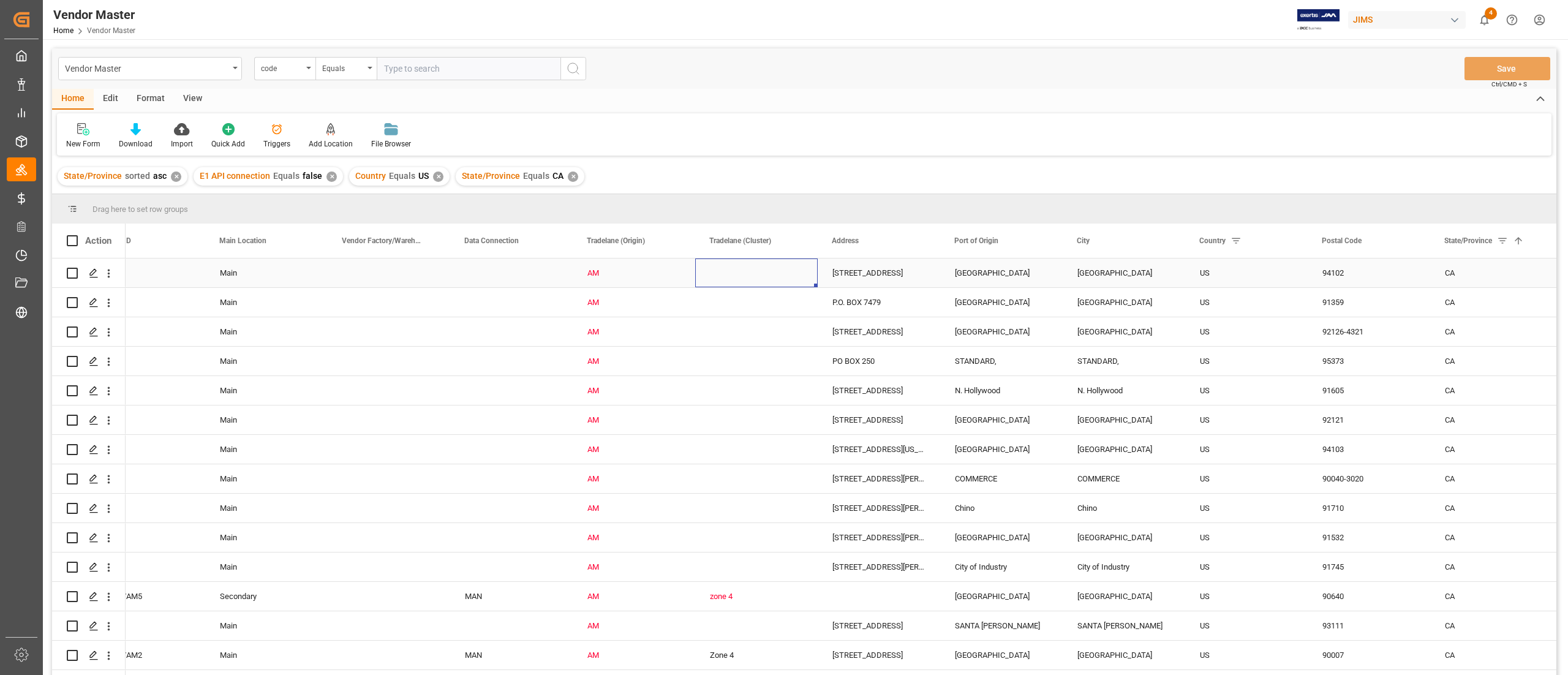
click at [745, 271] on div "Press SPACE to select this row." at bounding box center [756, 273] width 122 height 29
click at [797, 279] on polyline "open menu" at bounding box center [795, 281] width 8 height 4
click at [748, 533] on div "Zone 4" at bounding box center [756, 541] width 102 height 43
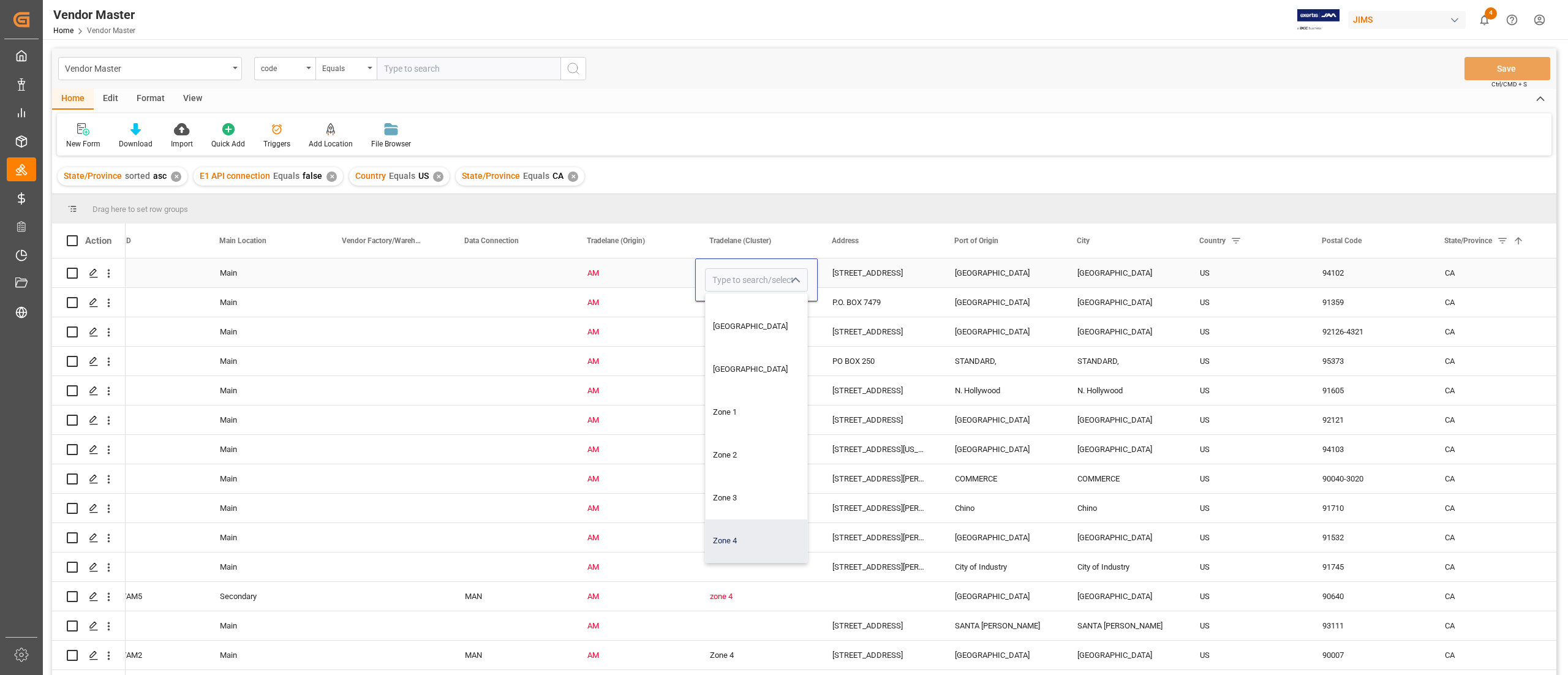
type input "Zone 4"
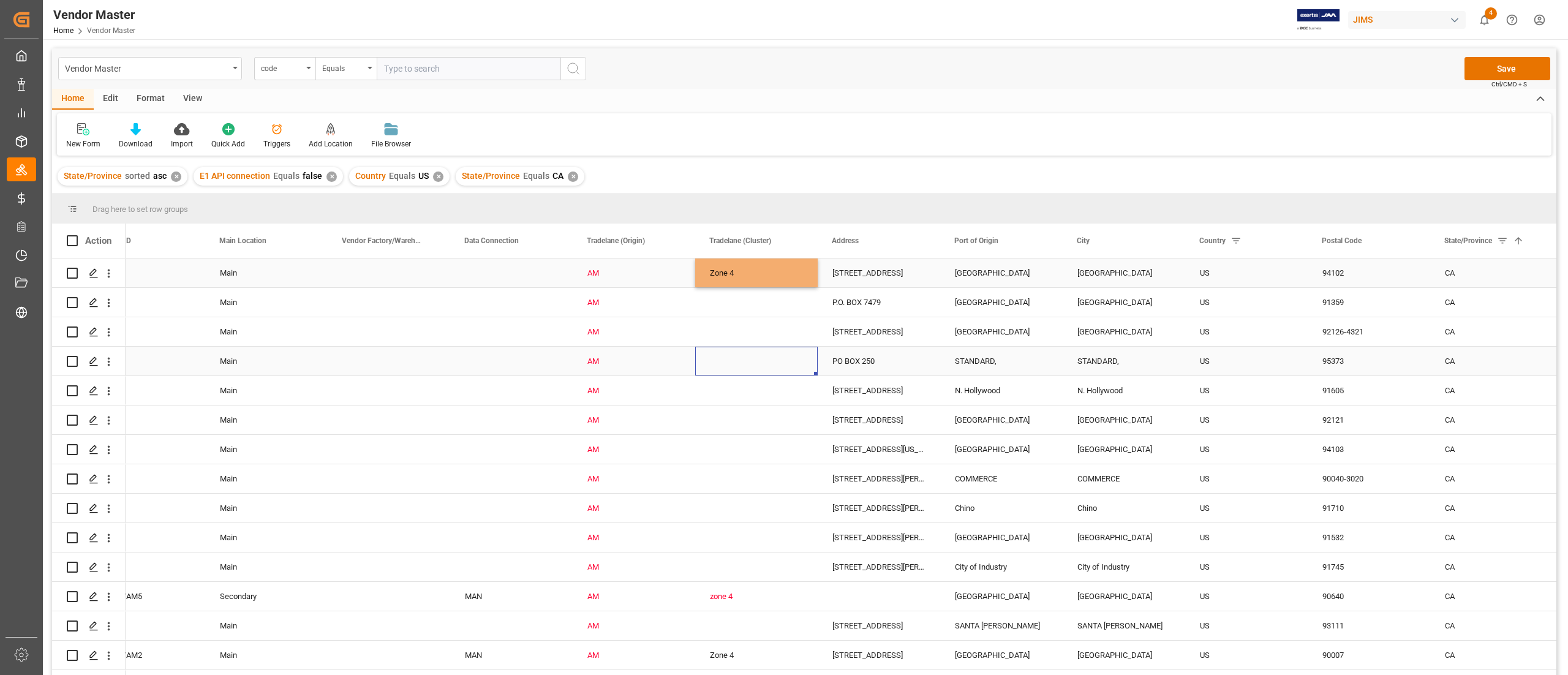
click at [759, 365] on div "Press SPACE to select this row." at bounding box center [756, 361] width 122 height 29
click at [752, 276] on div "Zone 4" at bounding box center [757, 273] width 93 height 28
click at [795, 302] on div "Press SPACE to select this row." at bounding box center [756, 302] width 122 height 29
click at [792, 269] on div "Zone 4" at bounding box center [757, 273] width 93 height 28
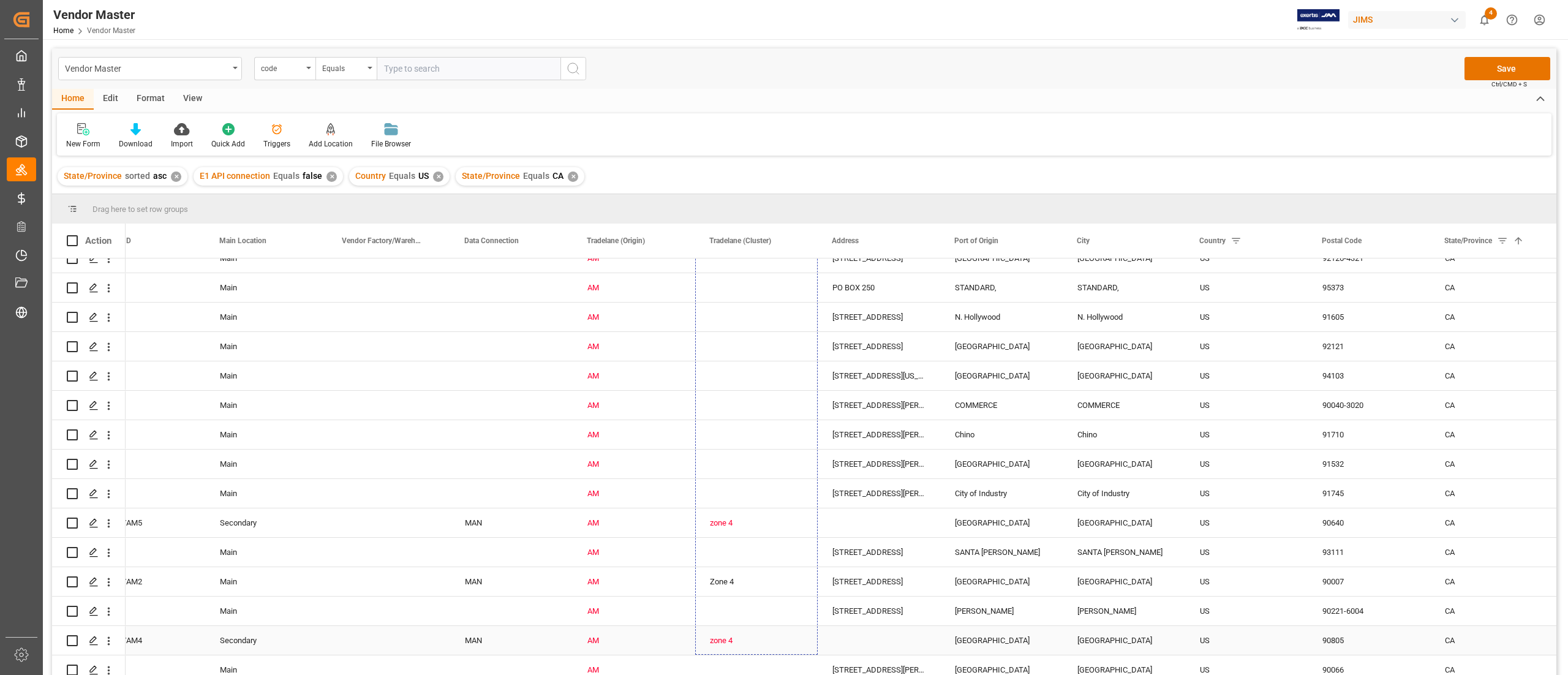
scroll to position [83, 0]
drag, startPoint x: 815, startPoint y: 286, endPoint x: 788, endPoint y: 650, distance: 365.0
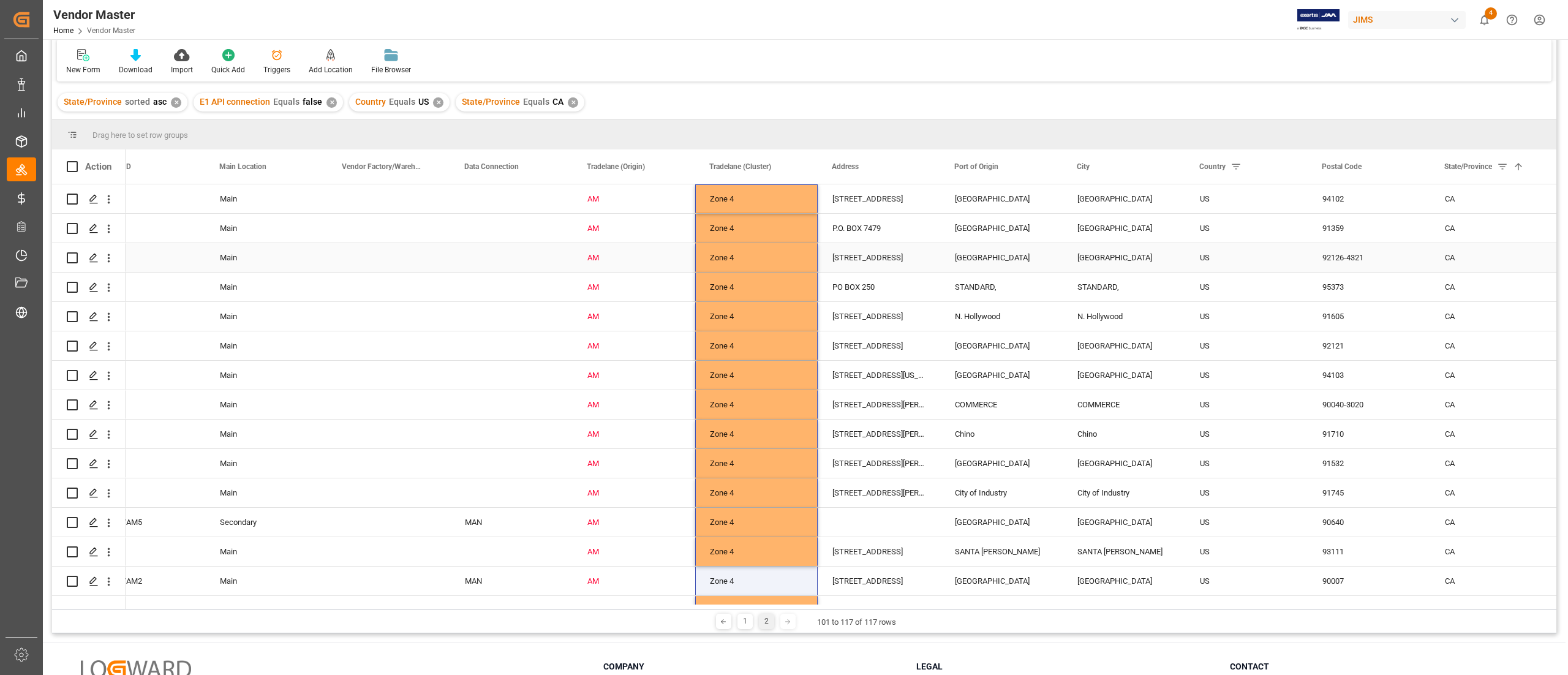
scroll to position [0, 0]
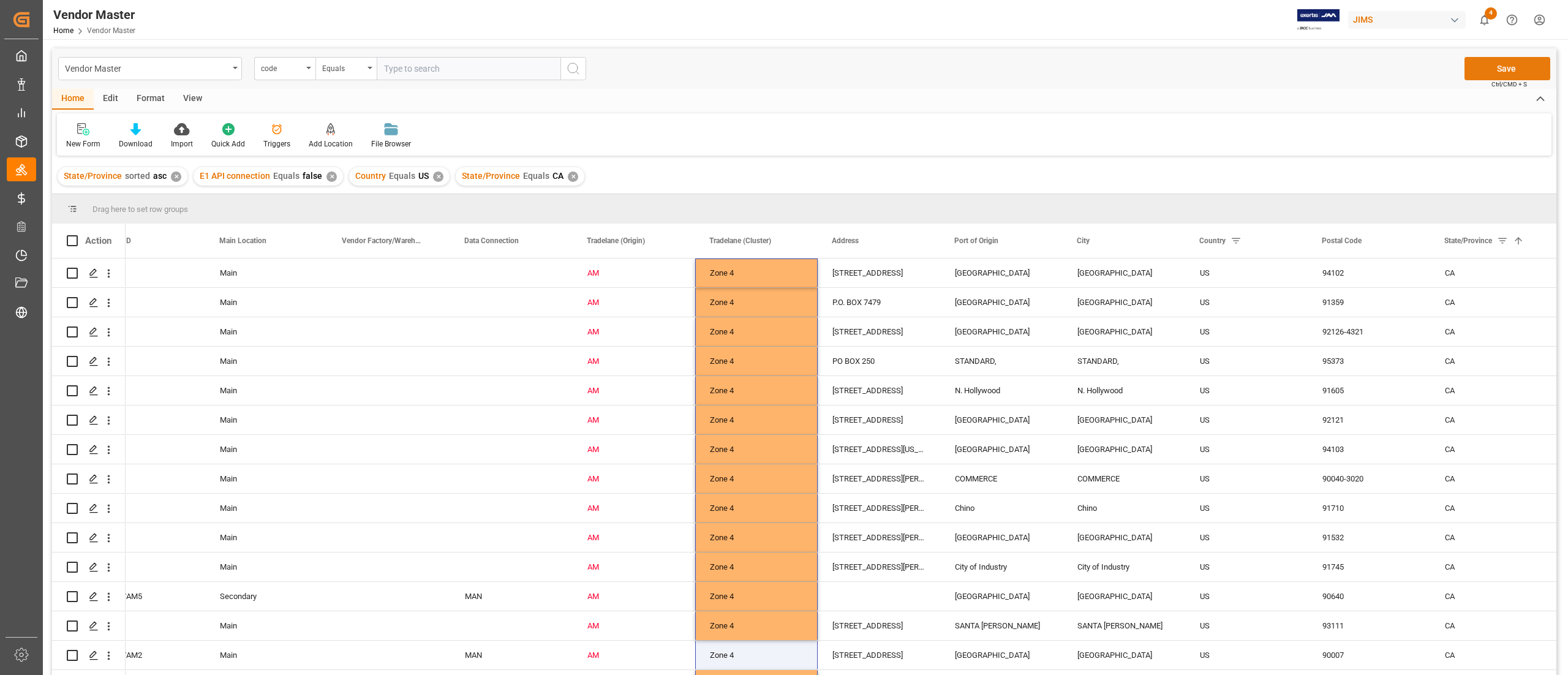
click at [1516, 65] on button "Save" at bounding box center [1507, 68] width 86 height 23
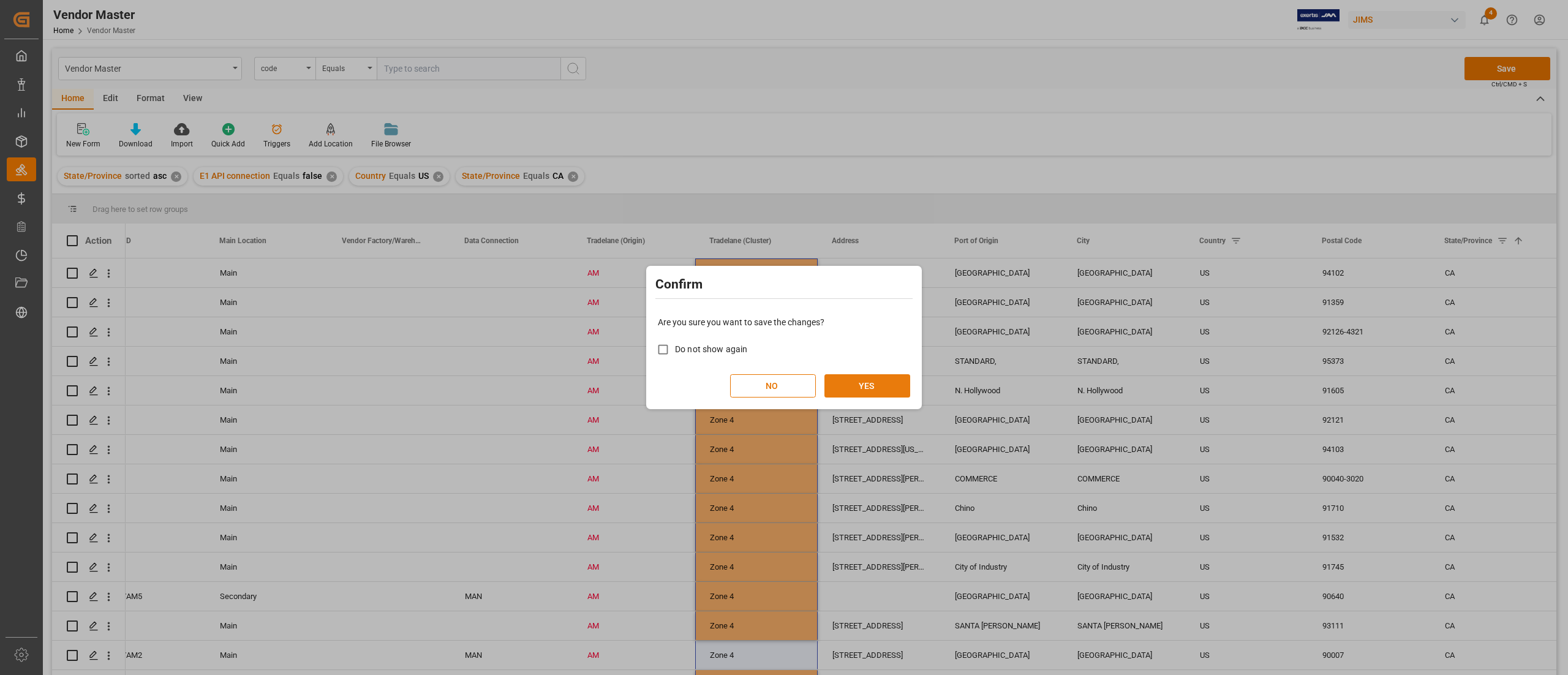
click at [885, 390] on button "YES" at bounding box center [867, 385] width 86 height 23
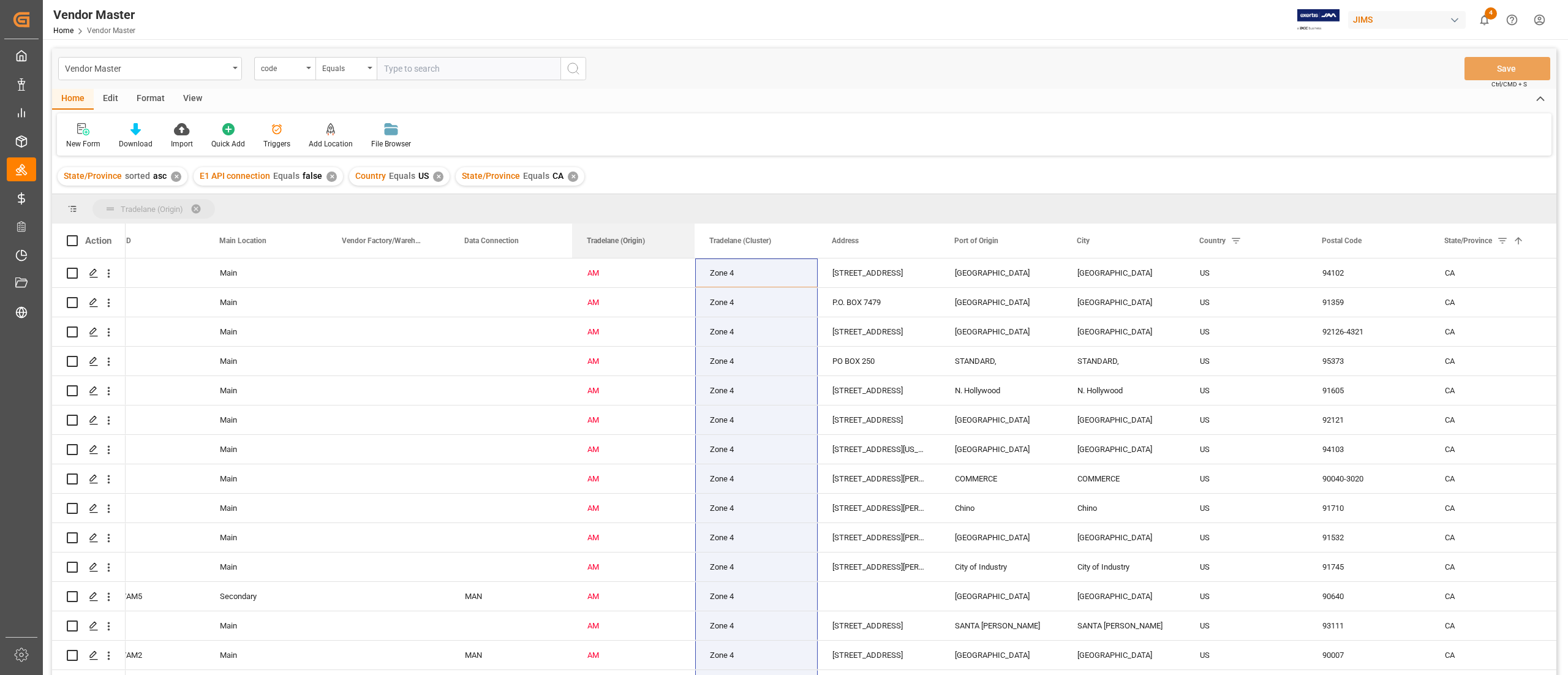
drag, startPoint x: 607, startPoint y: 235, endPoint x: 597, endPoint y: 207, distance: 29.7
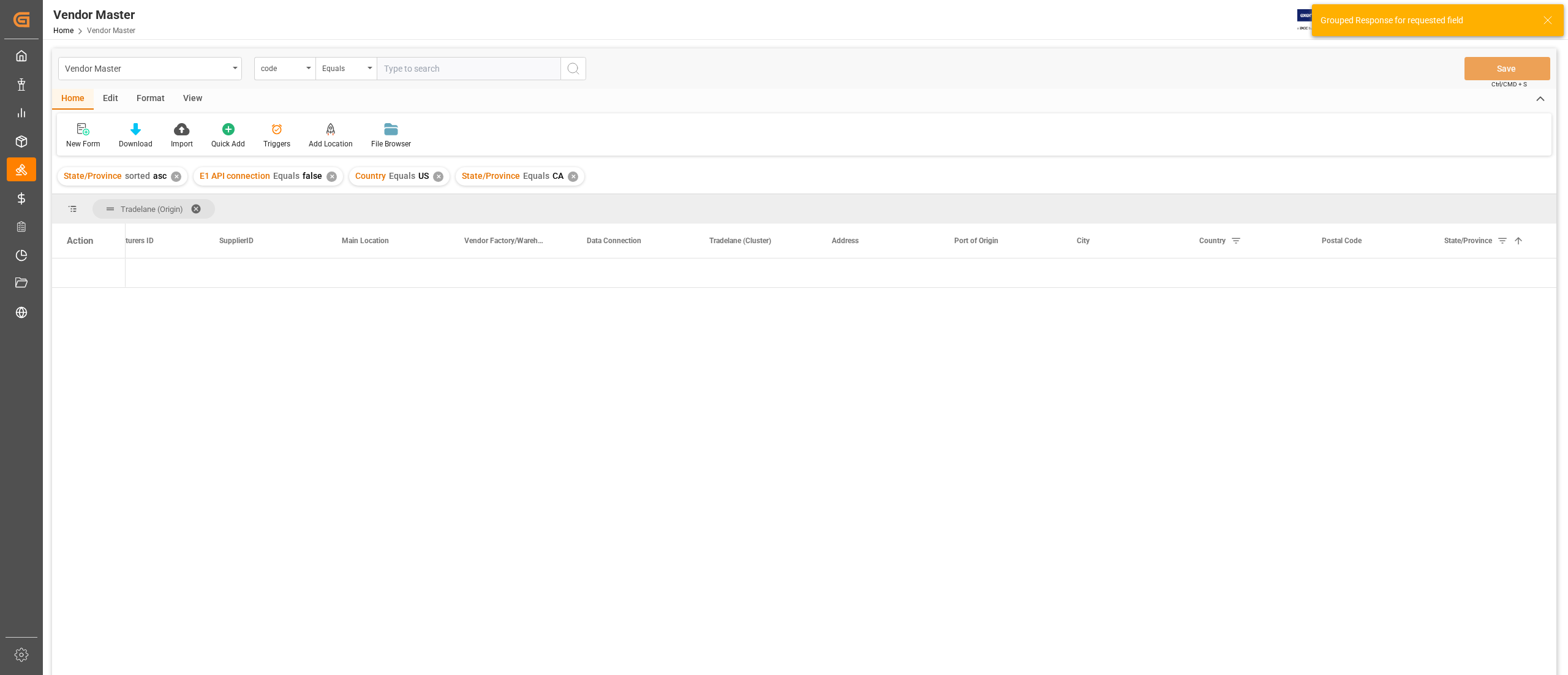
click at [568, 174] on div "✕" at bounding box center [573, 177] width 11 height 11
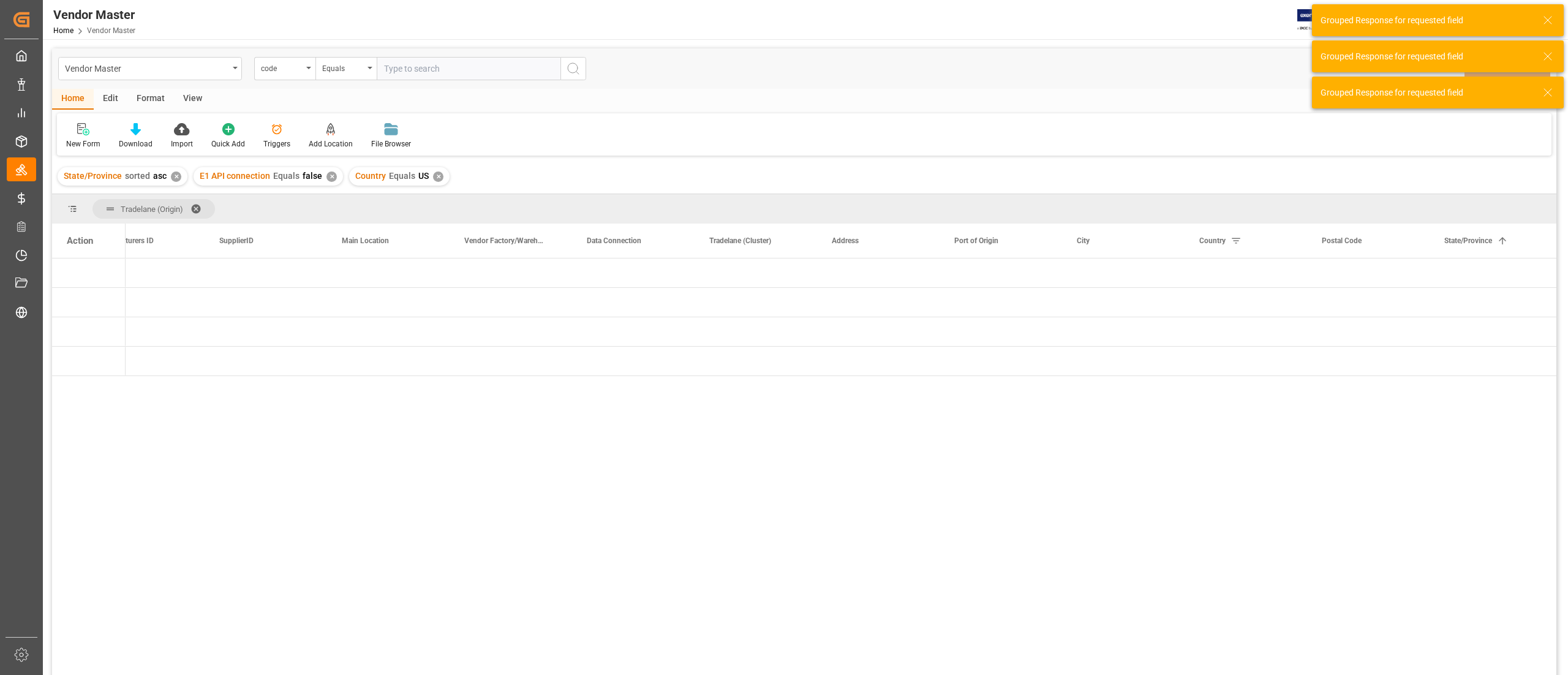
click at [433, 175] on div "✕" at bounding box center [438, 177] width 11 height 11
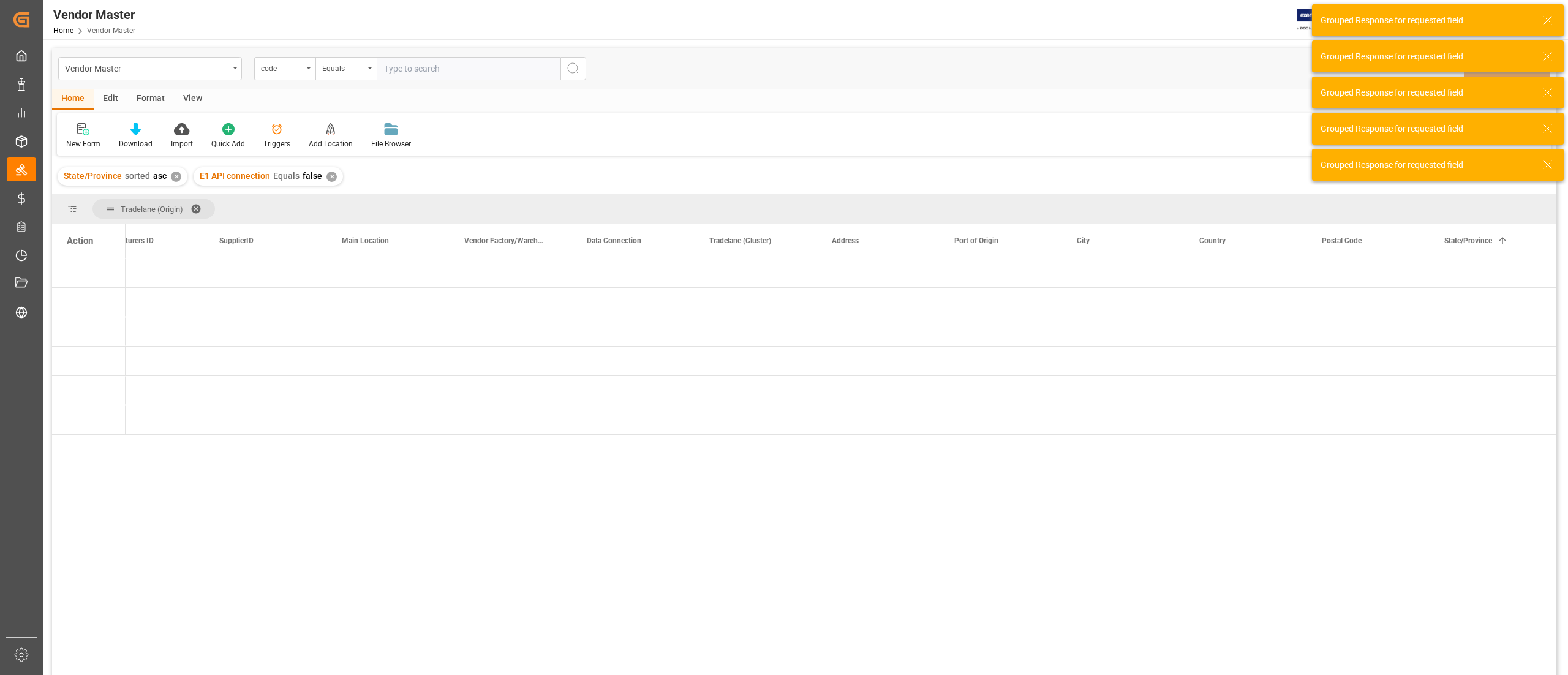
click at [327, 175] on div "✕" at bounding box center [332, 177] width 11 height 11
click at [363, 329] on div "Press SPACE to select this row." at bounding box center [389, 332] width 122 height 29
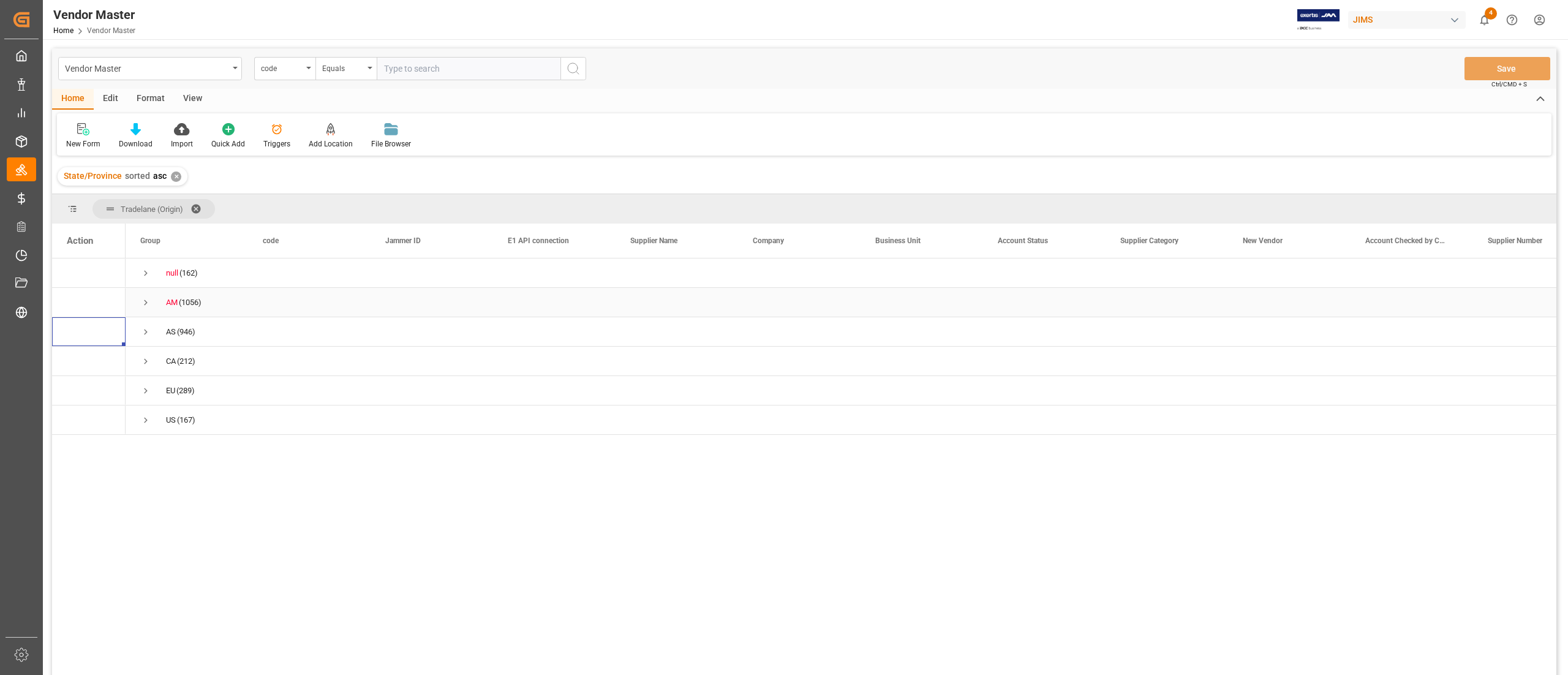
click at [144, 302] on span "Press SPACE to select this row." at bounding box center [145, 302] width 11 height 11
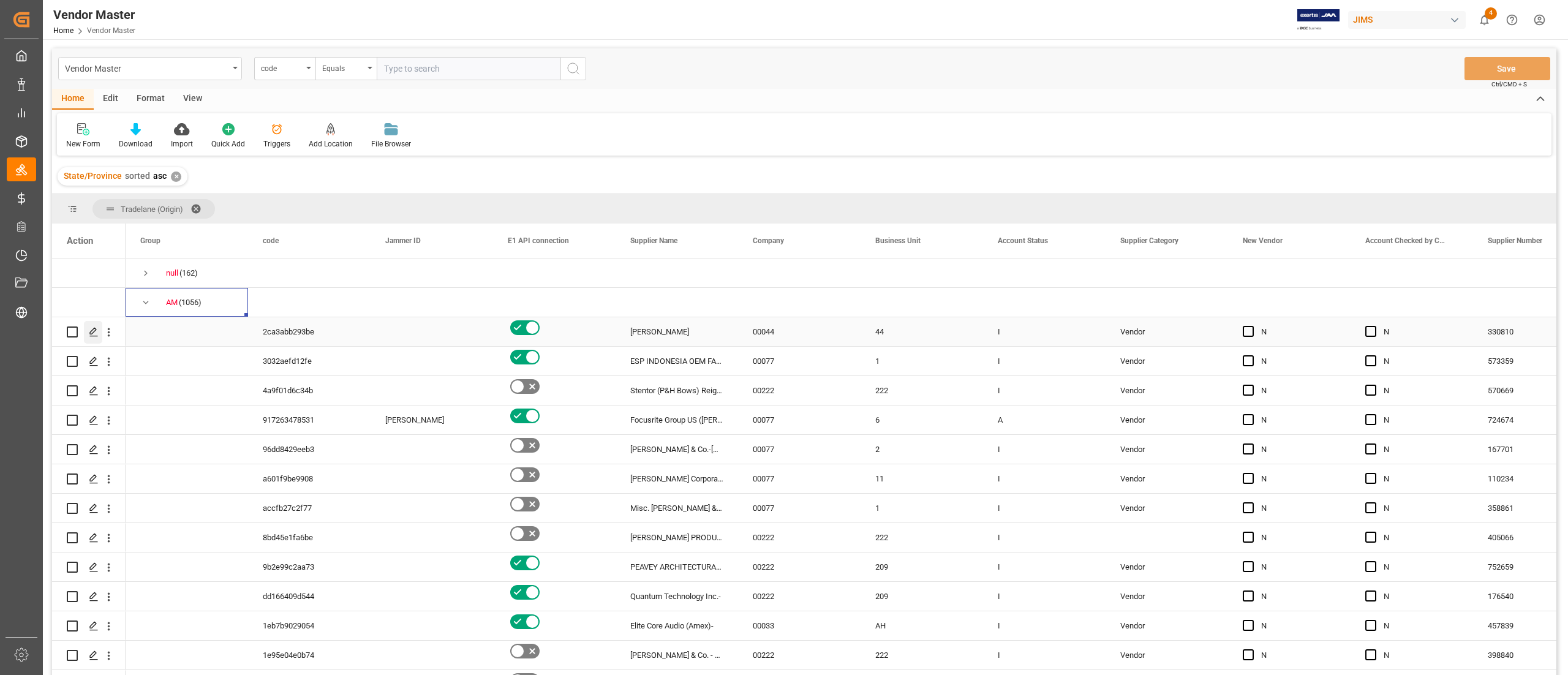
click at [98, 338] on div "Press SPACE to select this row." at bounding box center [93, 332] width 18 height 23
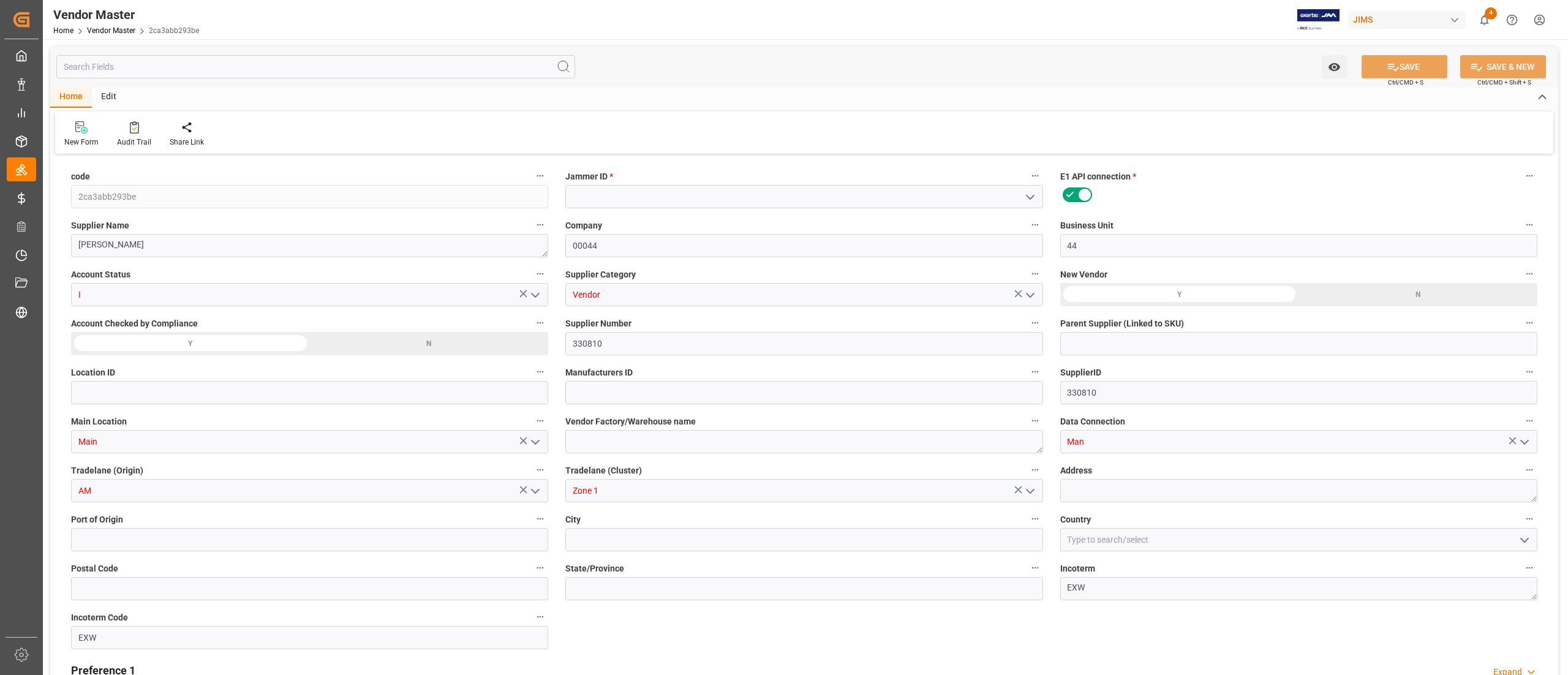
type input "[DATE] 21:34"
type input "[DATE] 11:35"
click at [533, 494] on icon "open menu" at bounding box center [535, 491] width 15 height 15
